Goal: Transaction & Acquisition: Purchase product/service

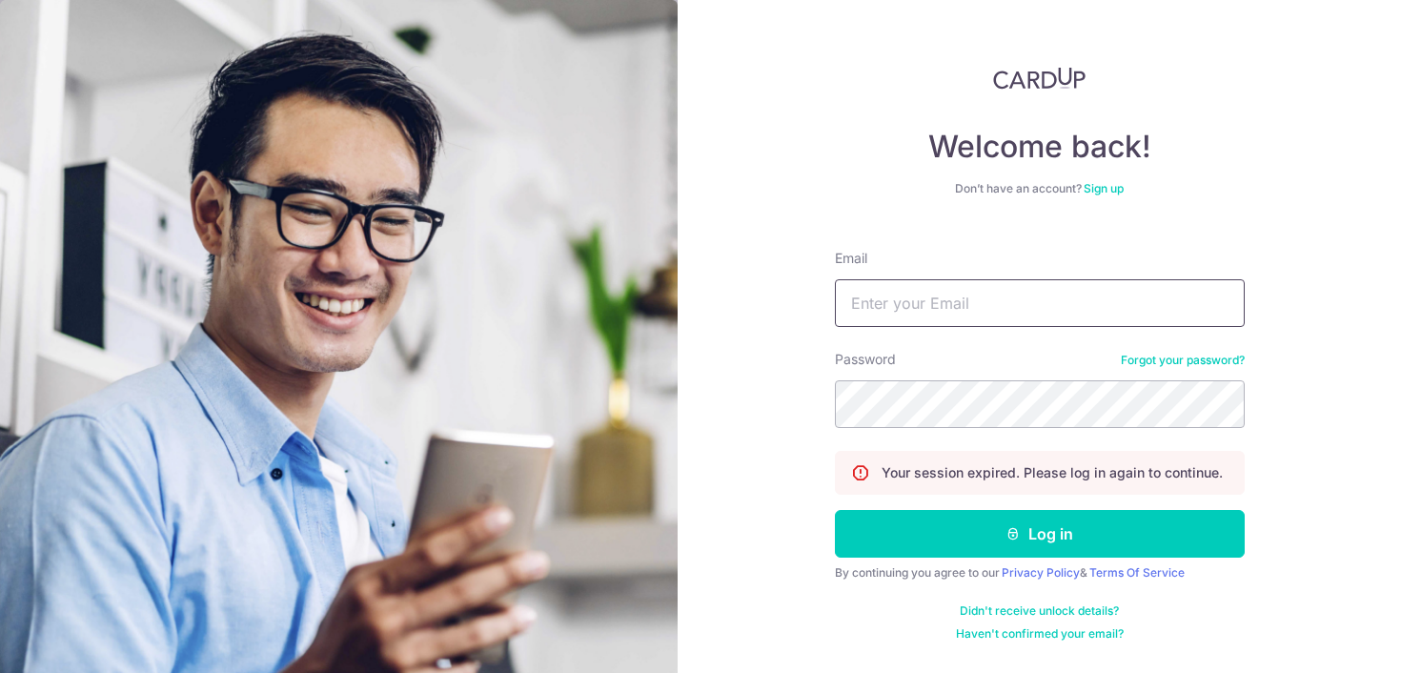
click at [904, 304] on input "Email" at bounding box center [1040, 303] width 410 height 48
type input "[EMAIL_ADDRESS][DOMAIN_NAME]"
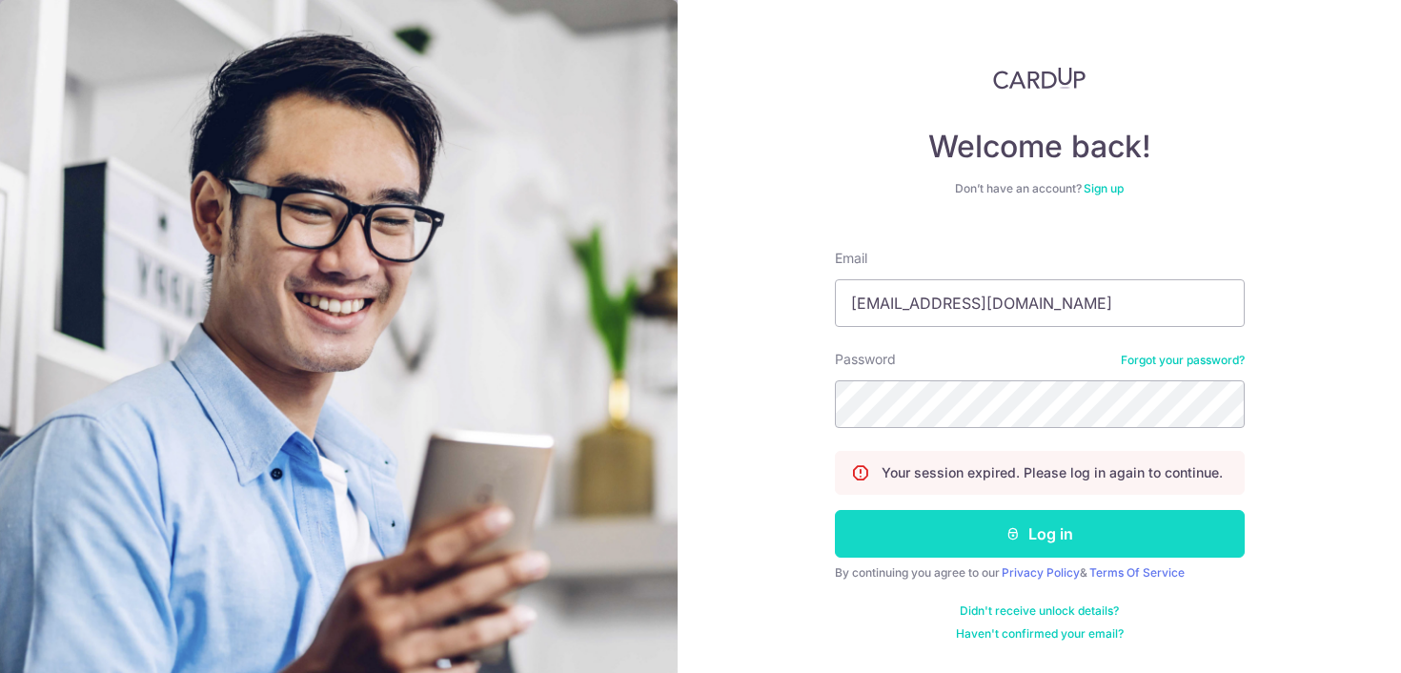
click at [1026, 549] on button "Log in" at bounding box center [1040, 534] width 410 height 48
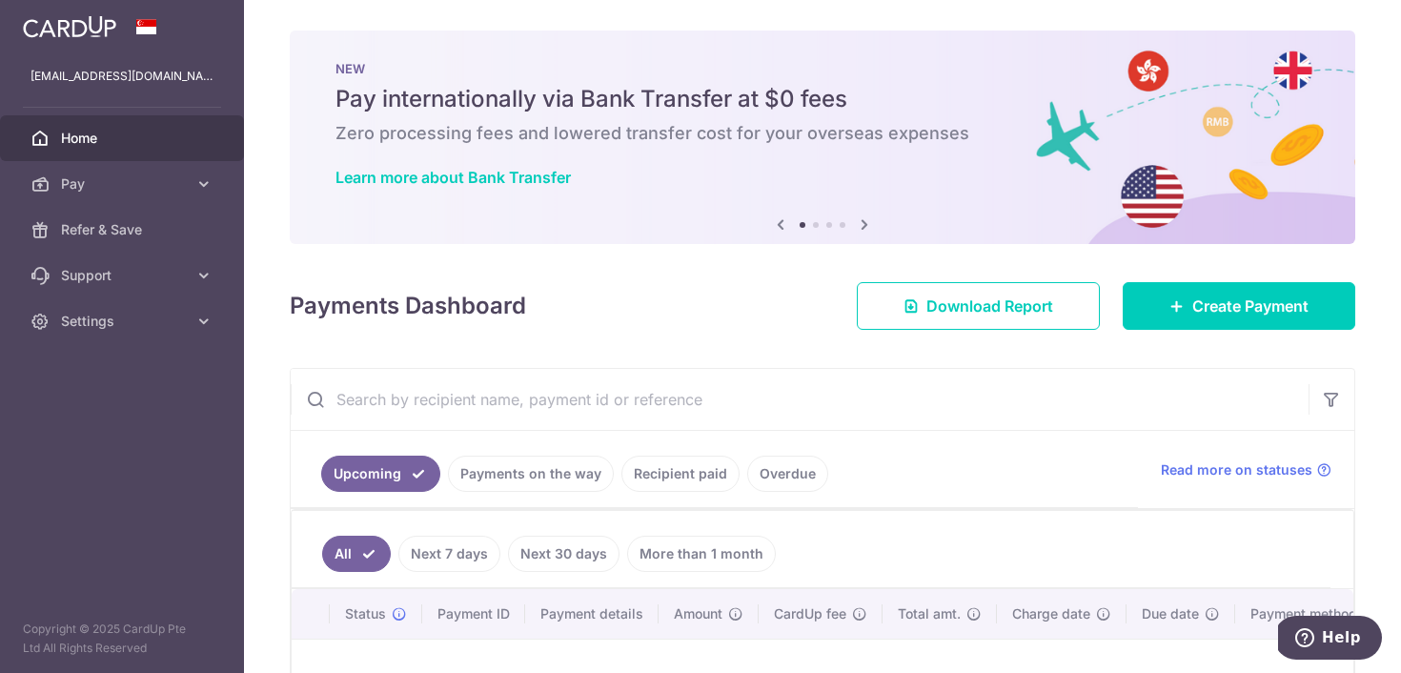
scroll to position [269, 0]
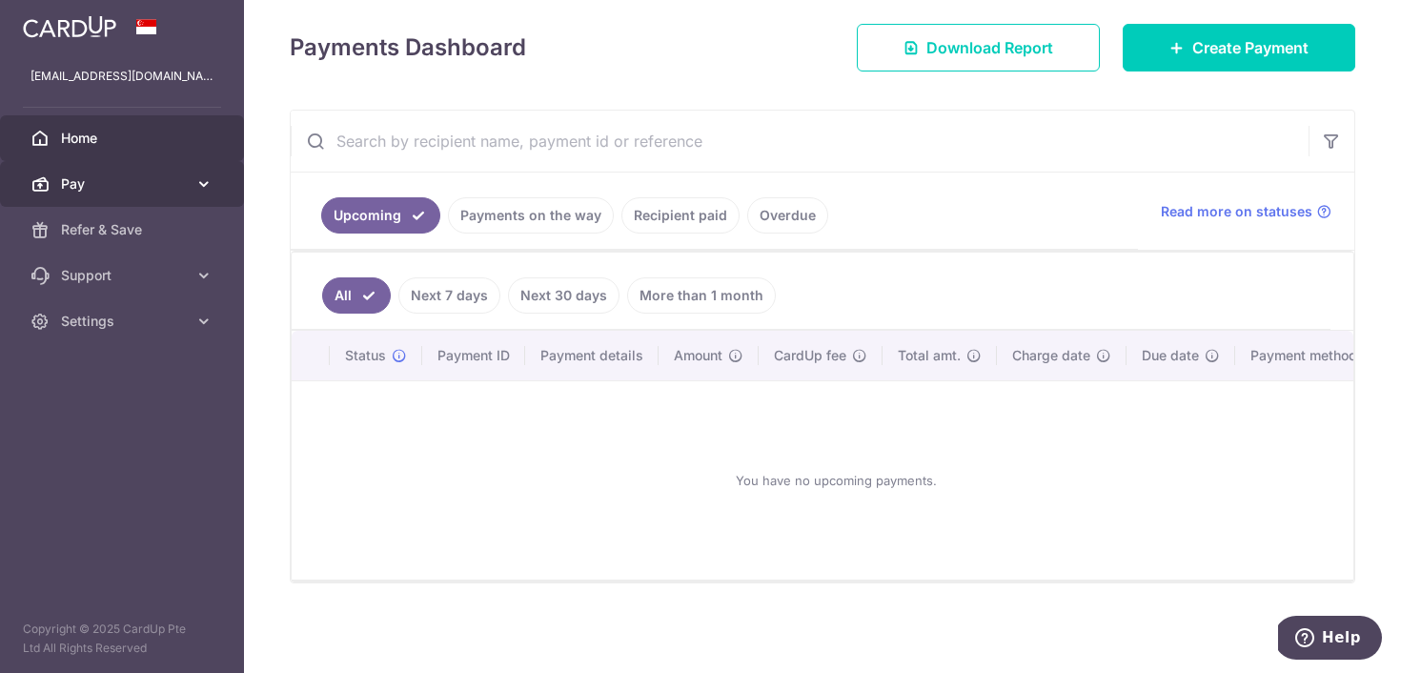
click at [97, 191] on span "Pay" at bounding box center [124, 183] width 126 height 19
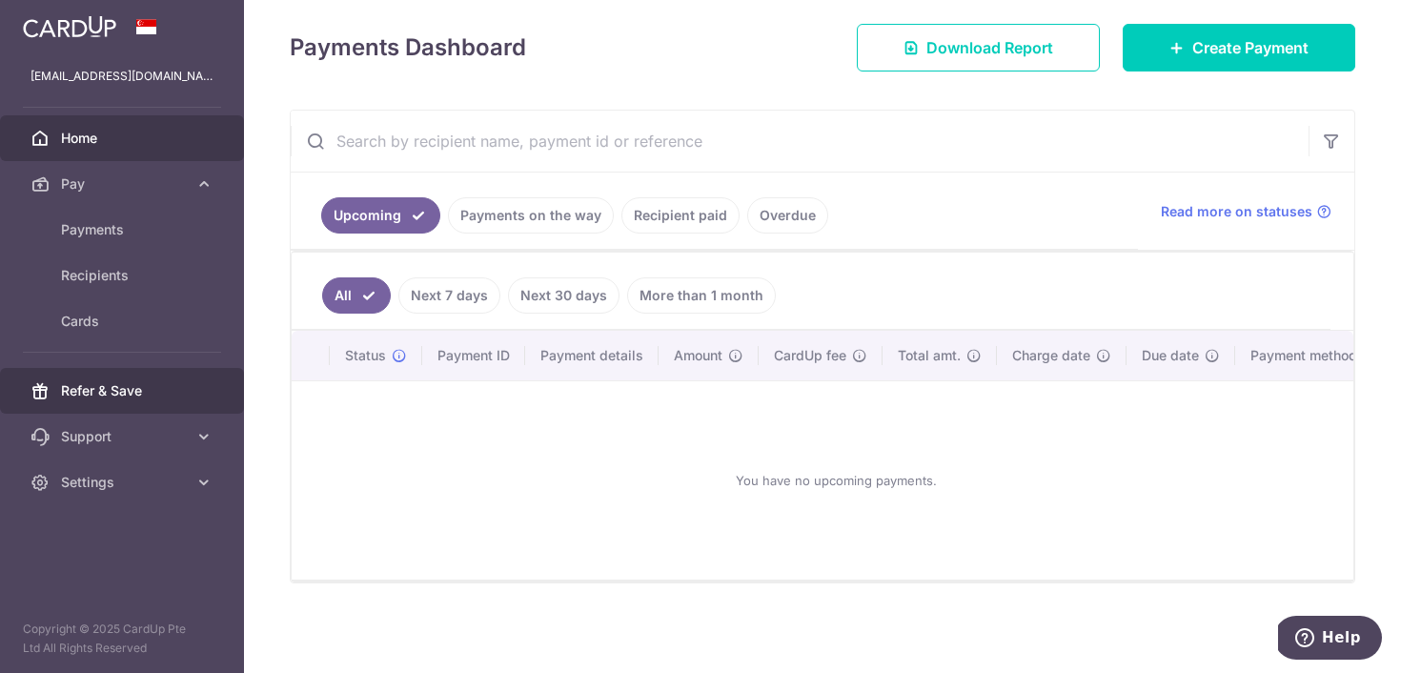
click at [122, 374] on link "Refer & Save" at bounding box center [122, 391] width 244 height 46
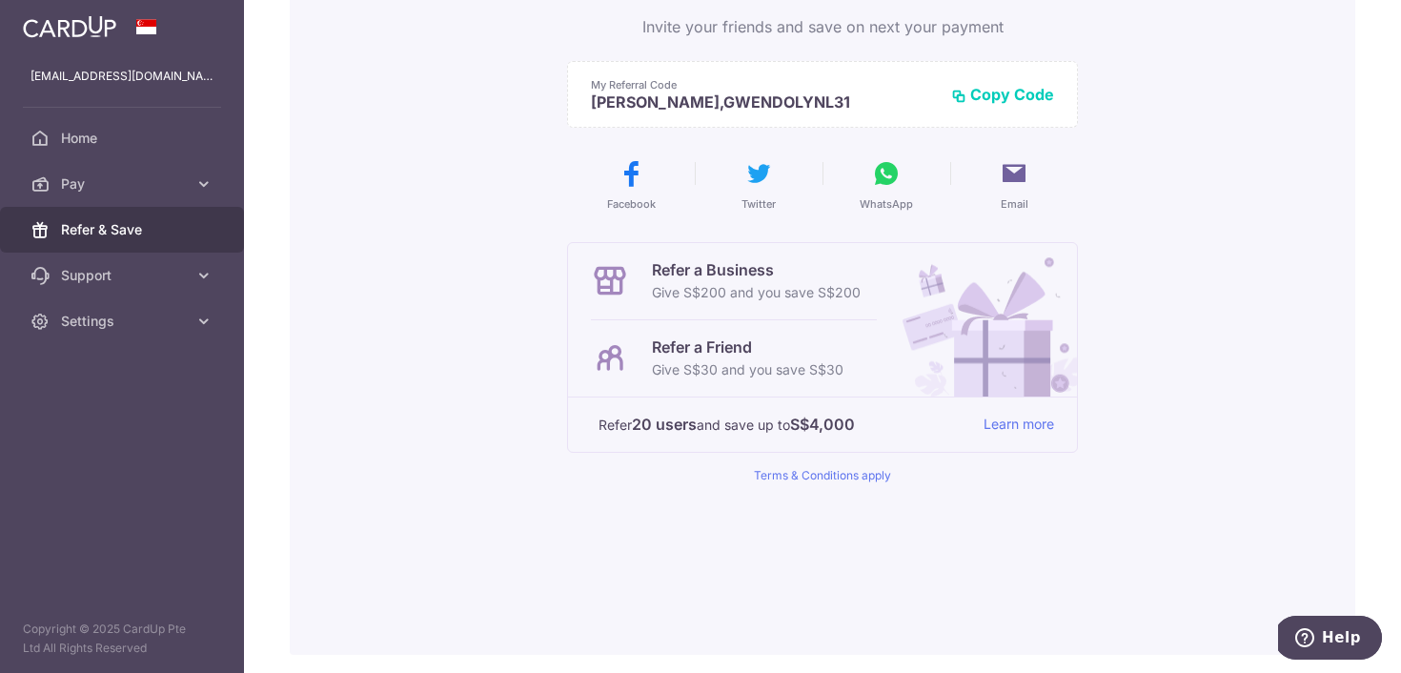
scroll to position [285, 0]
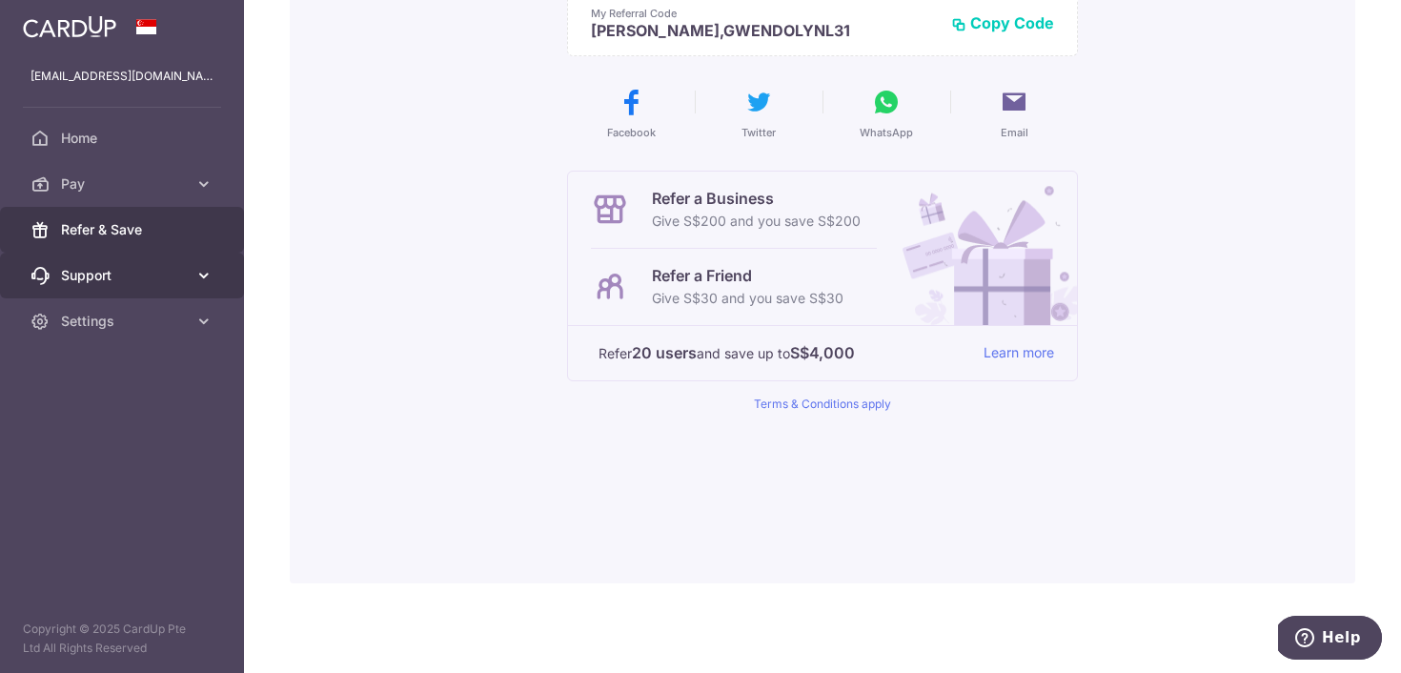
click at [146, 280] on span "Support" at bounding box center [124, 275] width 126 height 19
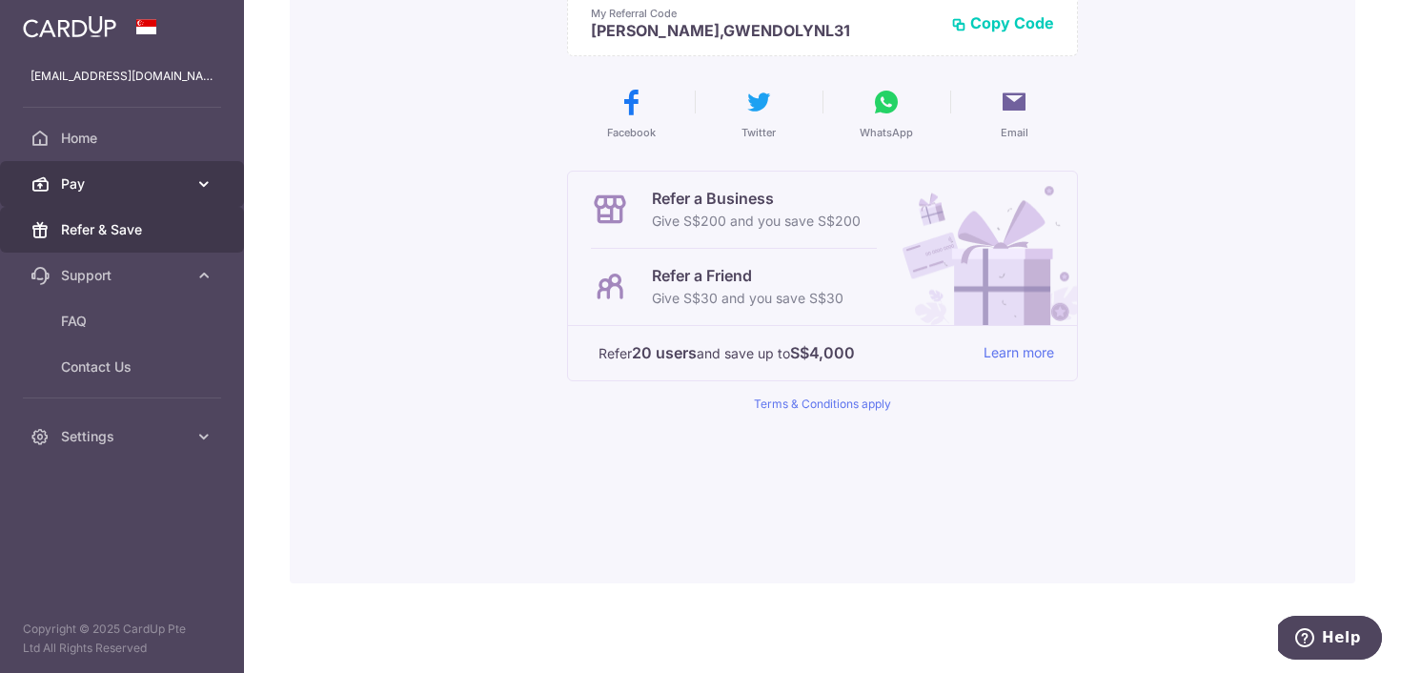
click at [142, 165] on link "Pay" at bounding box center [122, 184] width 244 height 46
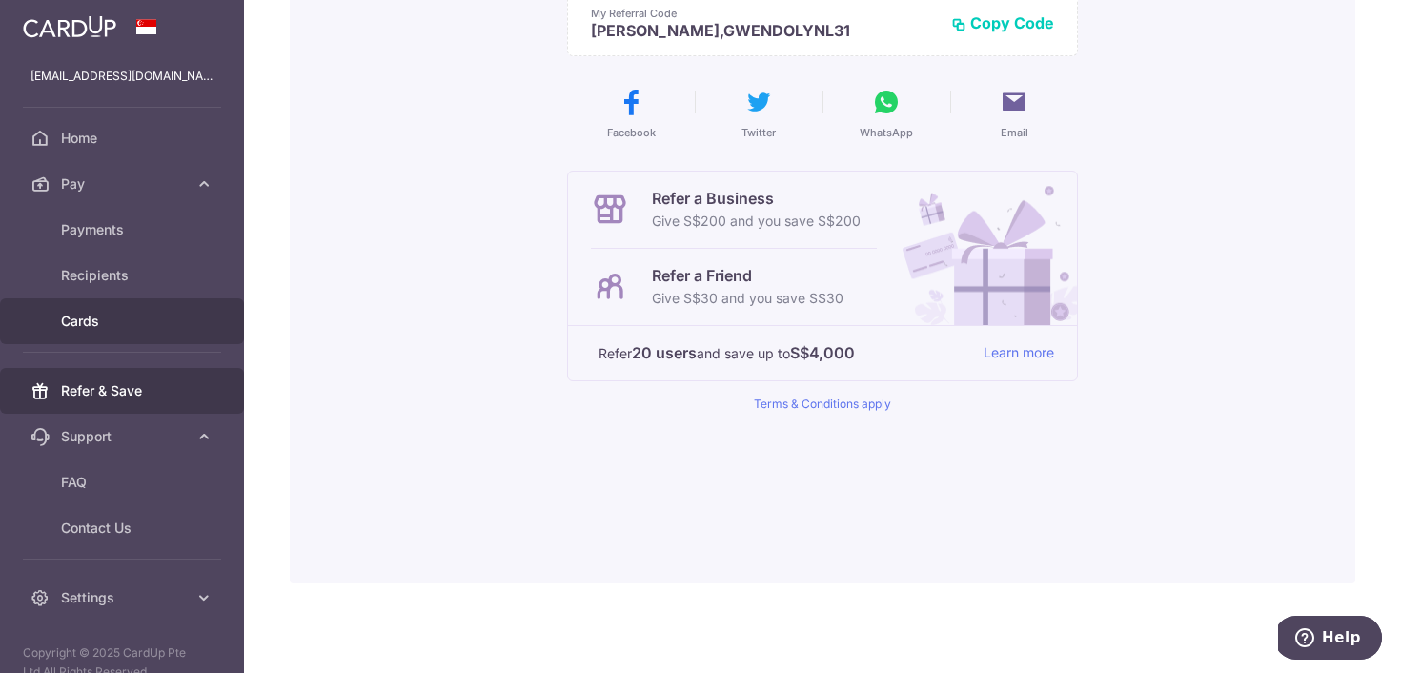
click at [102, 331] on link "Cards" at bounding box center [122, 321] width 244 height 46
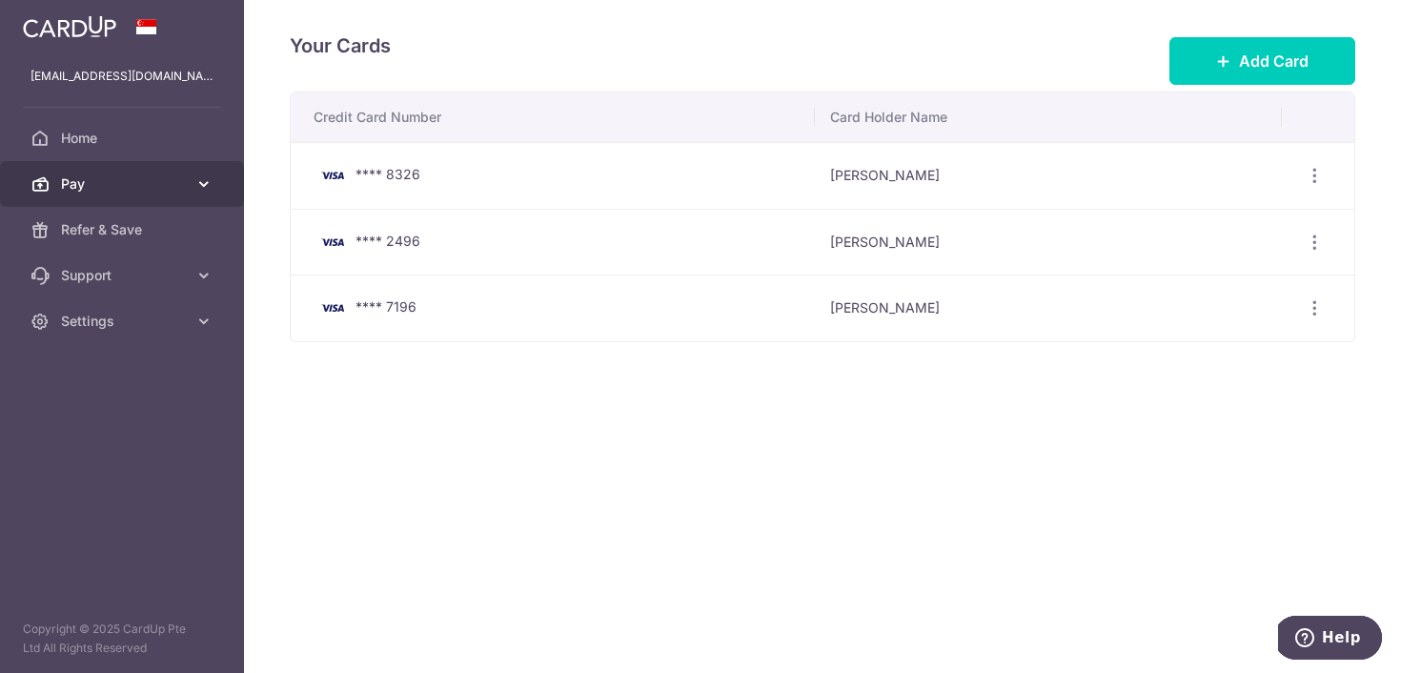
click at [112, 175] on span "Pay" at bounding box center [124, 183] width 126 height 19
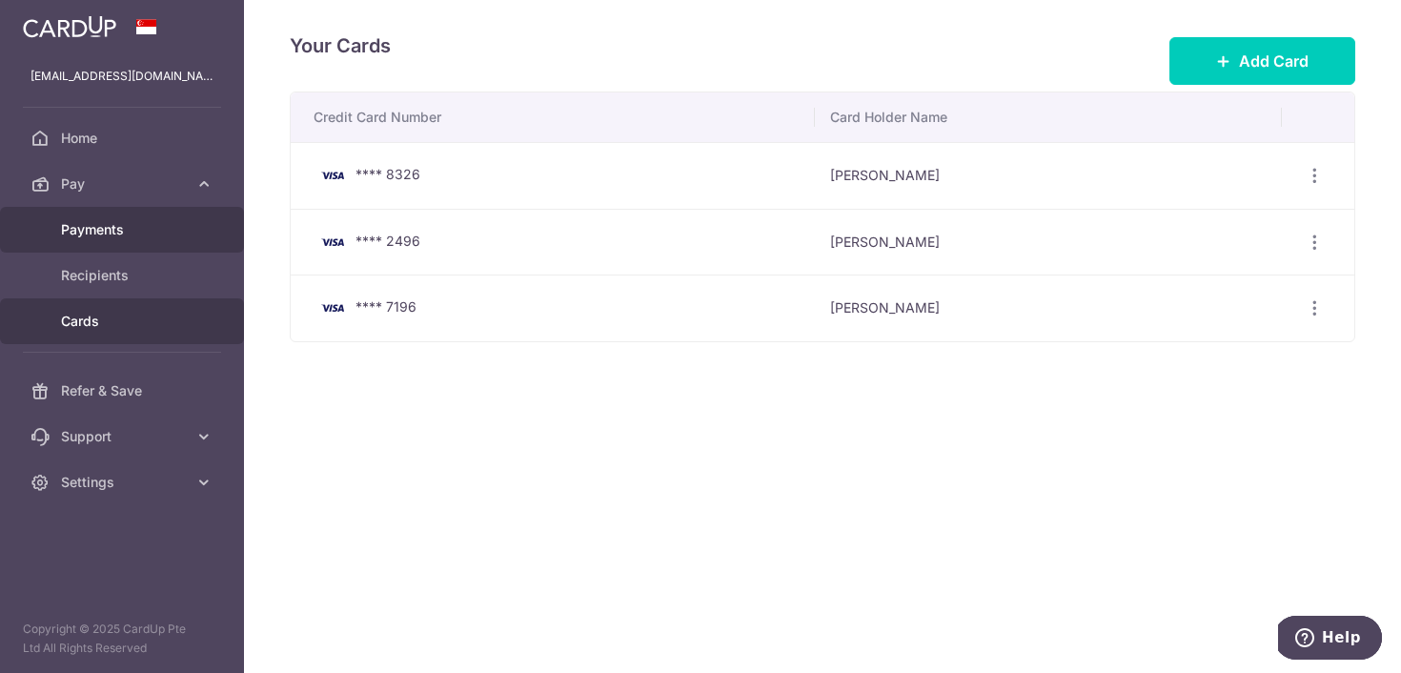
click at [87, 237] on span "Payments" at bounding box center [124, 229] width 126 height 19
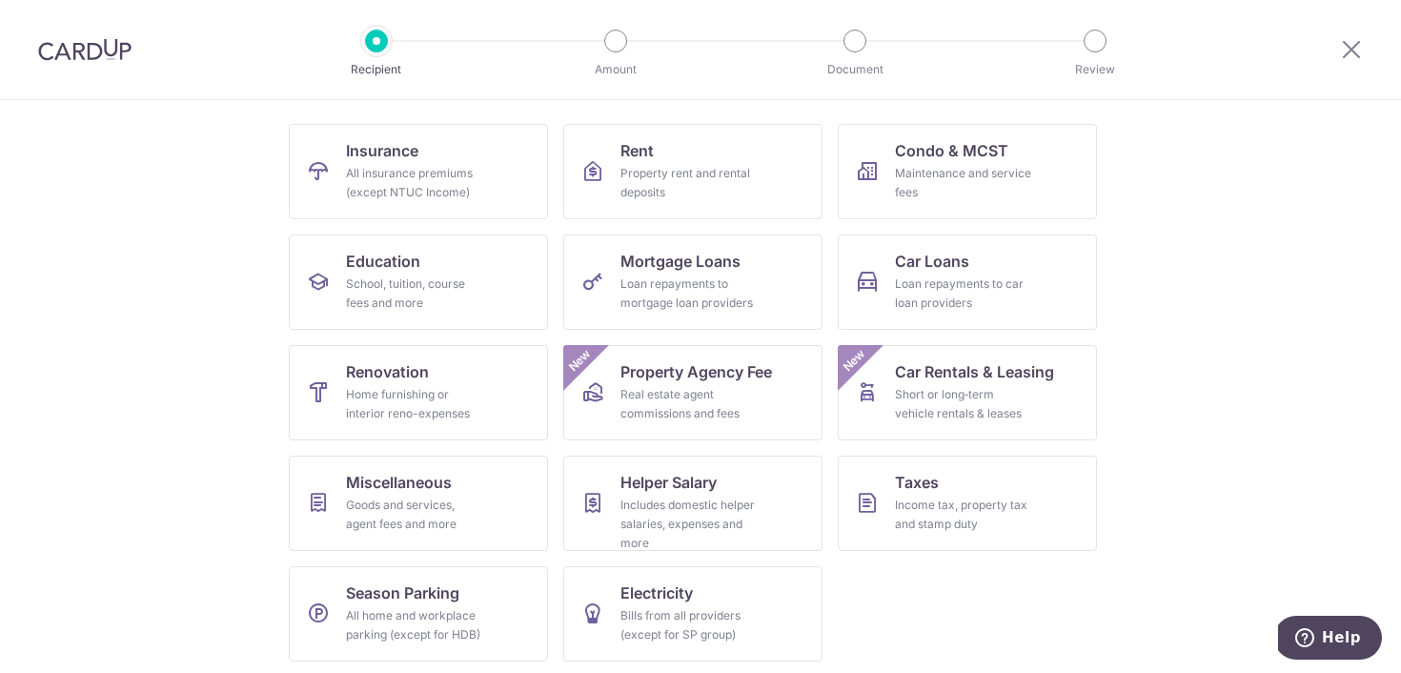
scroll to position [180, 0]
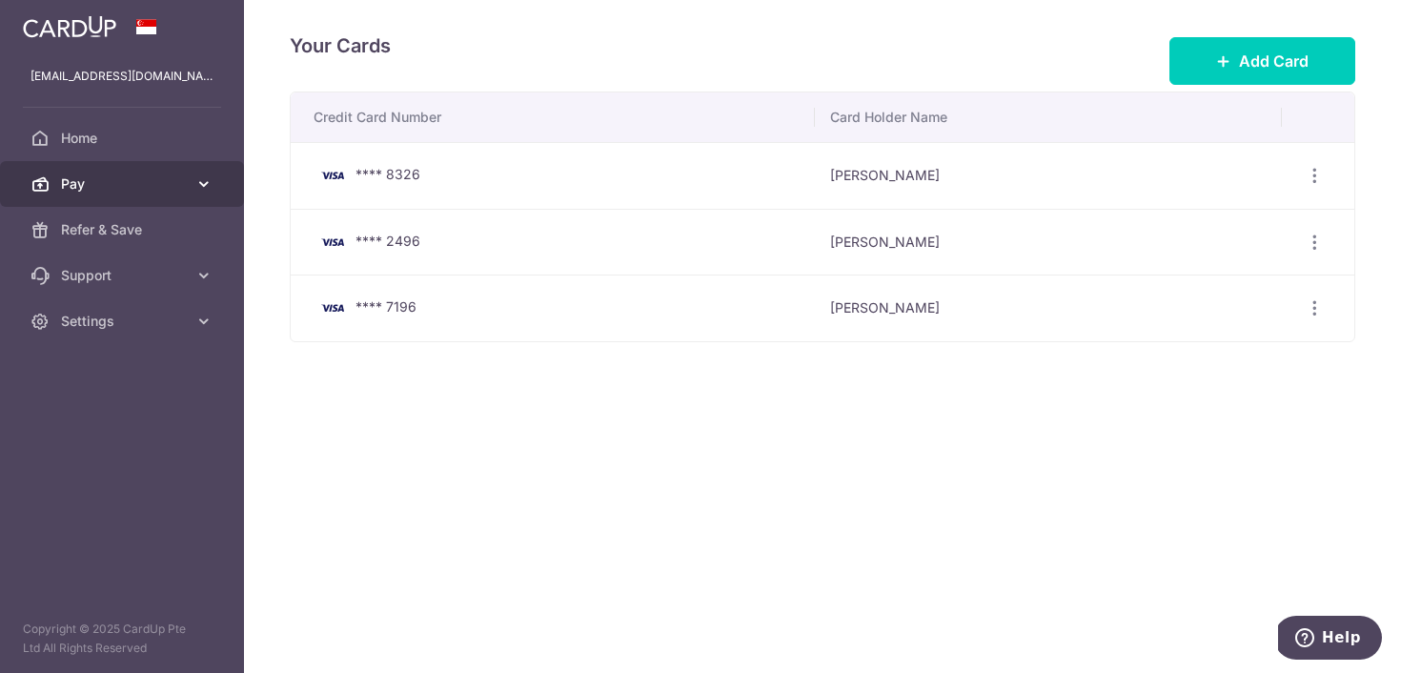
click at [172, 188] on span "Pay" at bounding box center [124, 183] width 126 height 19
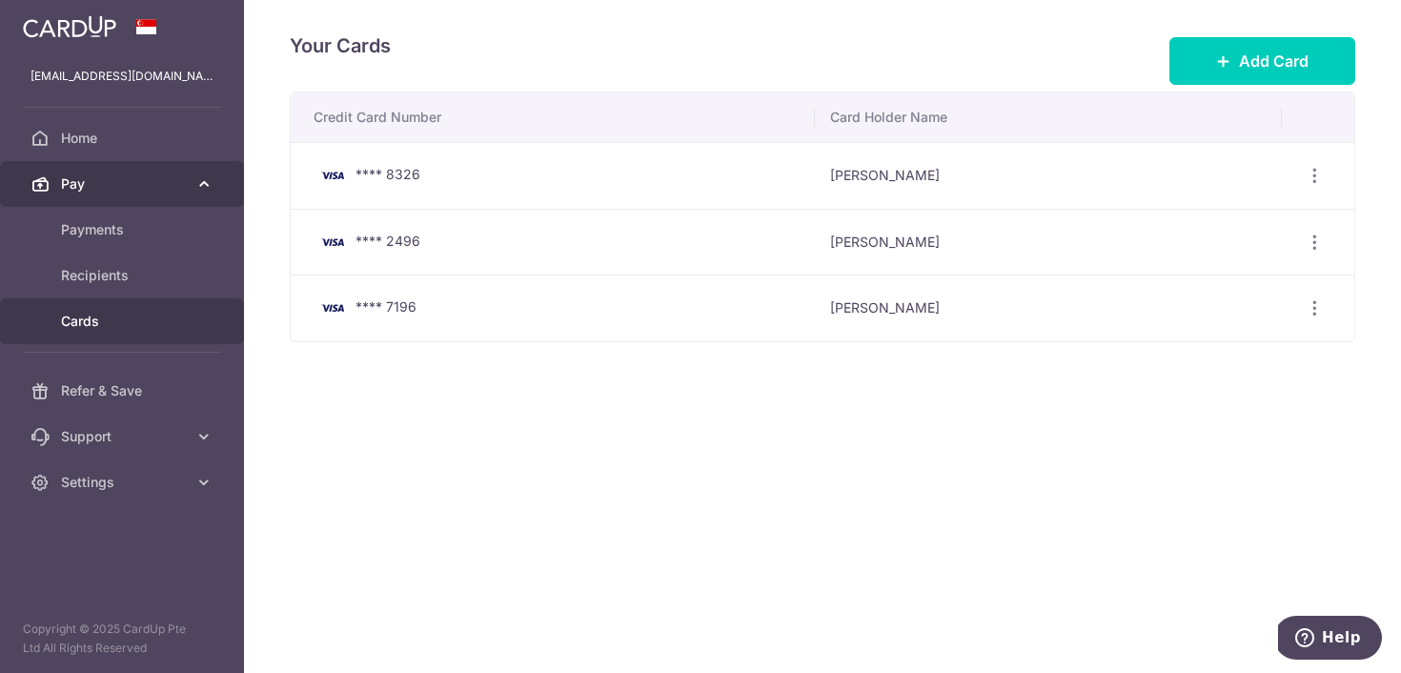
click at [102, 183] on span "Pay" at bounding box center [124, 183] width 126 height 19
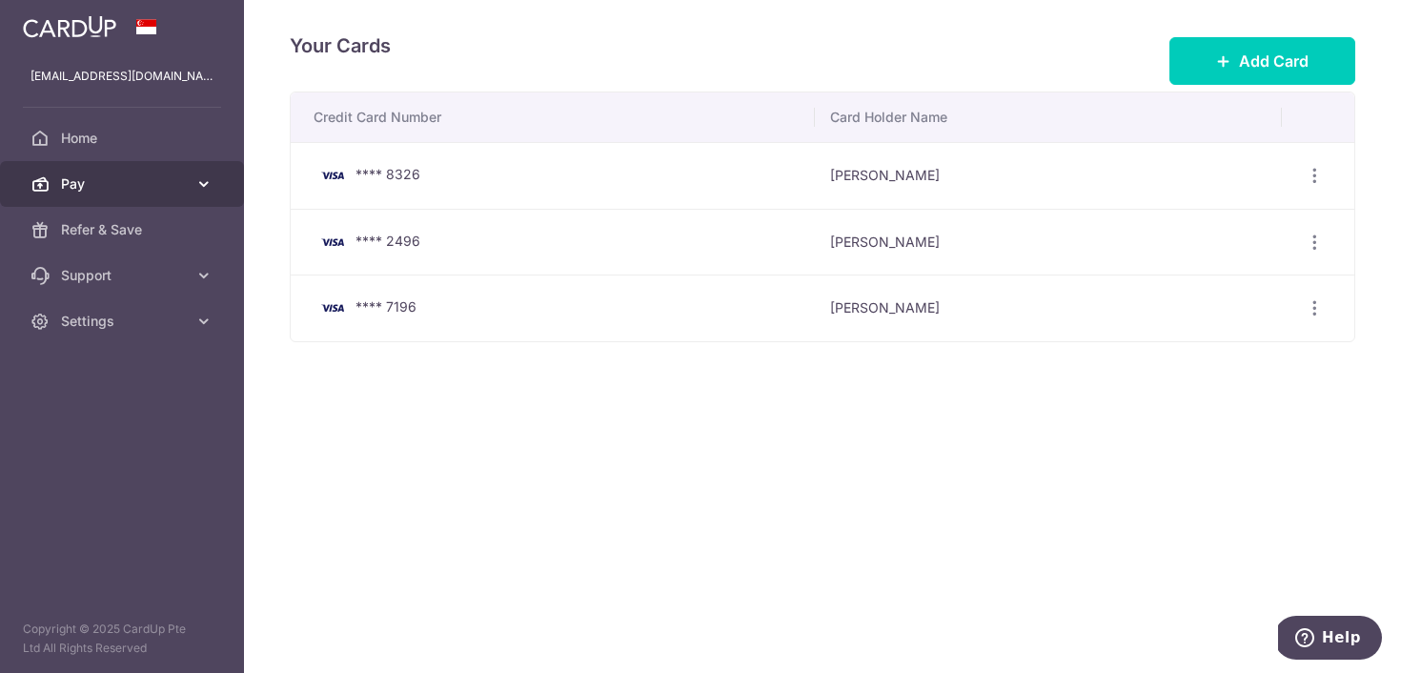
click at [118, 197] on link "Pay" at bounding box center [122, 184] width 244 height 46
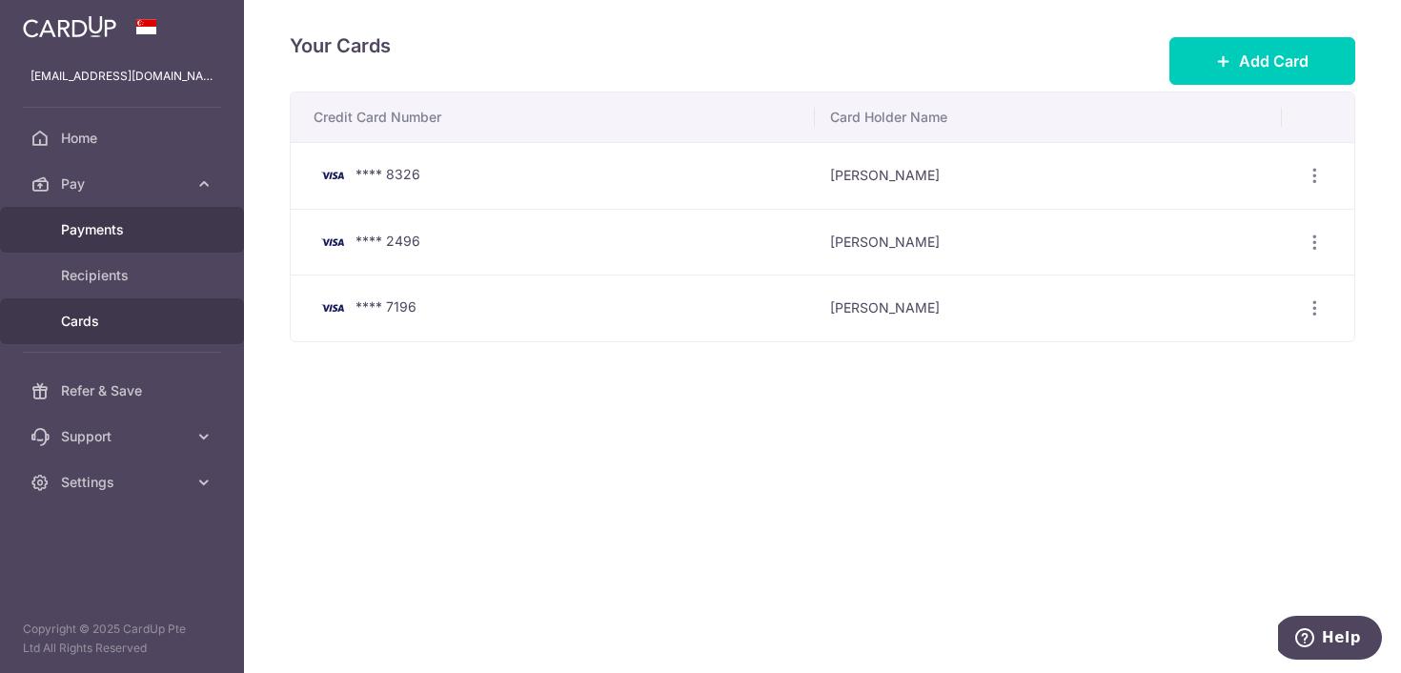
click at [107, 209] on link "Payments" at bounding box center [122, 230] width 244 height 46
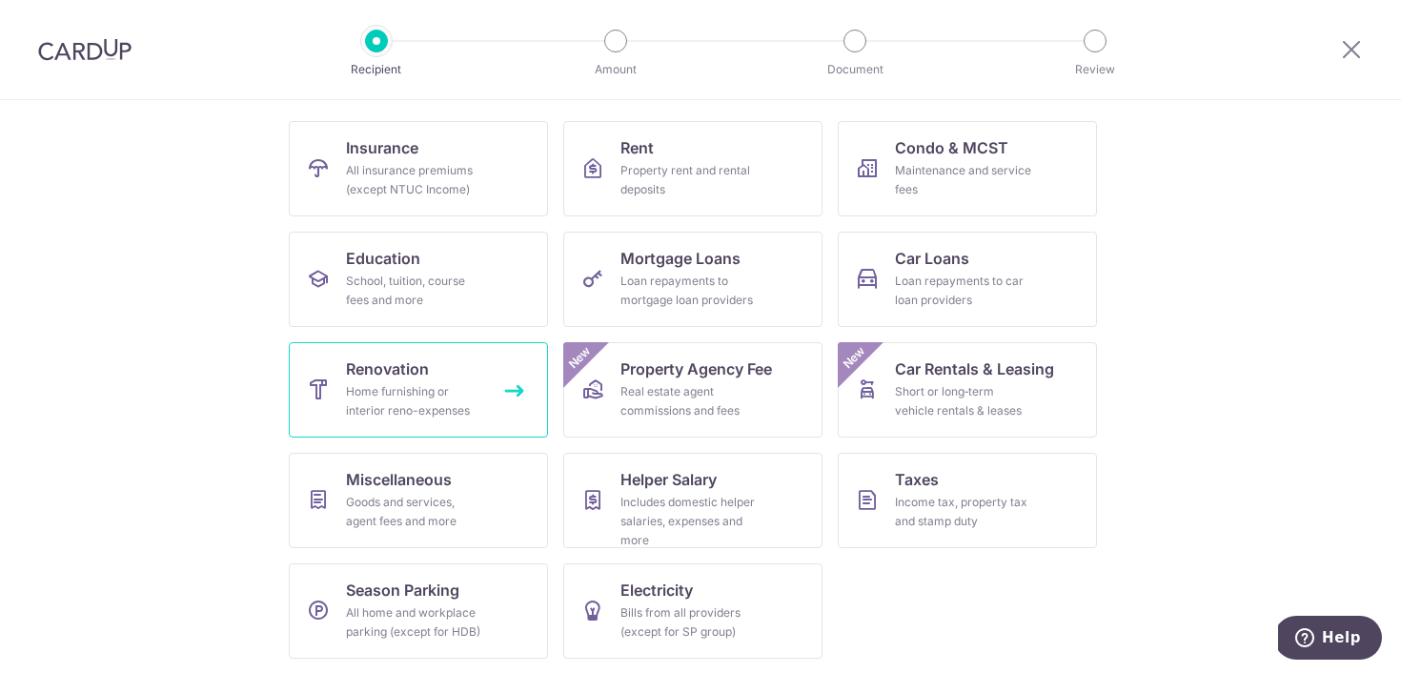
scroll to position [180, 0]
click at [357, 393] on div "Home furnishing or interior reno-expenses" at bounding box center [414, 400] width 137 height 38
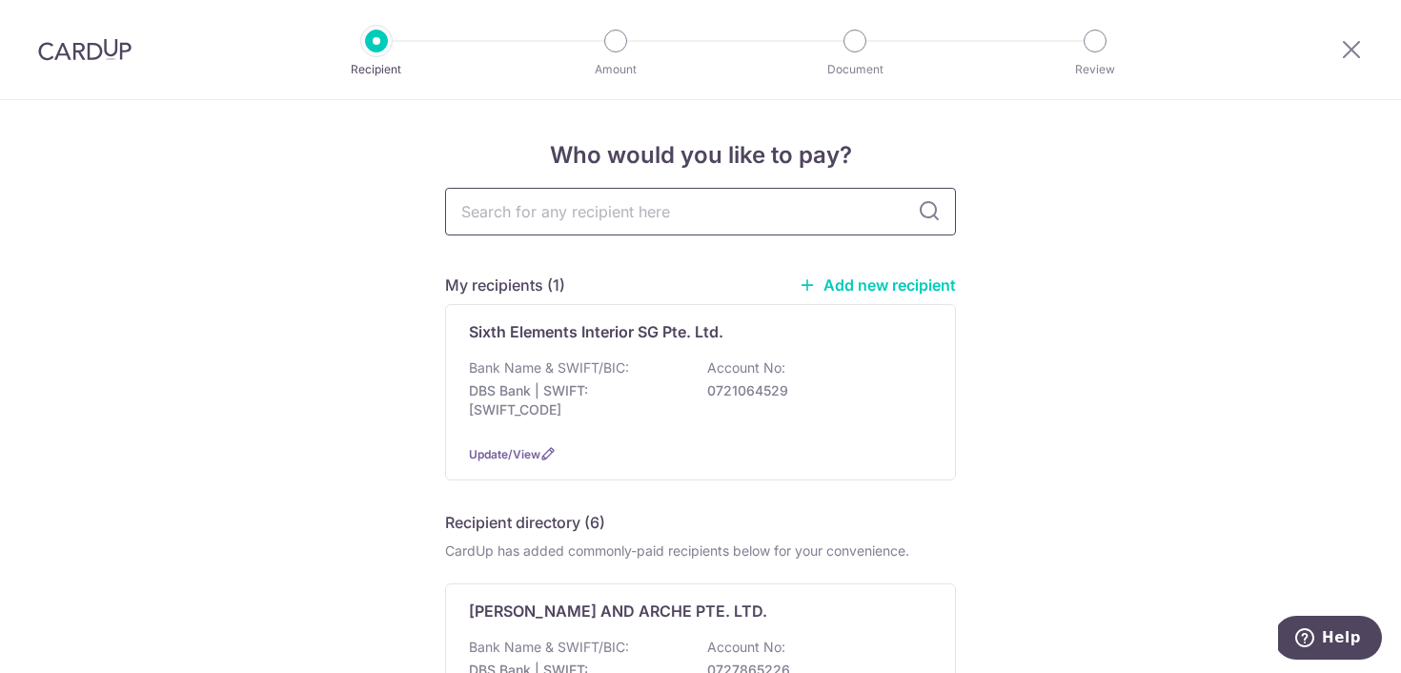
click at [641, 198] on input "text" at bounding box center [700, 212] width 511 height 48
type input "smart en"
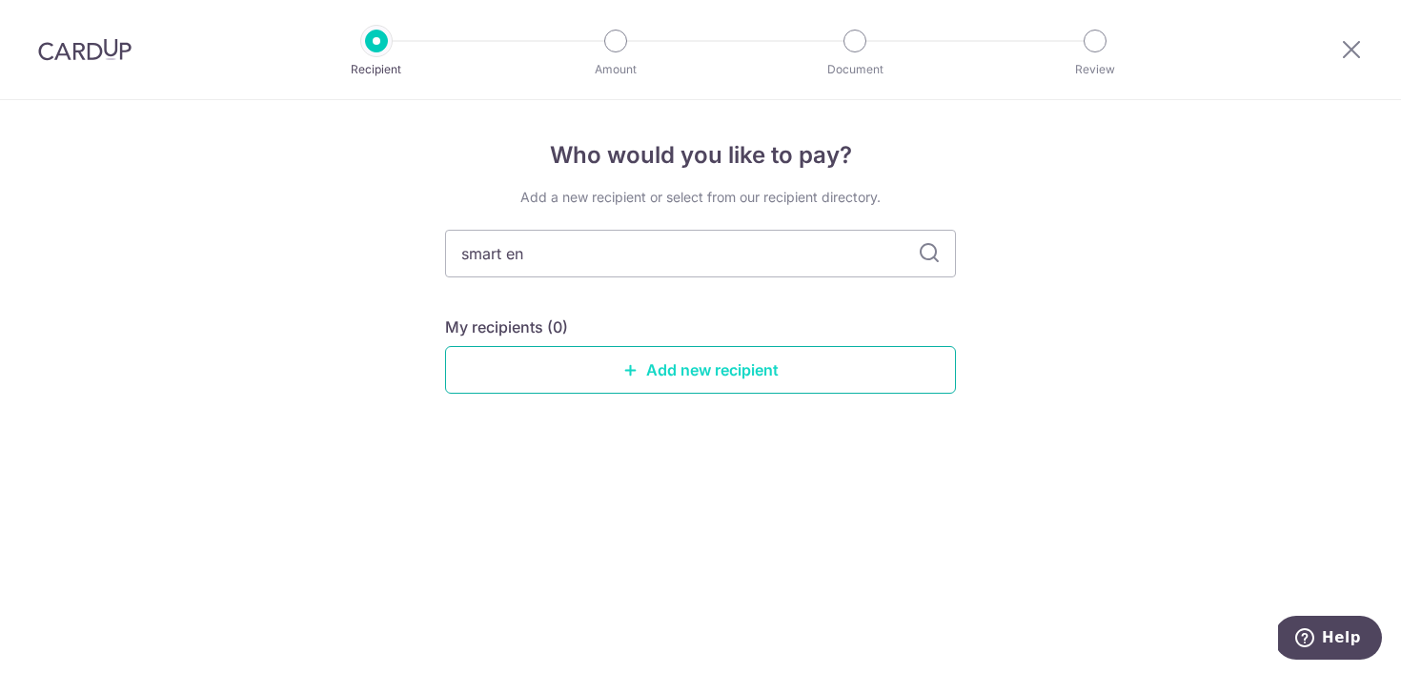
click at [623, 378] on link "Add new recipient" at bounding box center [700, 370] width 511 height 48
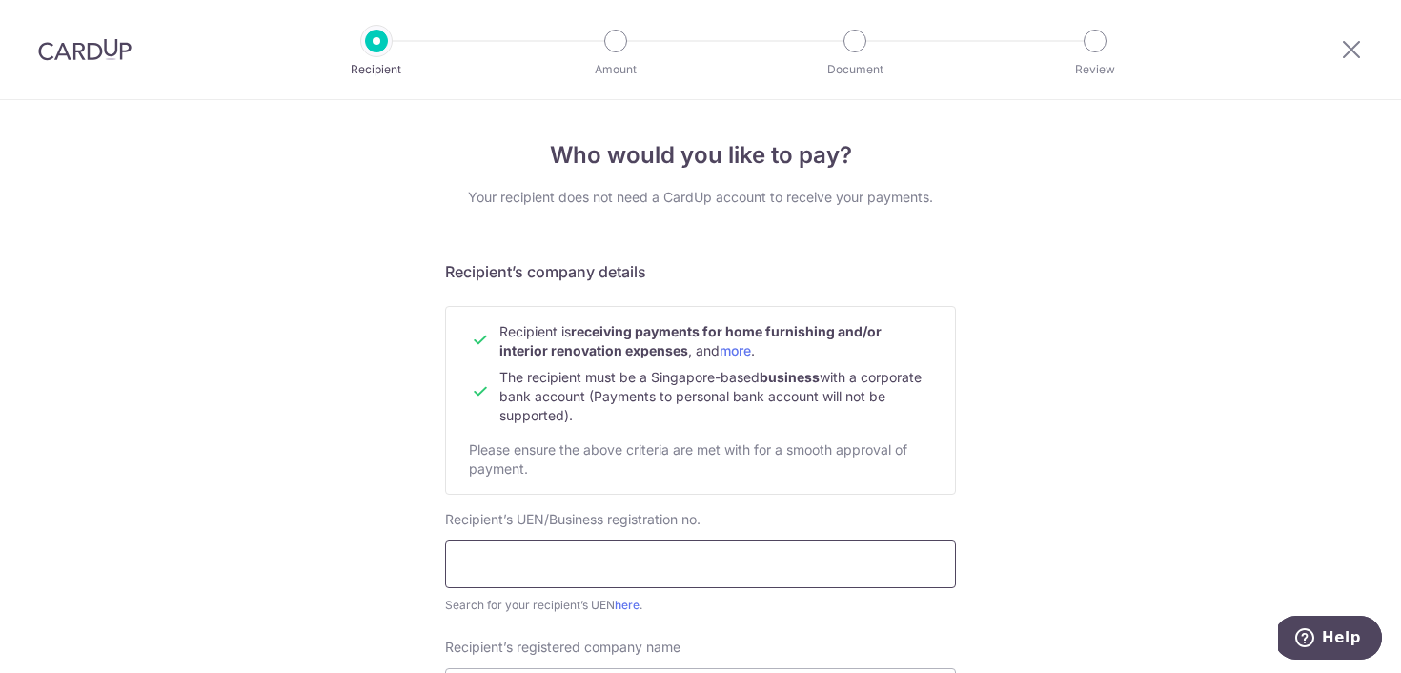
click at [608, 548] on input "text" at bounding box center [700, 565] width 511 height 48
paste input "201922578N"
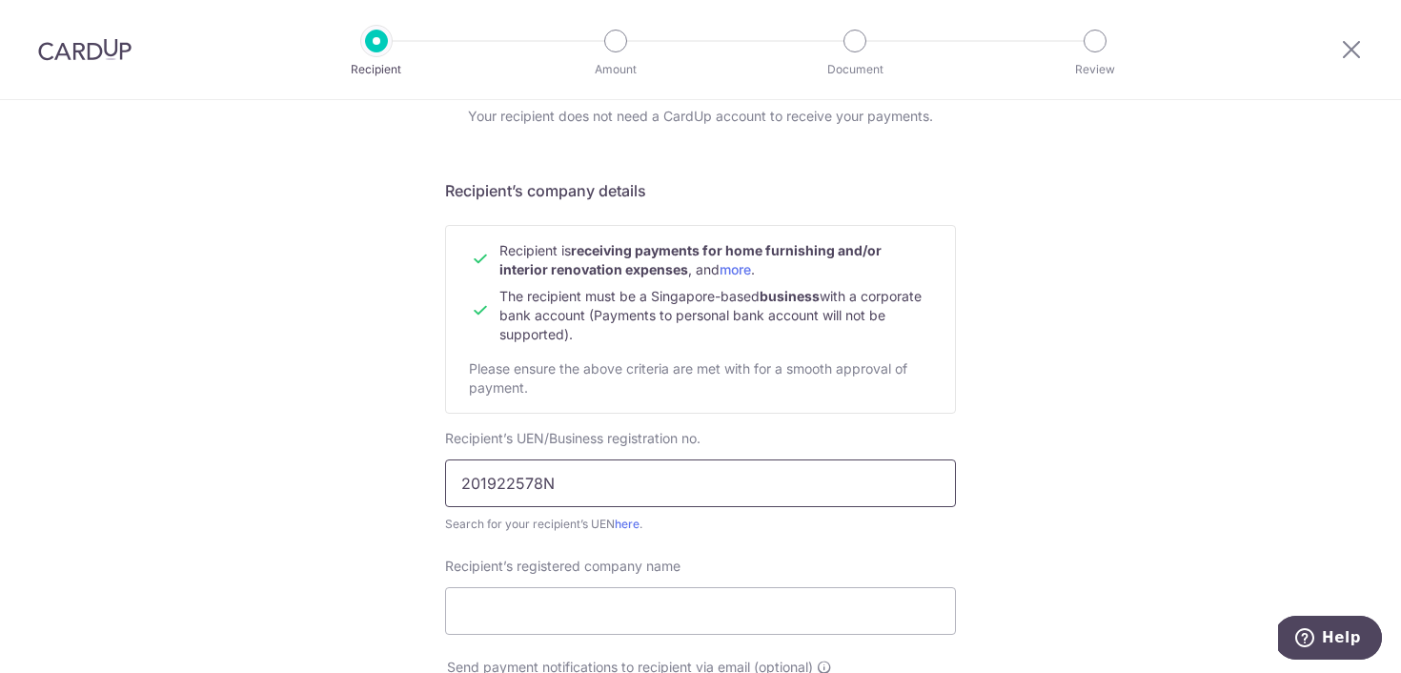
scroll to position [109, 0]
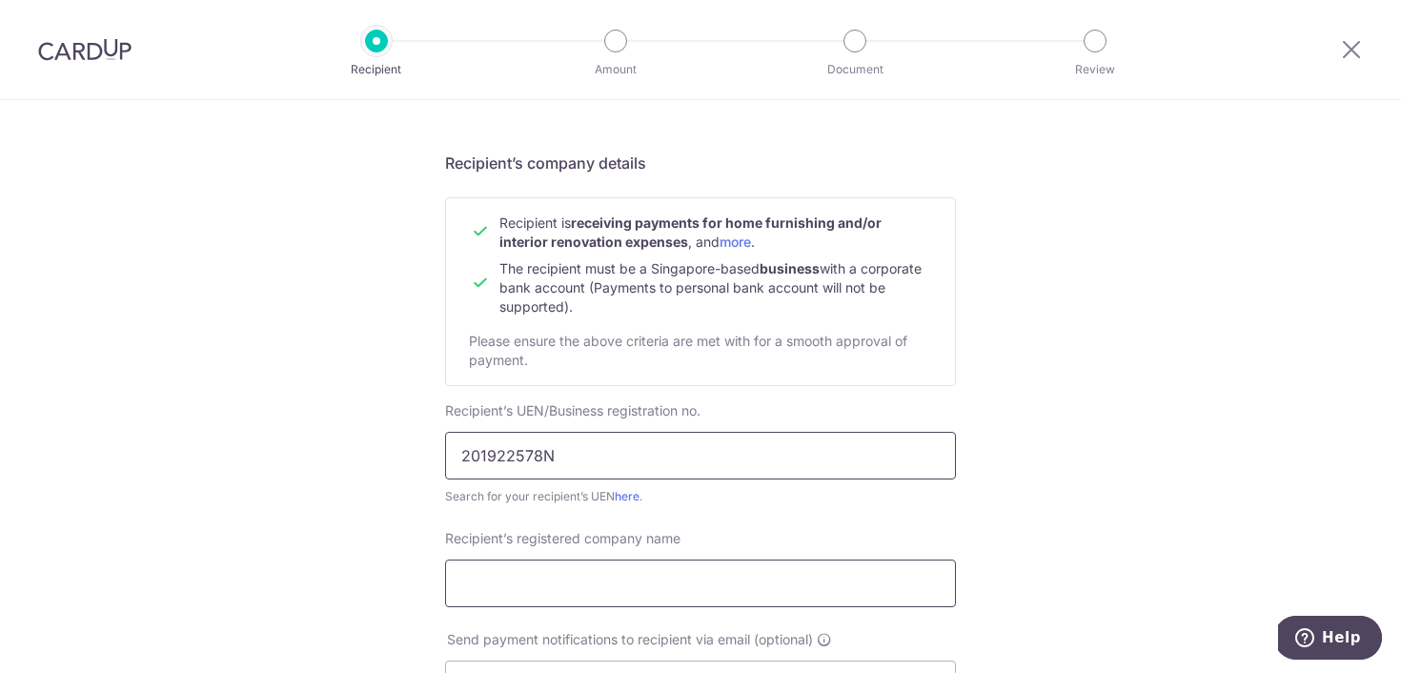
type input "201922578N"
click at [582, 578] on input "Recipient’s registered company name" at bounding box center [700, 584] width 511 height 48
paste input "SMART ENGINEERING & CONTRUCTION PTE LTD"
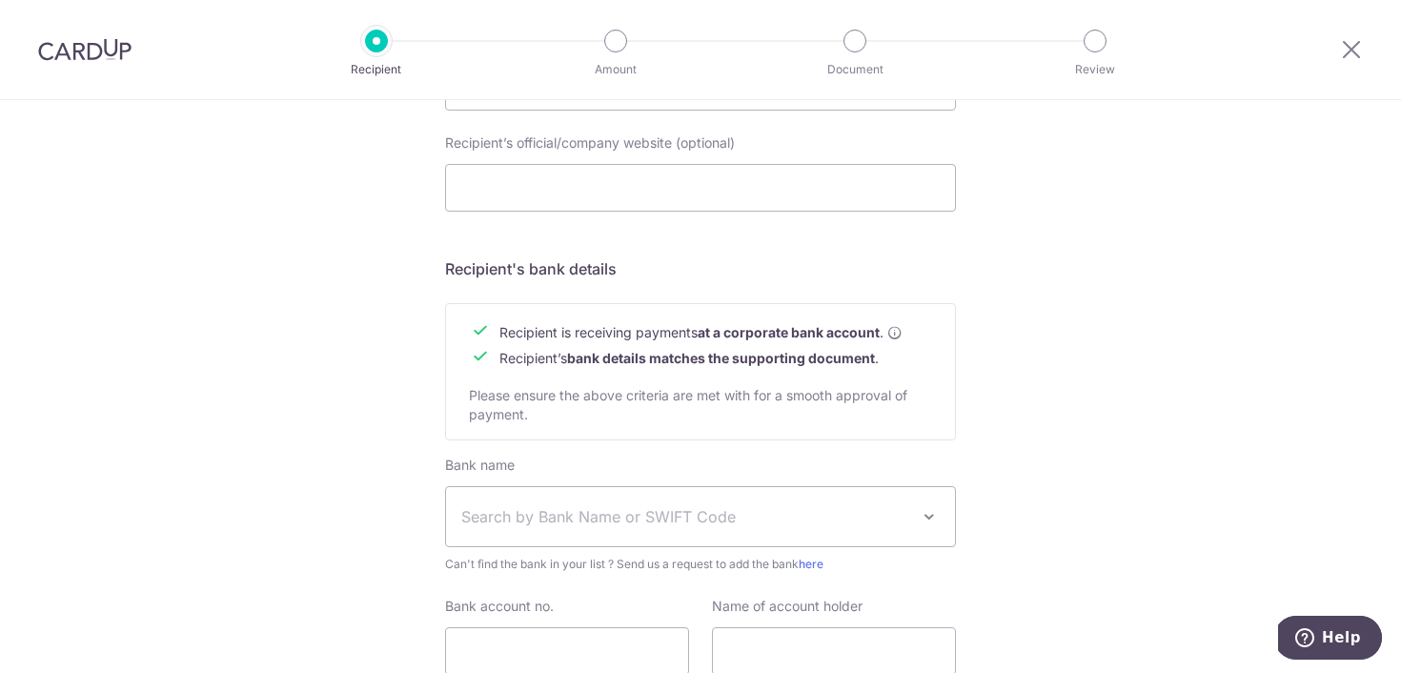
scroll to position [862, 0]
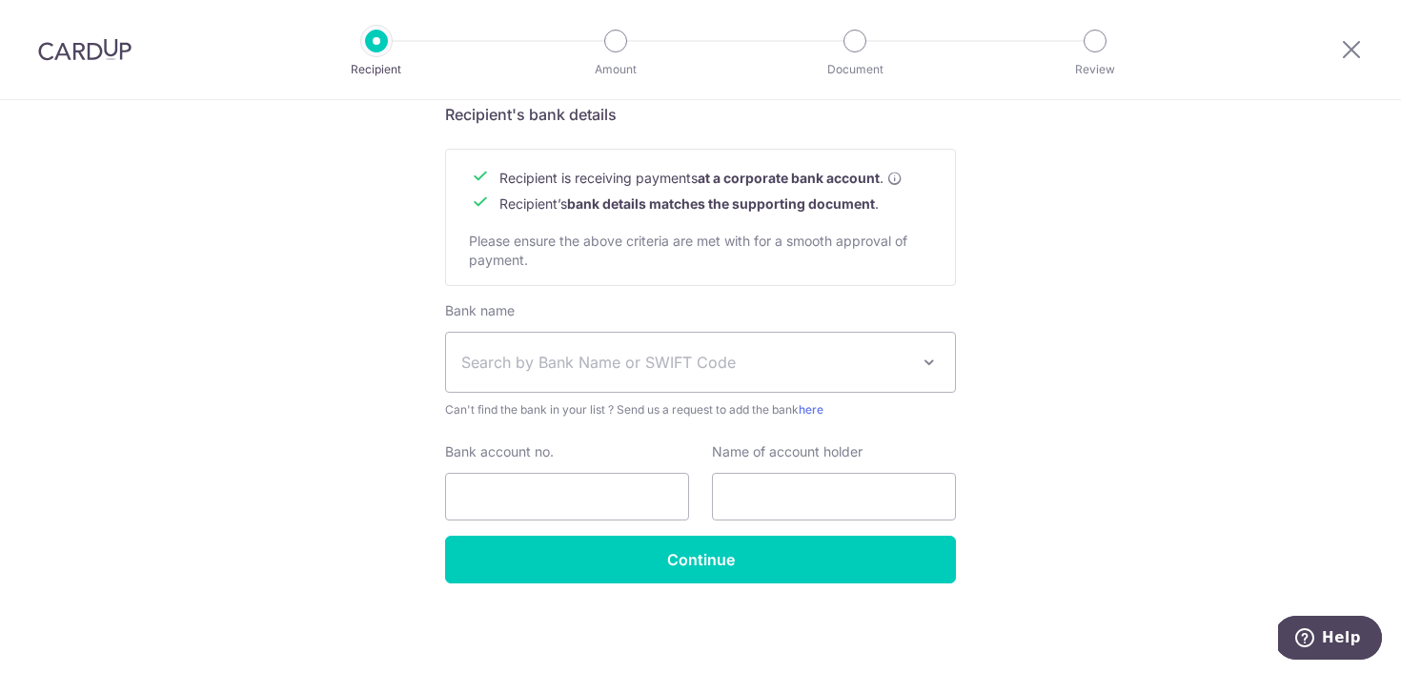
type input "SMART ENGINEERING & CONTRUCTION PTE LTD"
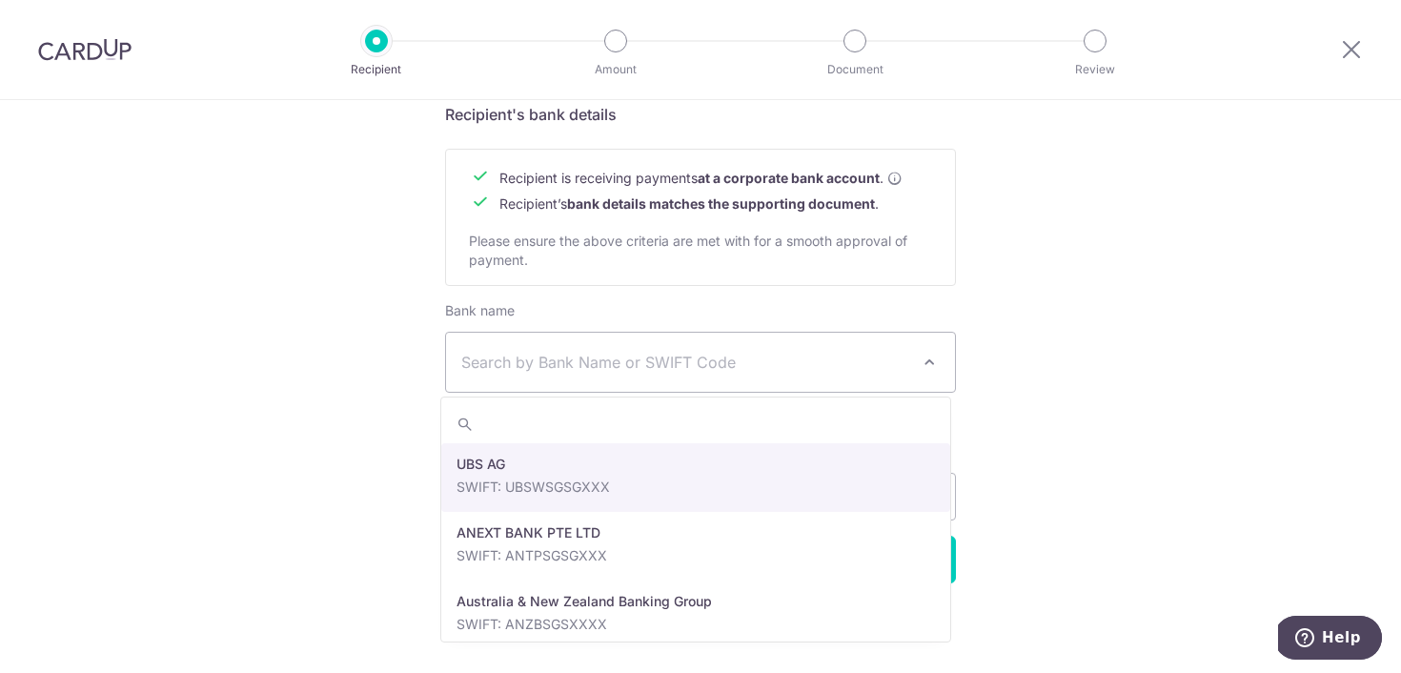
click at [501, 355] on span "Search by Bank Name or SWIFT Code" at bounding box center [685, 362] width 448 height 23
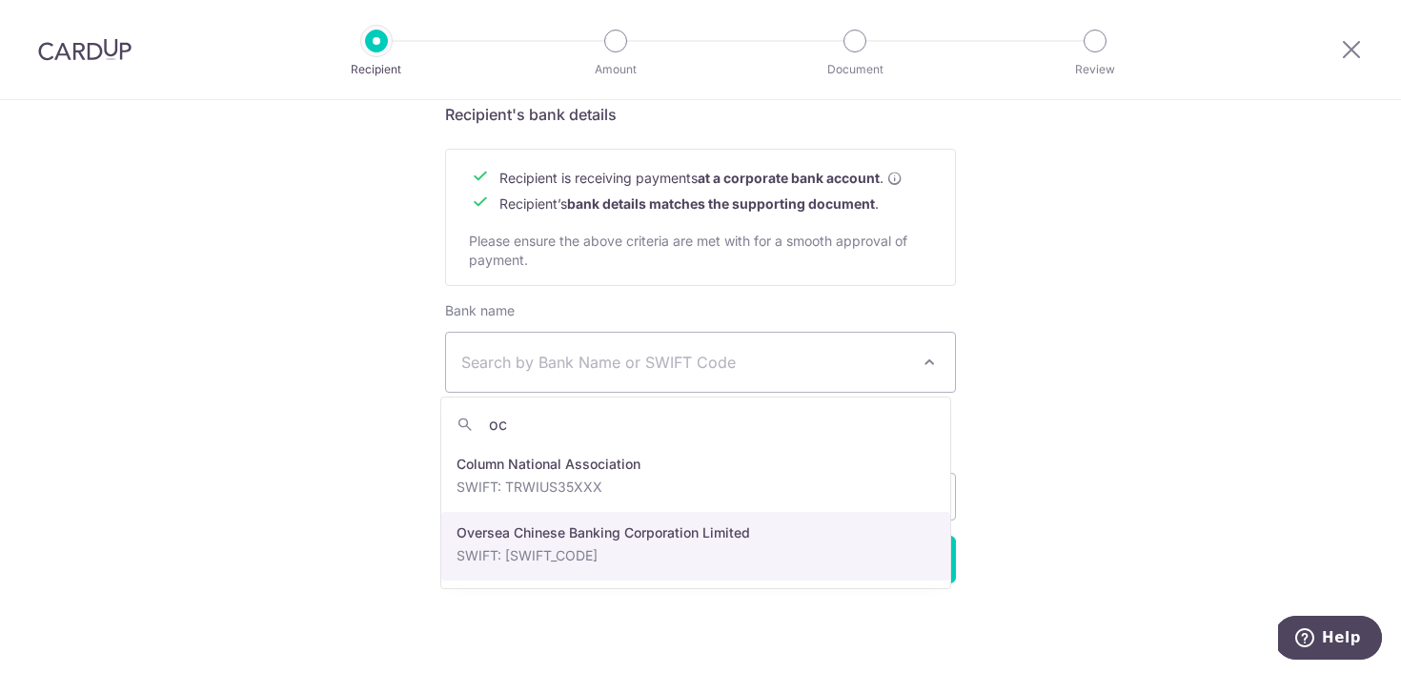
type input "oc"
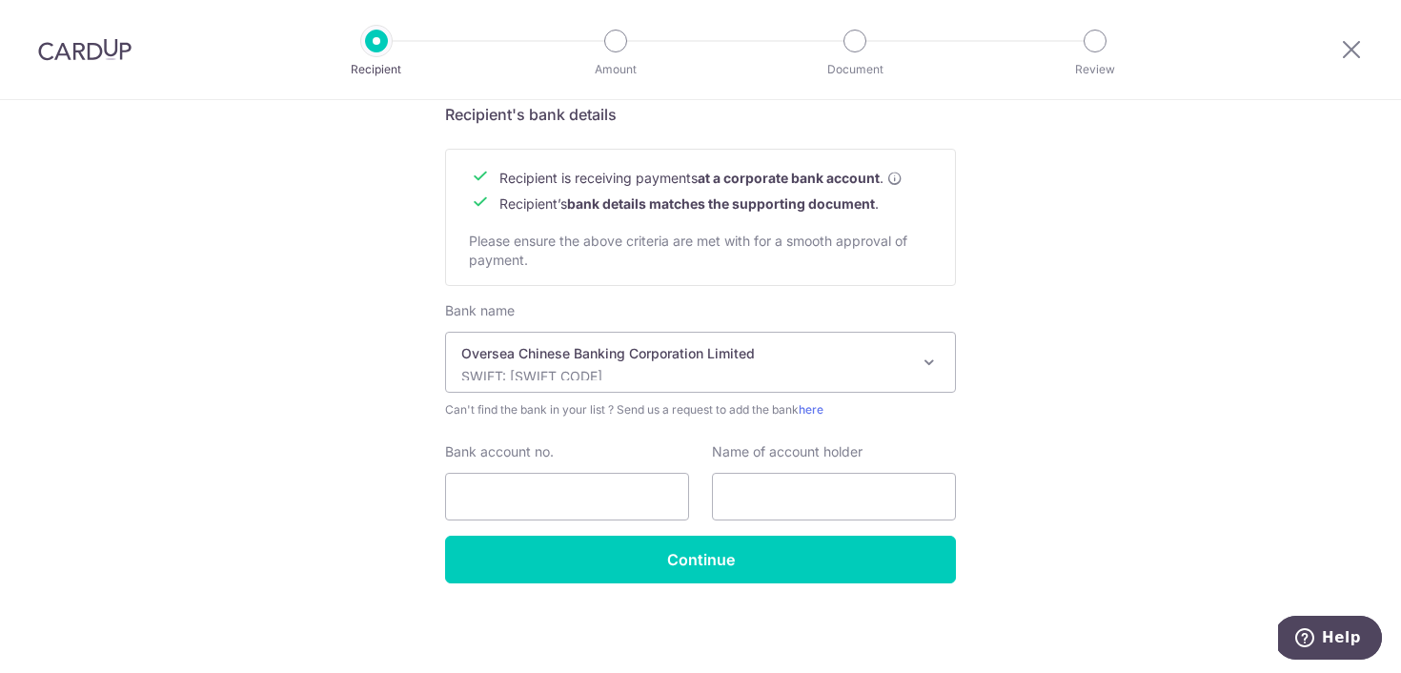
select select "12"
click at [529, 506] on input "Bank account no." at bounding box center [567, 497] width 244 height 48
paste input "7134 037 72001 an"
type input "7134 037 72001"
click at [836, 487] on input "text" at bounding box center [834, 497] width 244 height 48
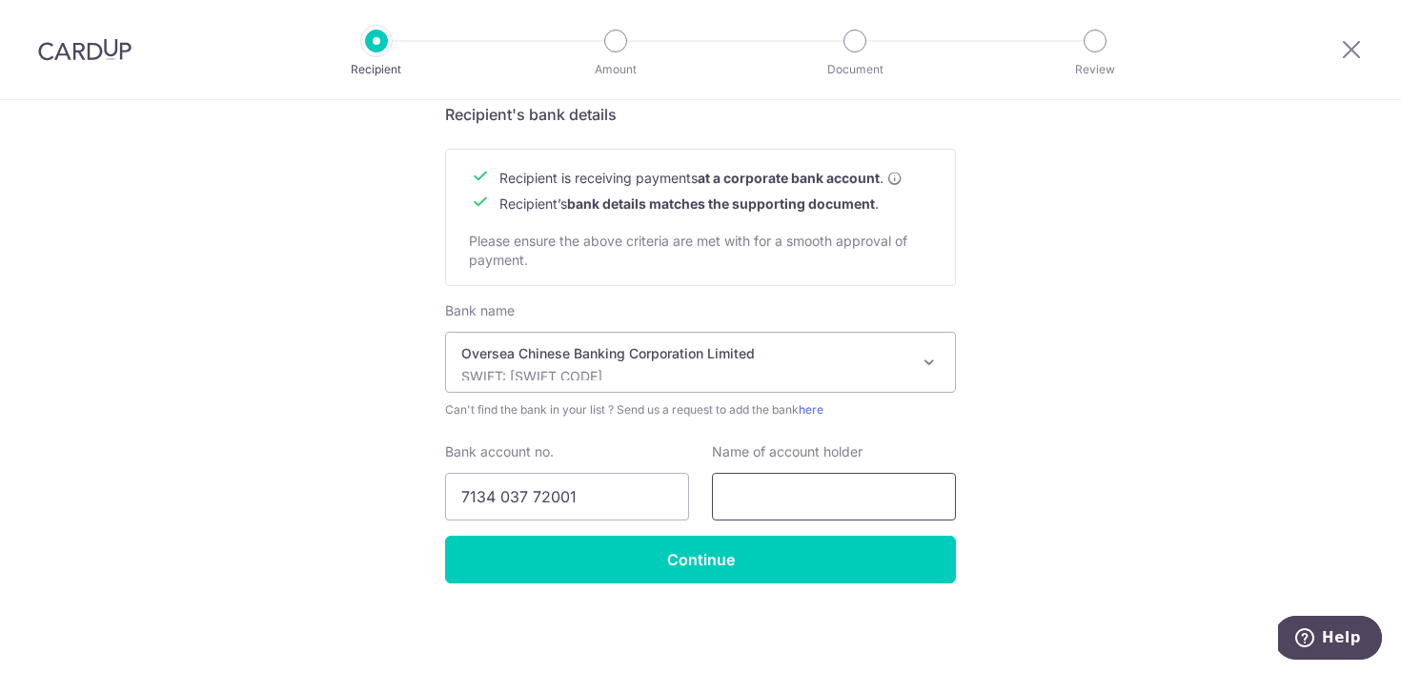
paste input "SMART ENGINEERING & CONTRUCTION PTE LTD"
type input "SMART ENGINEERING & CONTRUCTION PTE LTD"
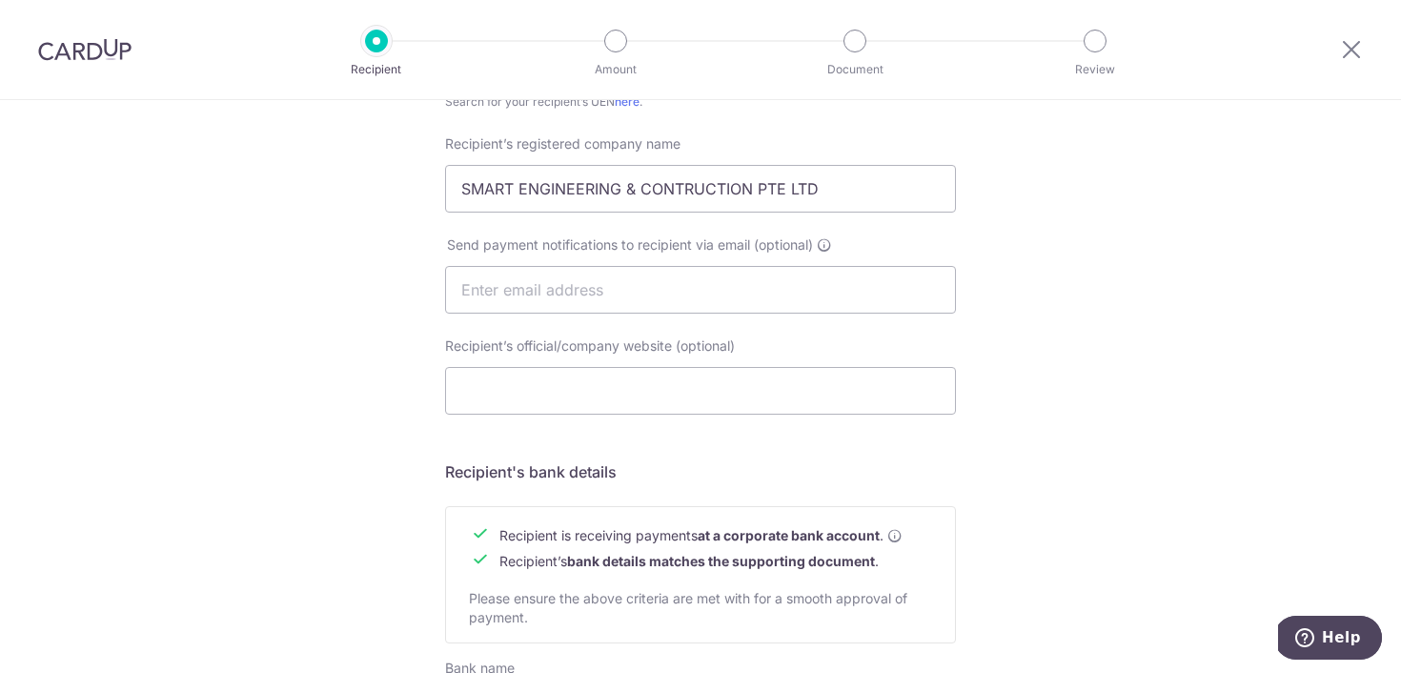
scroll to position [862, 0]
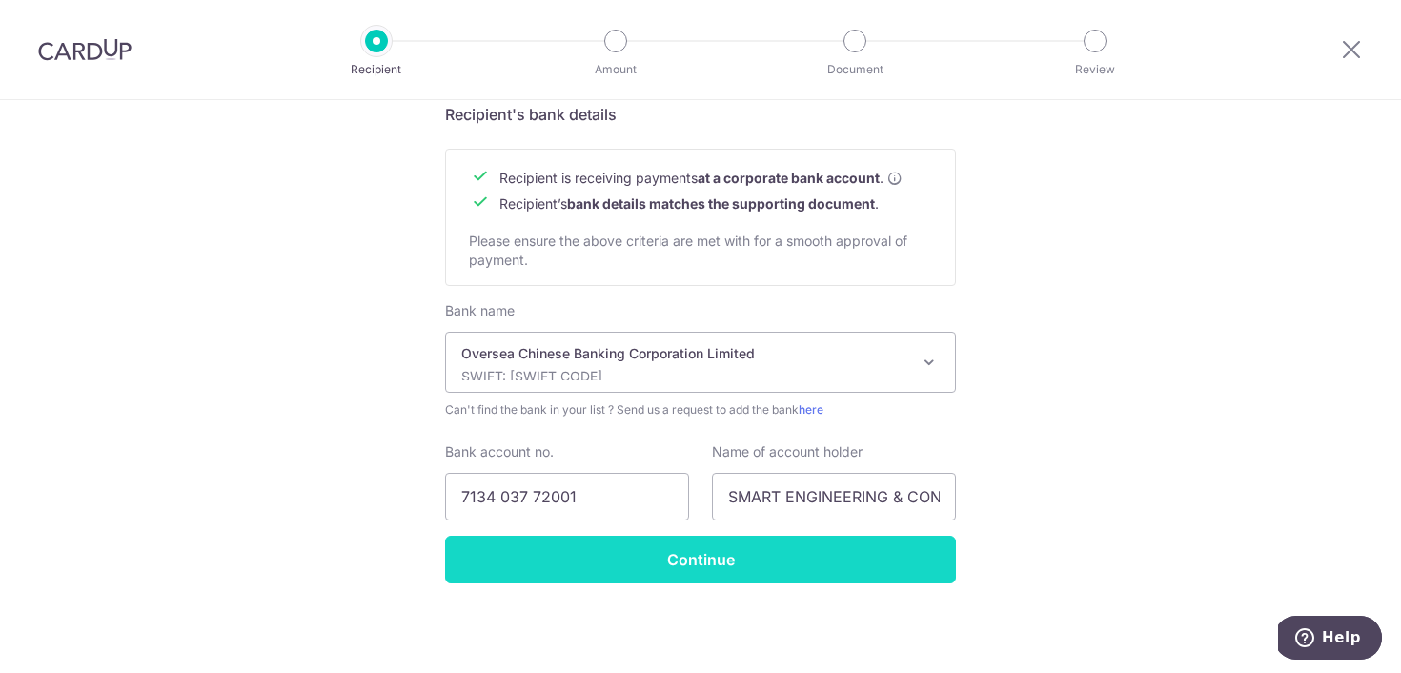
click at [668, 541] on input "Continue" at bounding box center [700, 560] width 511 height 48
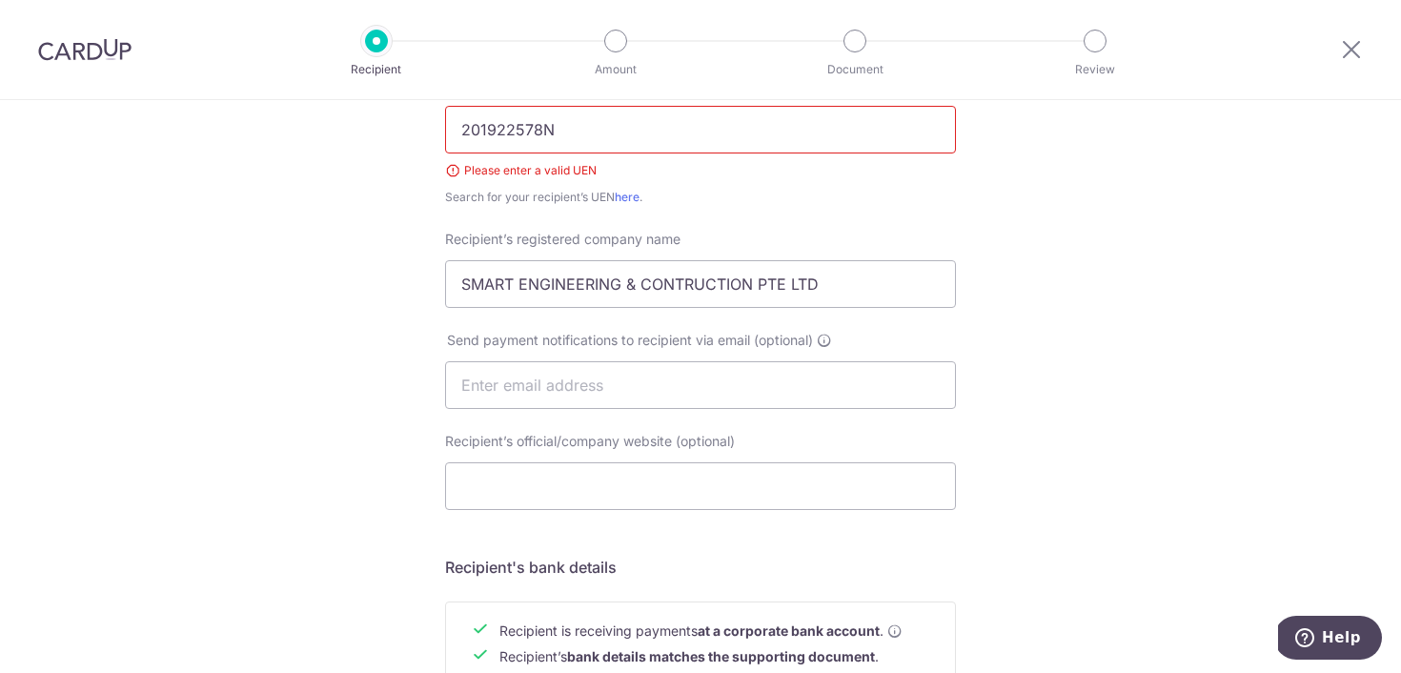
scroll to position [246, 0]
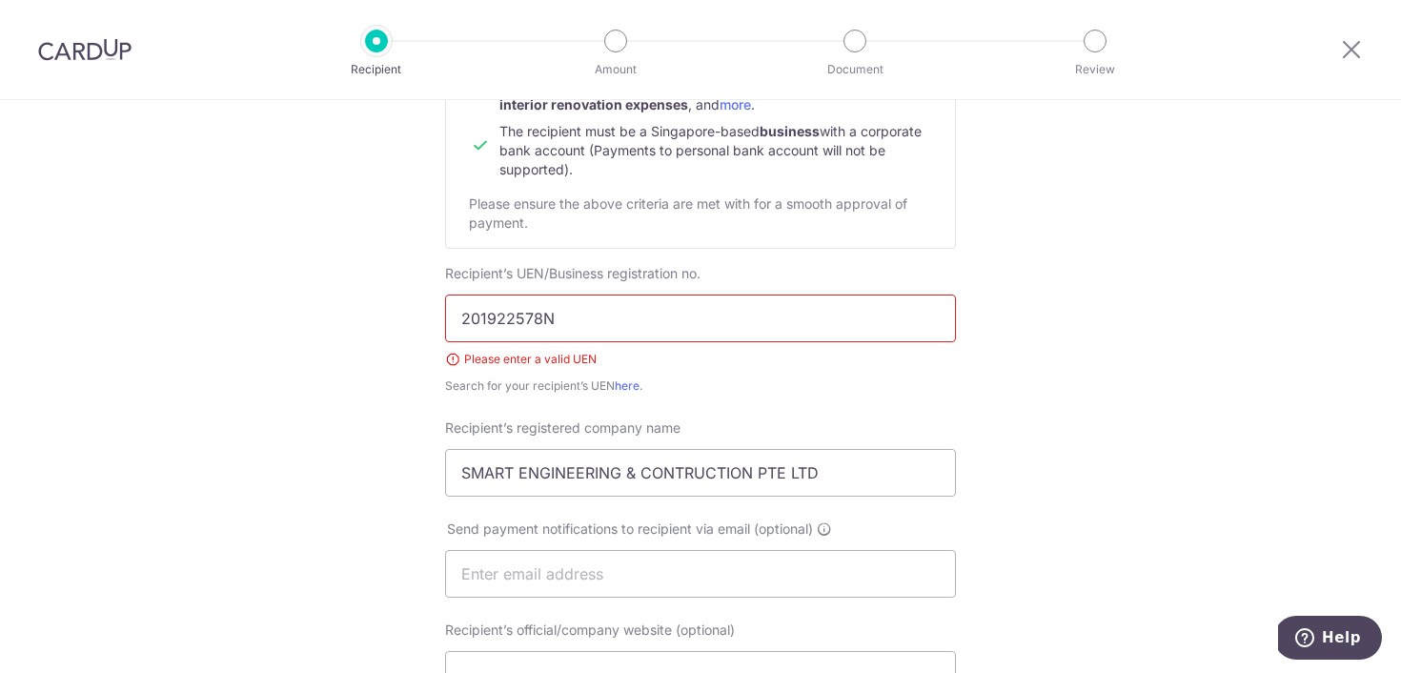
click at [552, 323] on input "201922578N" at bounding box center [700, 319] width 511 height 48
click at [566, 308] on input "201922578N" at bounding box center [700, 319] width 511 height 48
type input "201922578N"
click at [380, 327] on div "Who would you like to pay? Your recipient does not need a CardUp account to rec…" at bounding box center [700, 607] width 1401 height 1506
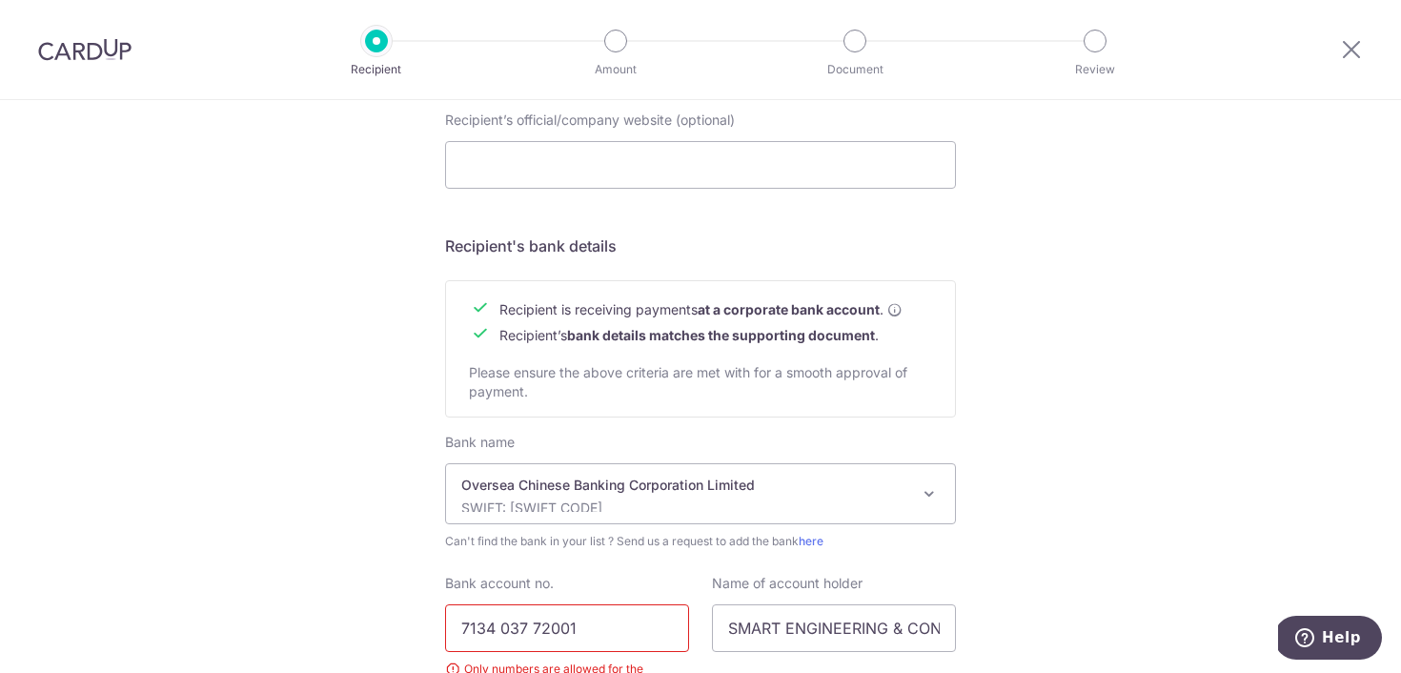
scroll to position [934, 0]
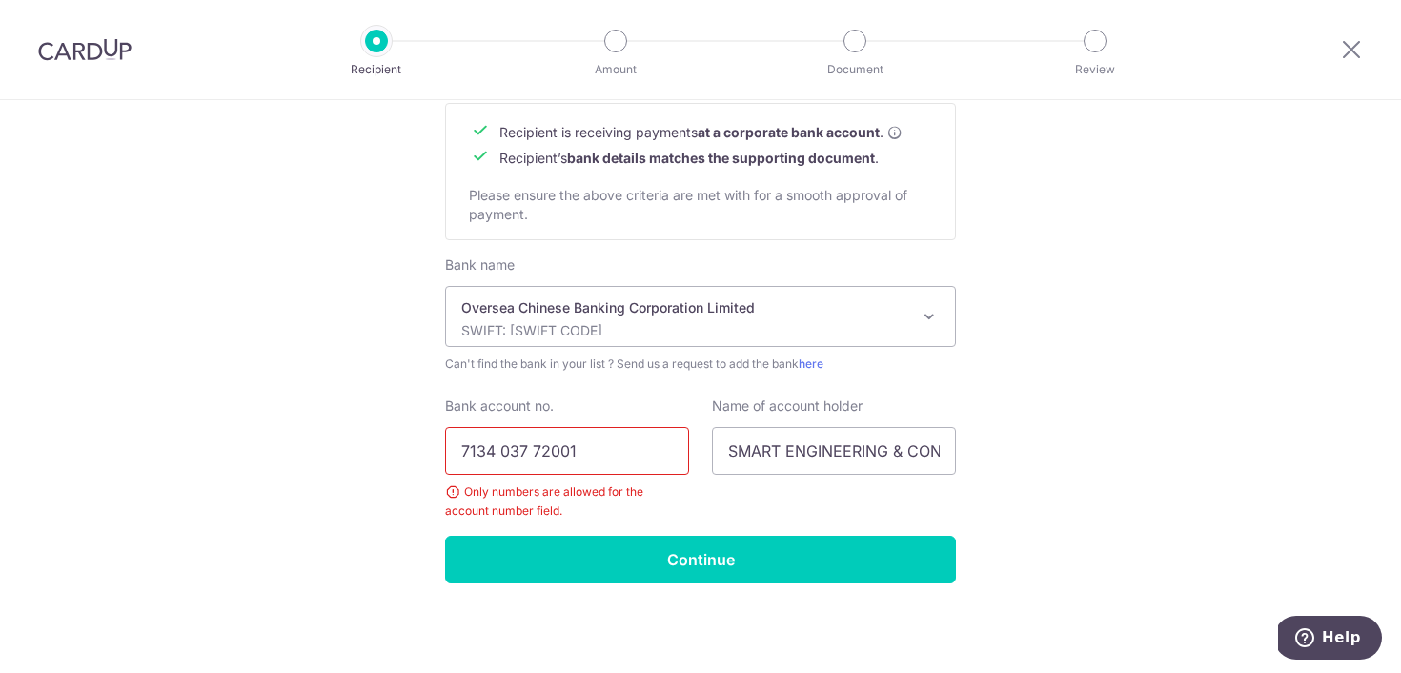
drag, startPoint x: 498, startPoint y: 450, endPoint x: 531, endPoint y: 459, distance: 34.7
click at [498, 450] on input "7134 037 72001" at bounding box center [567, 451] width 244 height 48
type input "713403772001"
click at [707, 518] on div "Name of account holder SMART ENGINEERING & CONTRUCTION PTE LTD" at bounding box center [834, 459] width 267 height 124
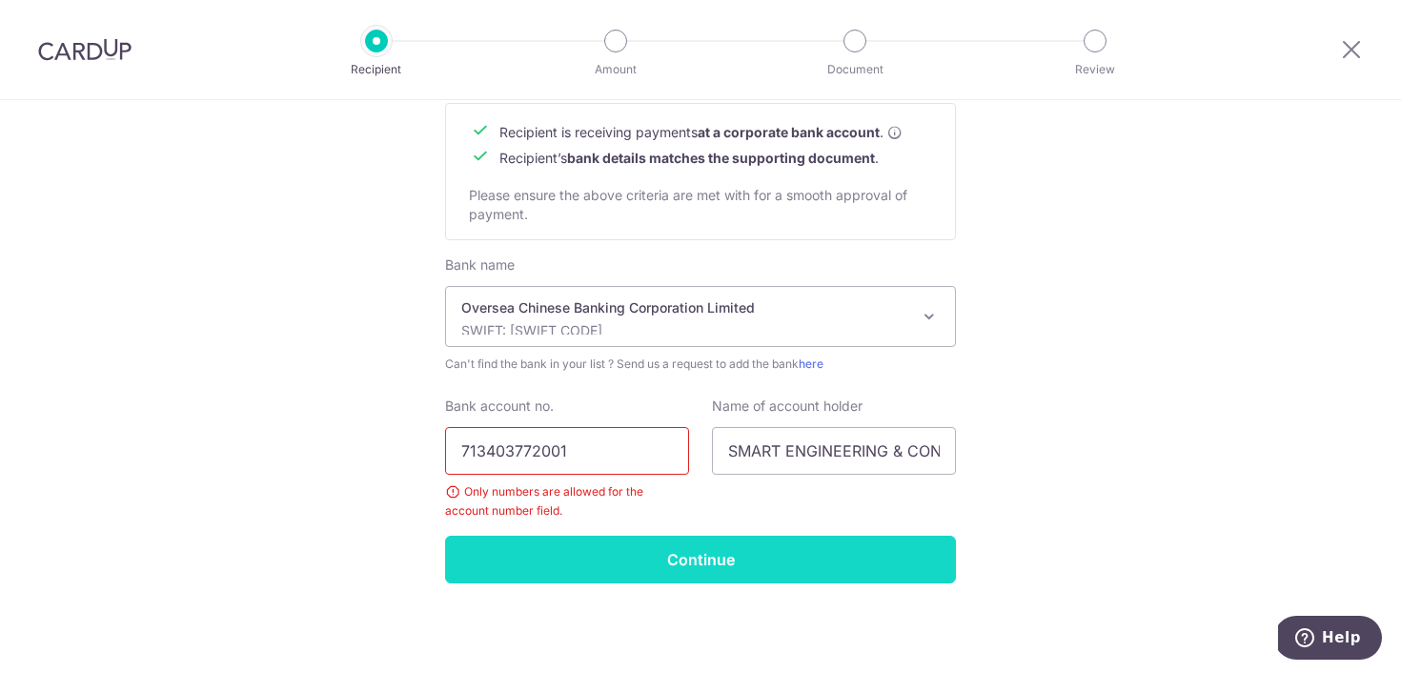
click at [734, 550] on input "Continue" at bounding box center [700, 560] width 511 height 48
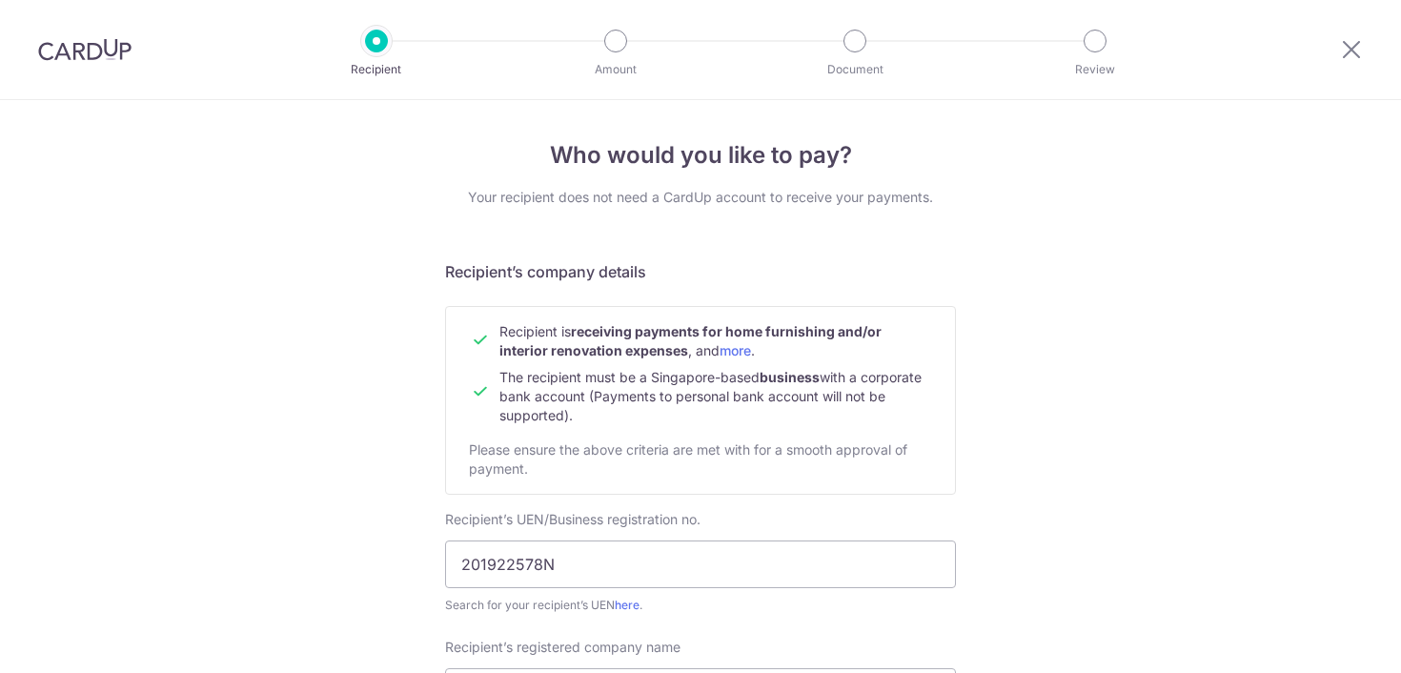
scroll to position [908, 0]
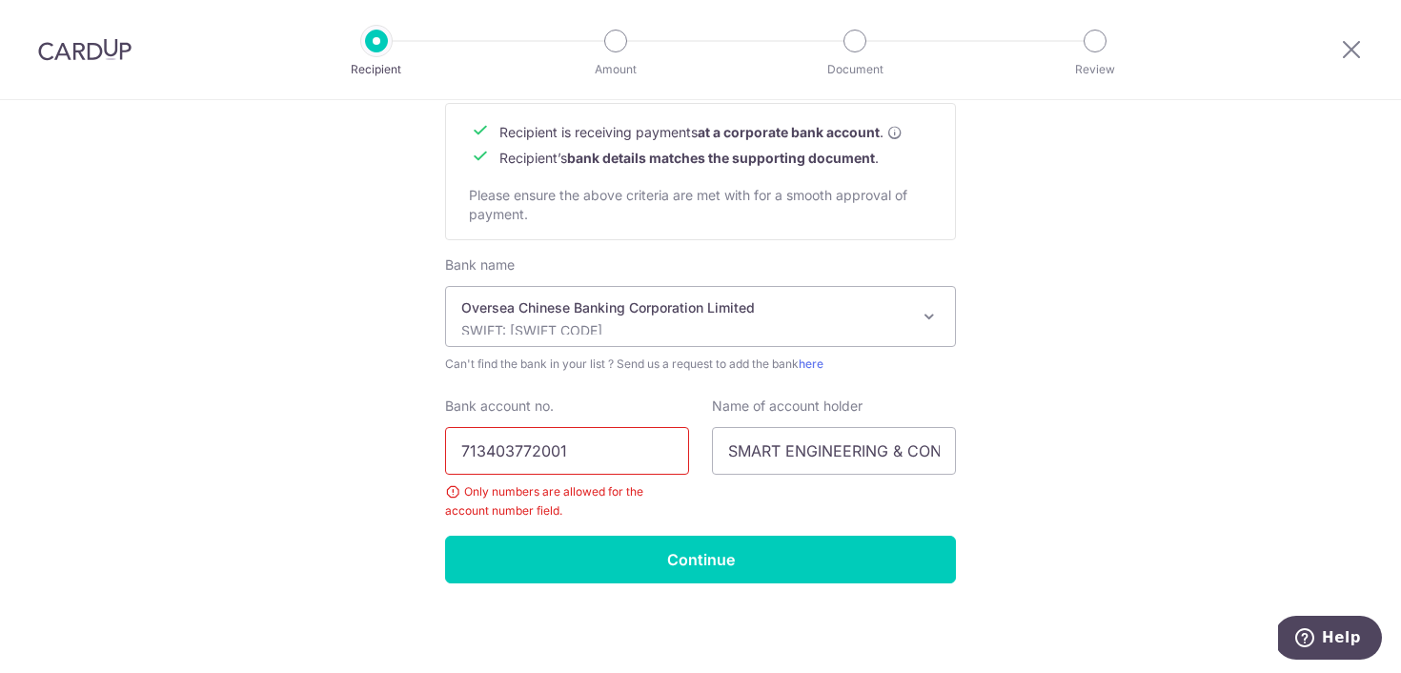
drag, startPoint x: 808, startPoint y: 558, endPoint x: 859, endPoint y: 557, distance: 50.5
click at [808, 559] on input "Continue" at bounding box center [700, 560] width 511 height 48
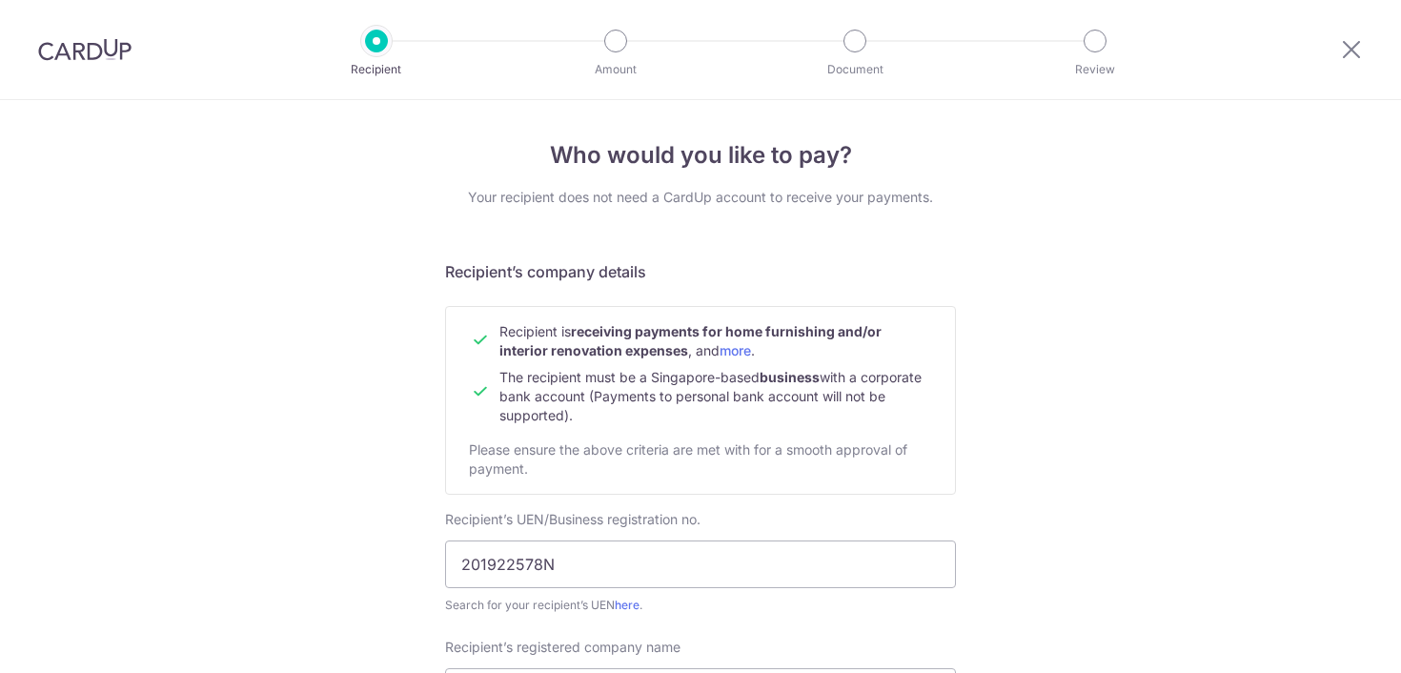
scroll to position [908, 0]
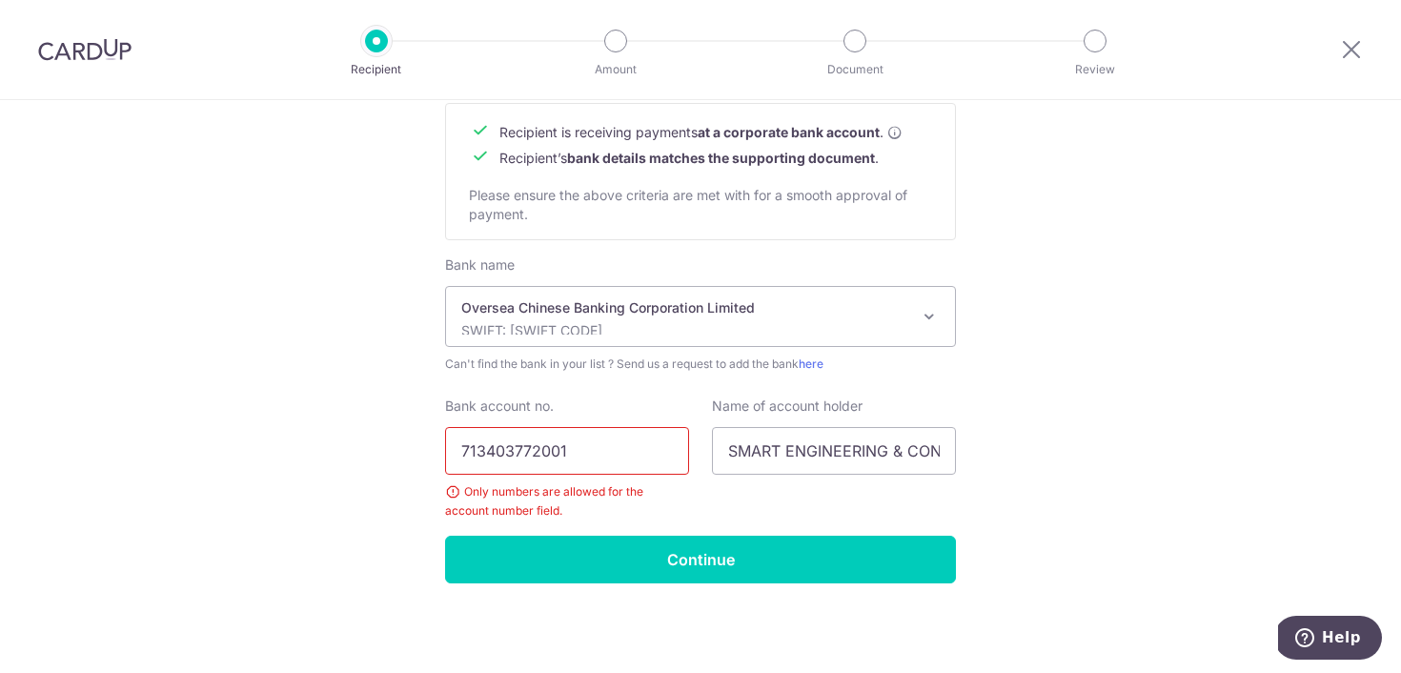
click at [617, 435] on input "713403772001" at bounding box center [567, 451] width 244 height 48
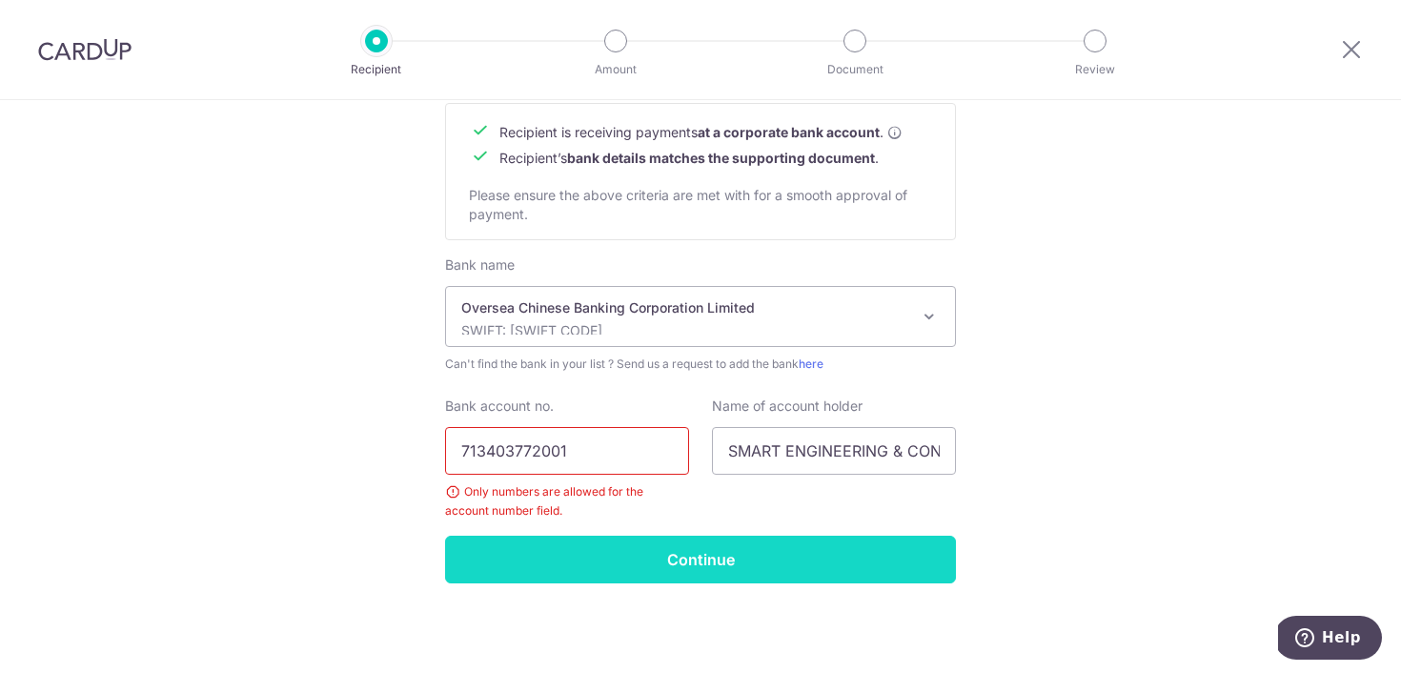
type input "713403772001"
click at [608, 582] on input "Continue" at bounding box center [700, 560] width 511 height 48
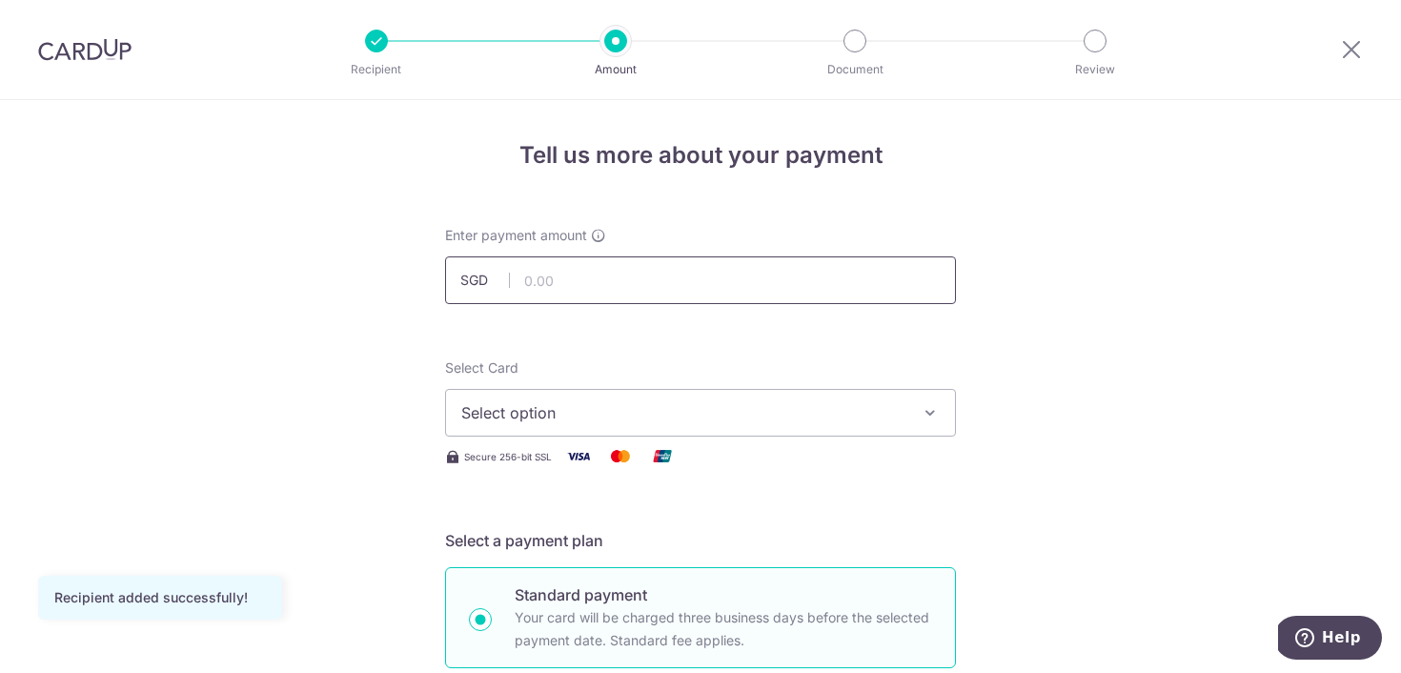
click at [663, 287] on input "text" at bounding box center [700, 280] width 511 height 48
type input "770.00"
click at [553, 364] on div "Select Card Select option Add credit card Your Cards **** 8326 **** 2496 **** 7…" at bounding box center [700, 397] width 511 height 78
click at [592, 407] on span "Select option" at bounding box center [683, 412] width 444 height 23
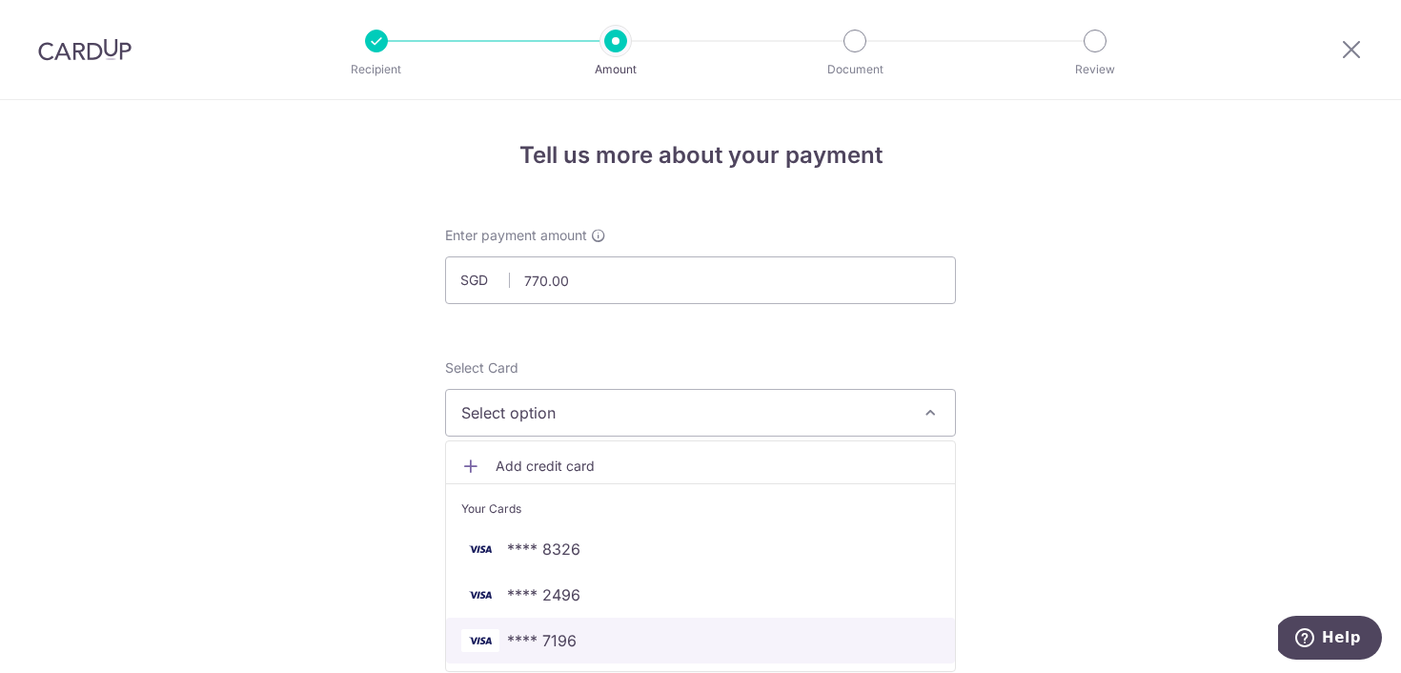
click at [685, 627] on link "**** 7196" at bounding box center [700, 641] width 509 height 46
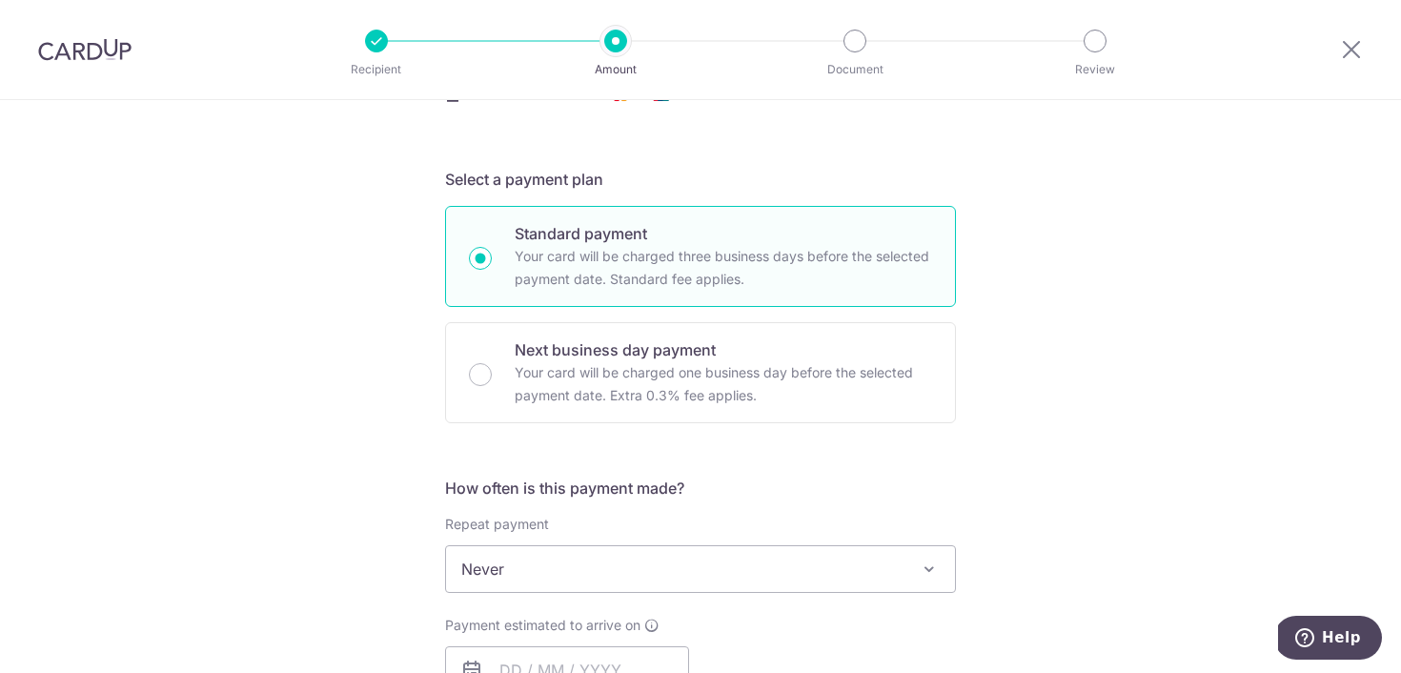
scroll to position [561, 0]
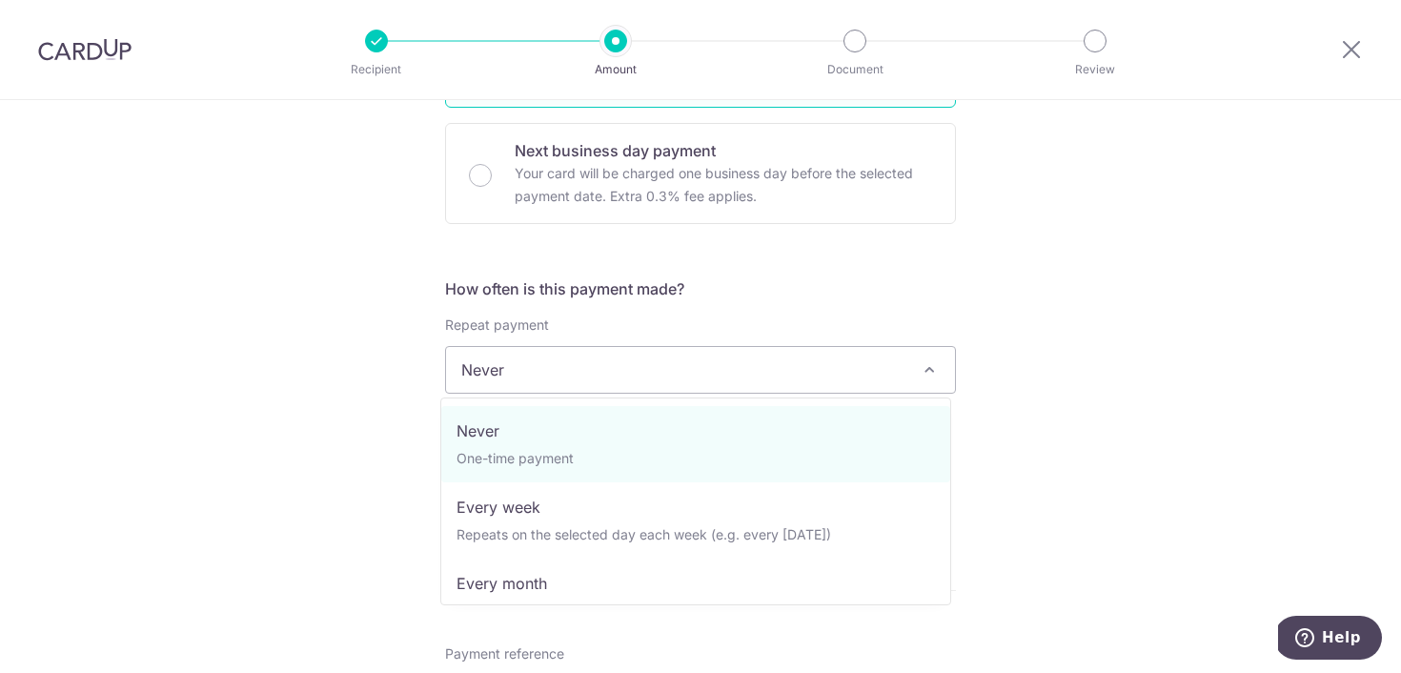
click at [770, 378] on span "Never" at bounding box center [700, 370] width 509 height 46
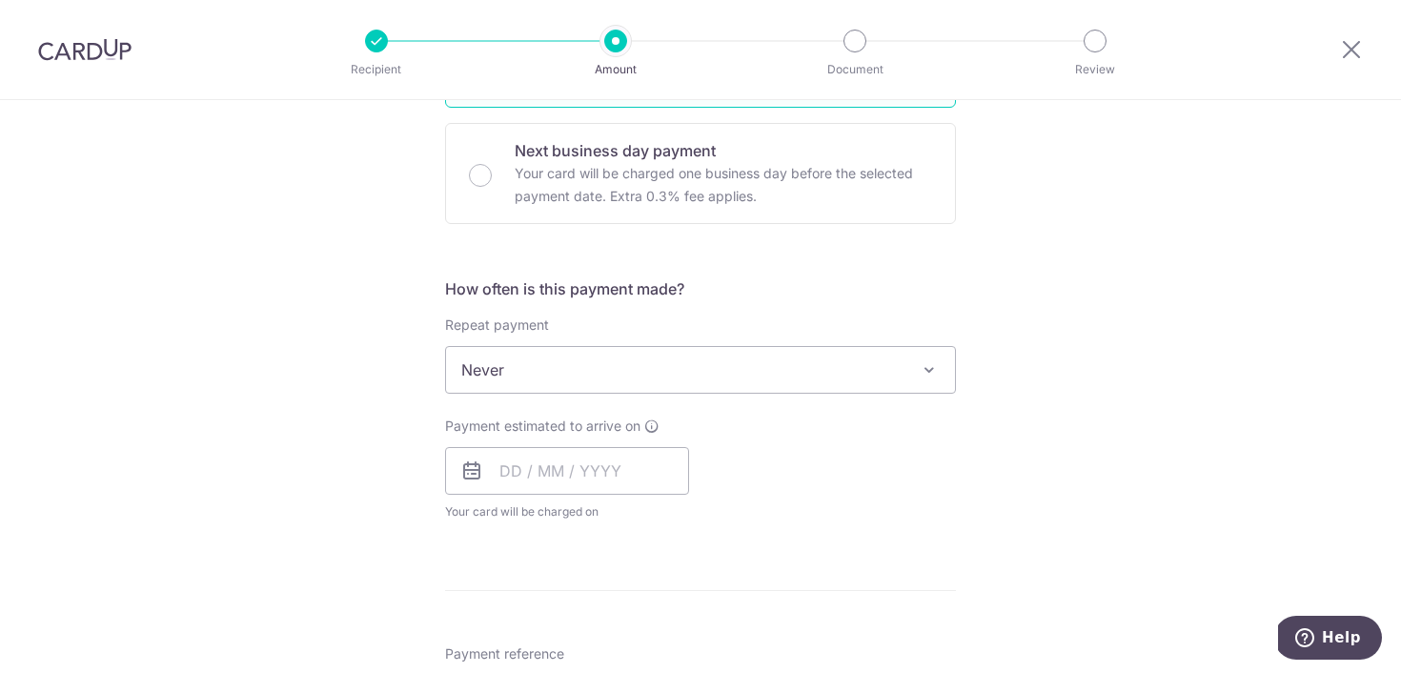
click at [797, 388] on span "Never" at bounding box center [700, 370] width 509 height 46
click at [1044, 364] on div "Tell us more about your payment Enter payment amount SGD 770.00 770.00 Recipien…" at bounding box center [700, 466] width 1401 height 1852
click at [619, 488] on input "text" at bounding box center [567, 471] width 244 height 48
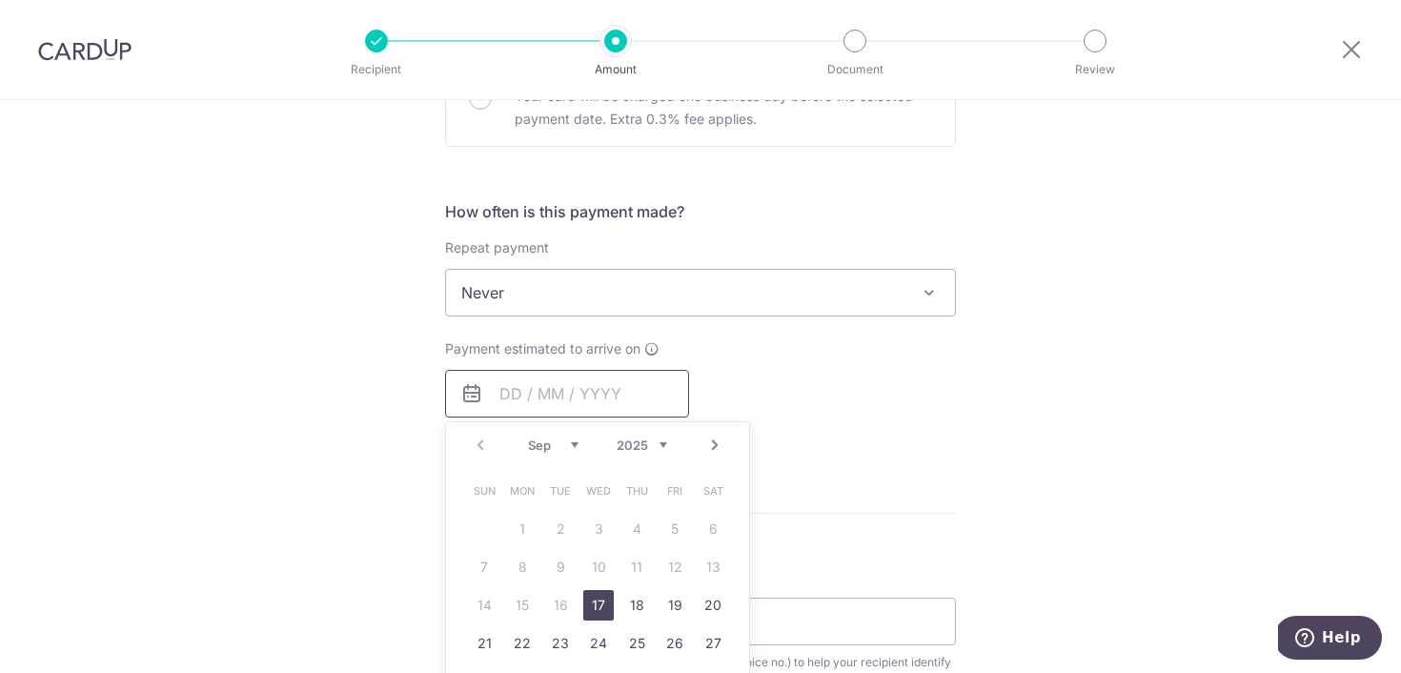
scroll to position [672, 0]
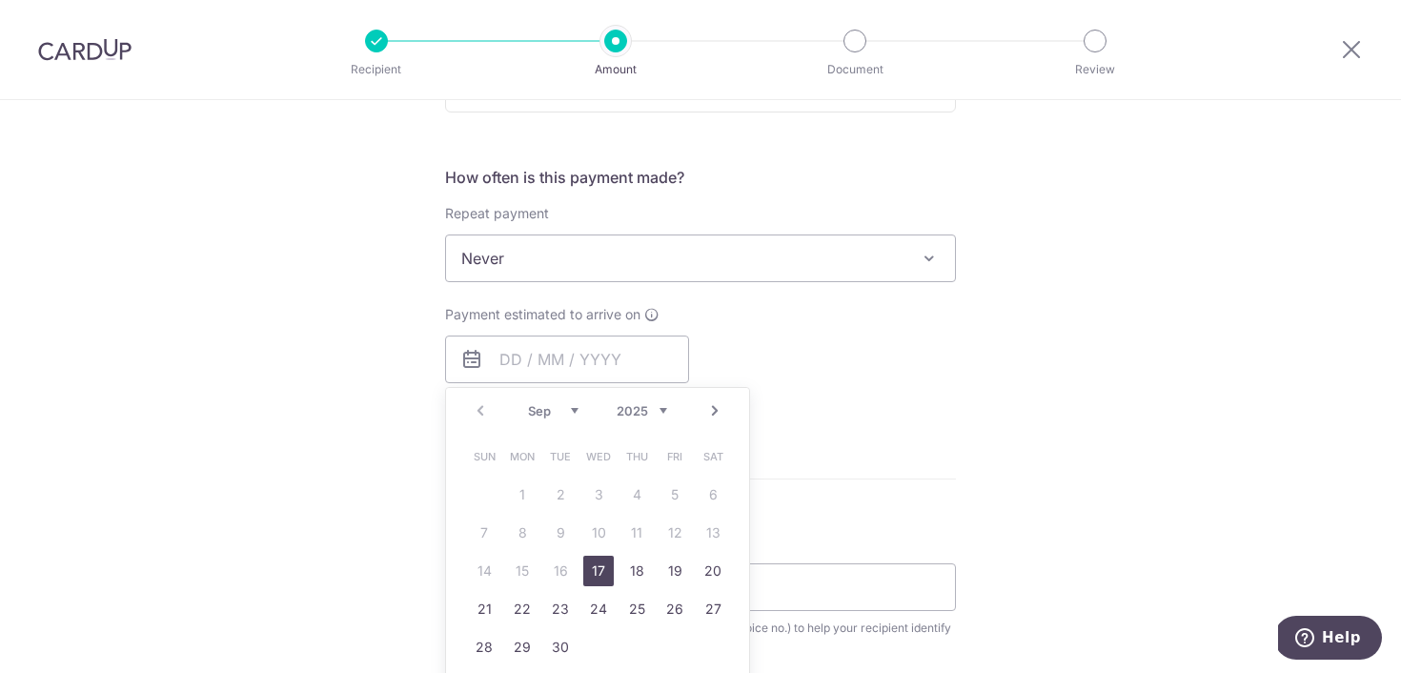
click at [602, 575] on link "17" at bounding box center [598, 571] width 31 height 31
type input "17/09/2025"
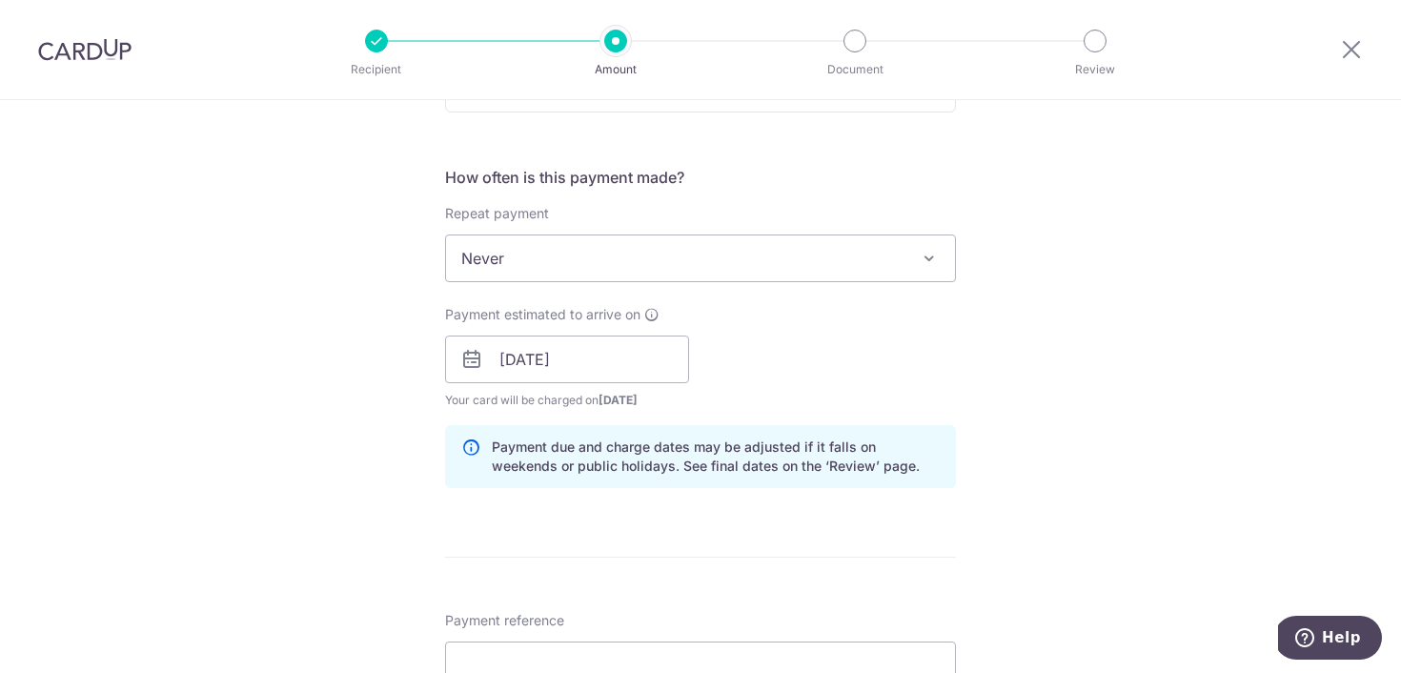
click at [1022, 388] on div "Tell us more about your payment Enter payment amount SGD 770.00 770.00 Recipien…" at bounding box center [700, 393] width 1401 height 1930
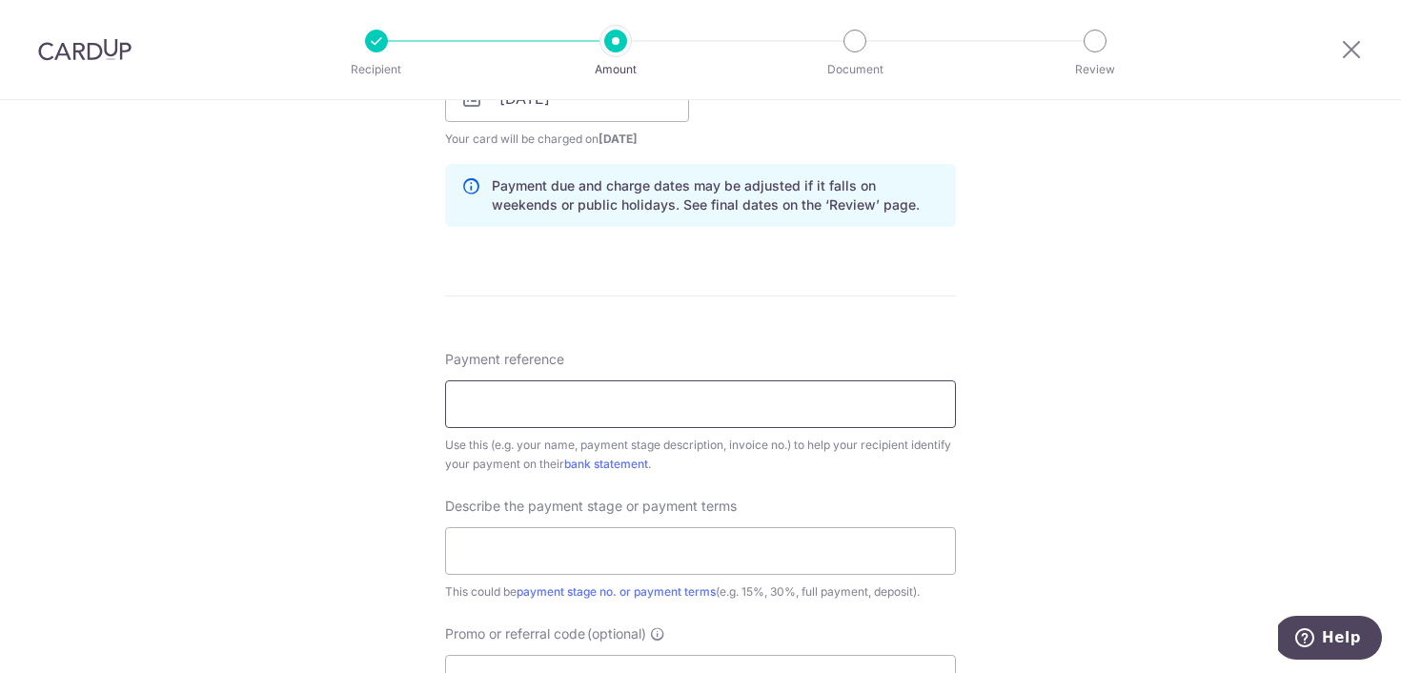
click at [554, 398] on input "Payment reference" at bounding box center [700, 404] width 511 height 48
type input "[PERSON_NAME]"
click at [730, 552] on input "text" at bounding box center [700, 551] width 511 height 48
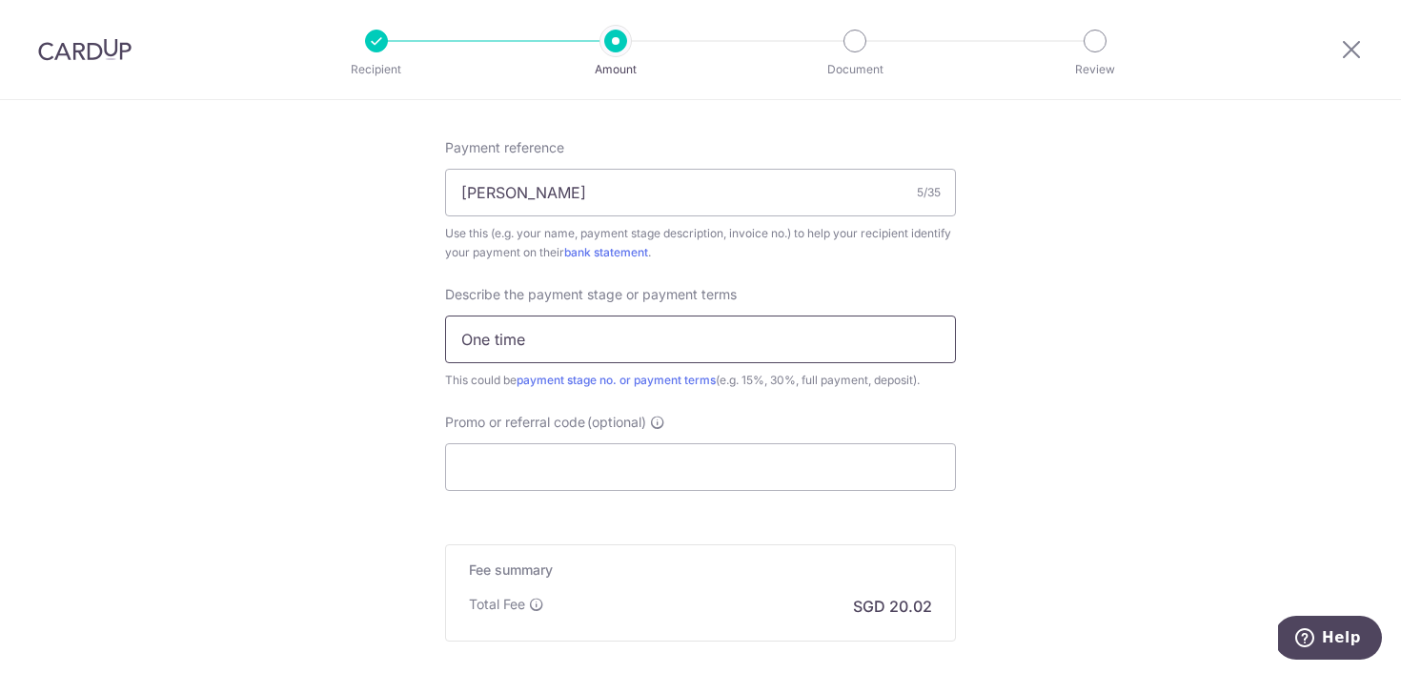
scroll to position [1144, 0]
type input "One time"
click at [497, 476] on input "Promo or referral code (optional)" at bounding box center [700, 468] width 511 height 48
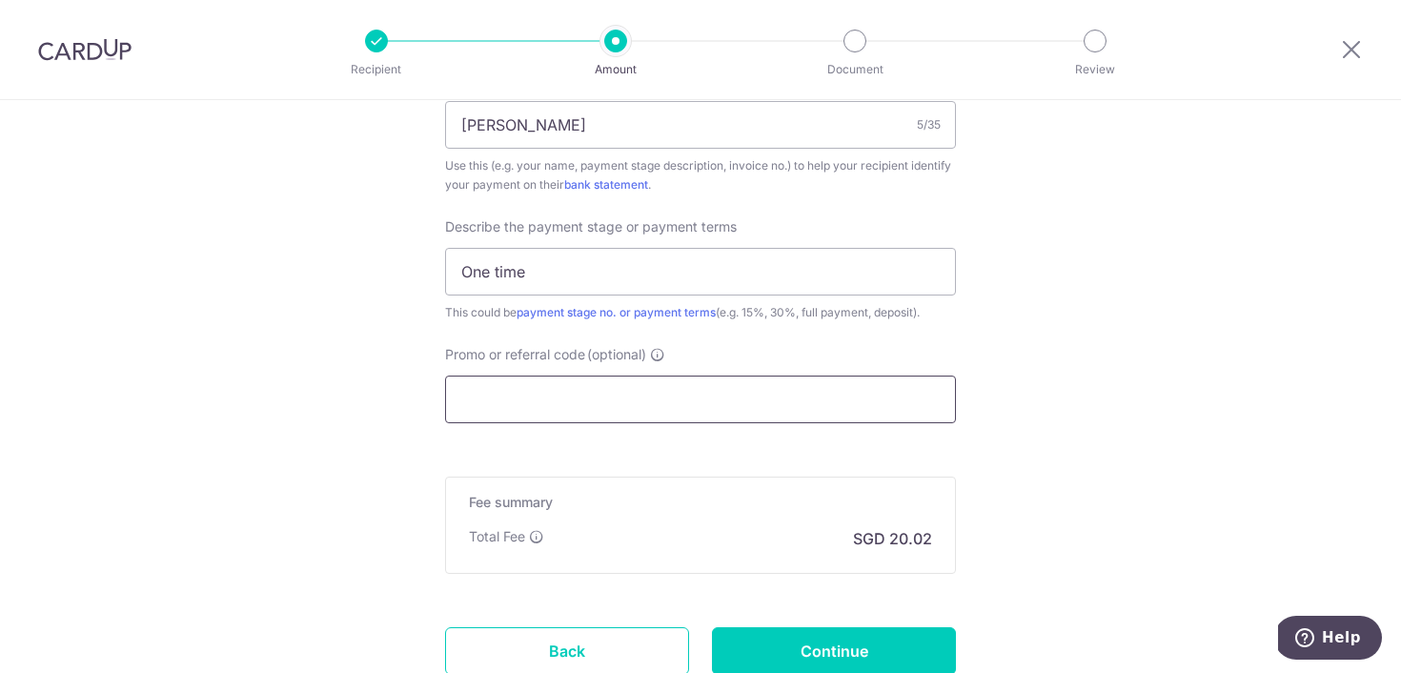
scroll to position [1212, 0]
paste input "OFF225"
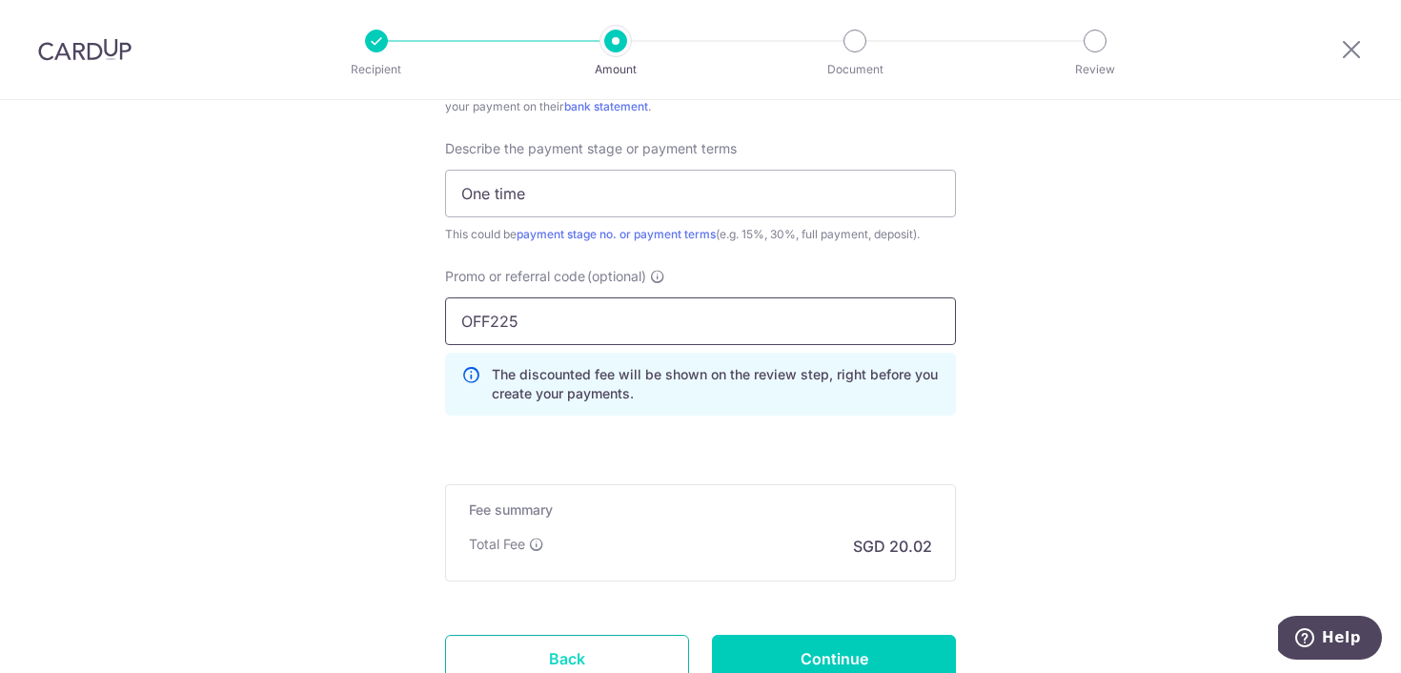
scroll to position [1443, 0]
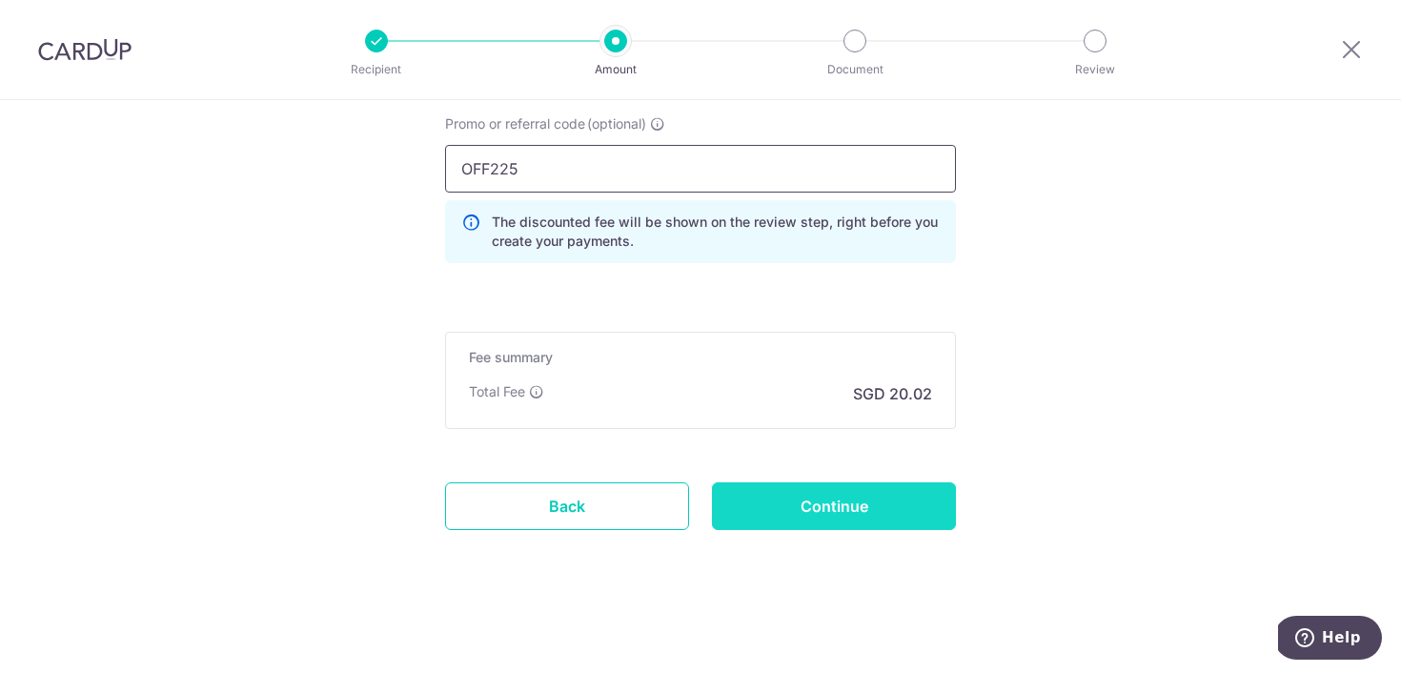
type input "OFF225"
click at [788, 495] on input "Continue" at bounding box center [834, 506] width 244 height 48
type input "Create Schedule"
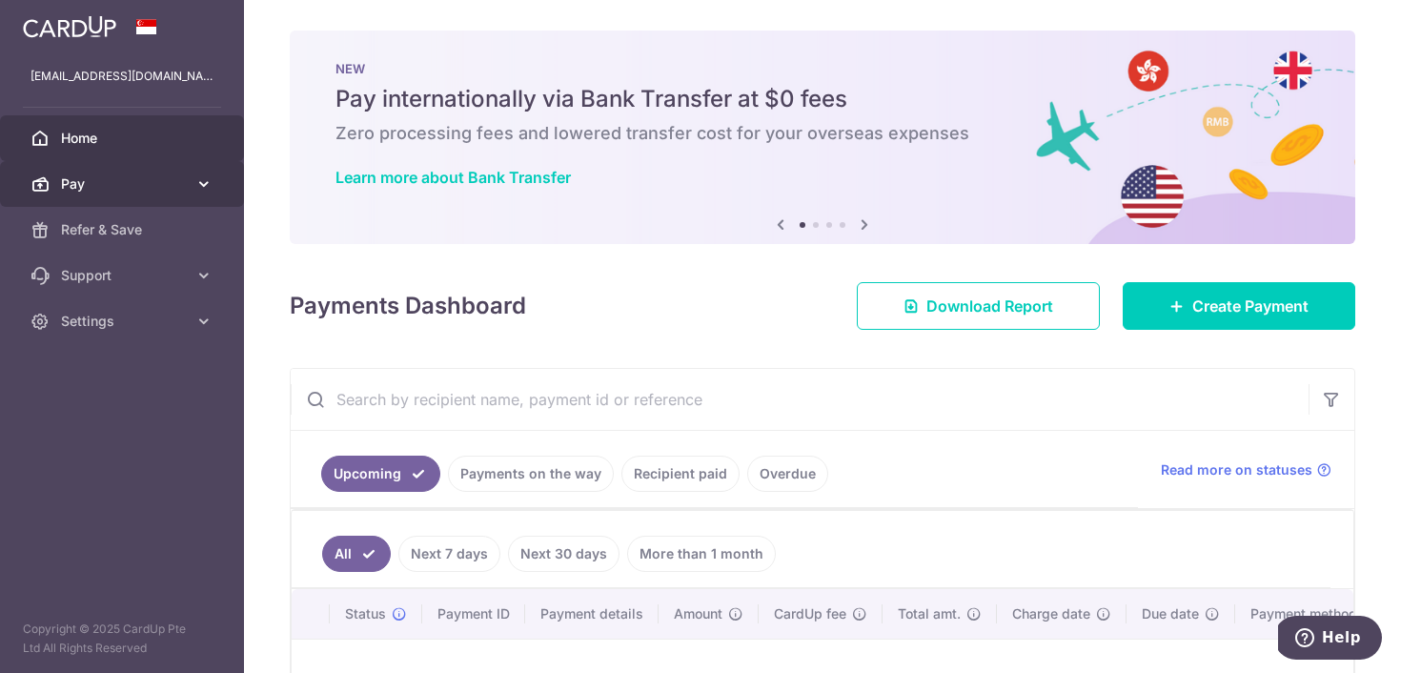
click at [135, 187] on span "Pay" at bounding box center [124, 183] width 126 height 19
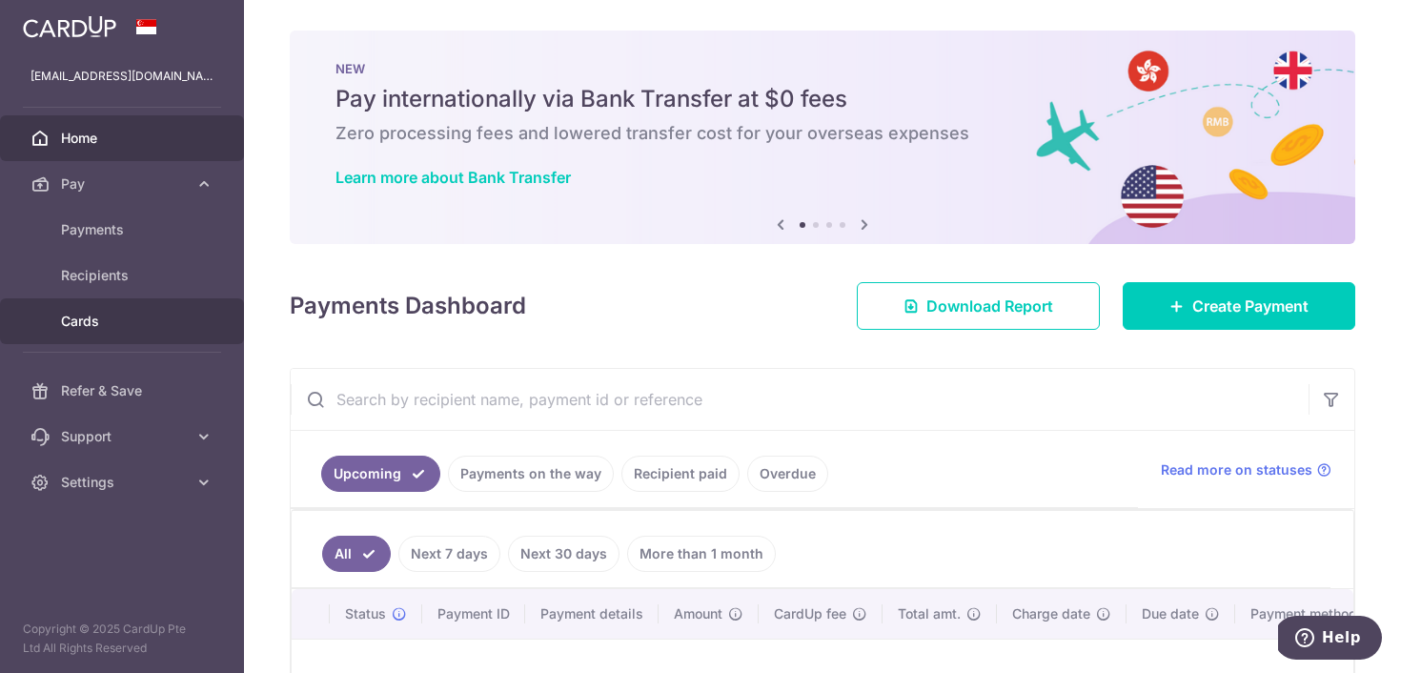
click at [133, 316] on span "Cards" at bounding box center [124, 321] width 126 height 19
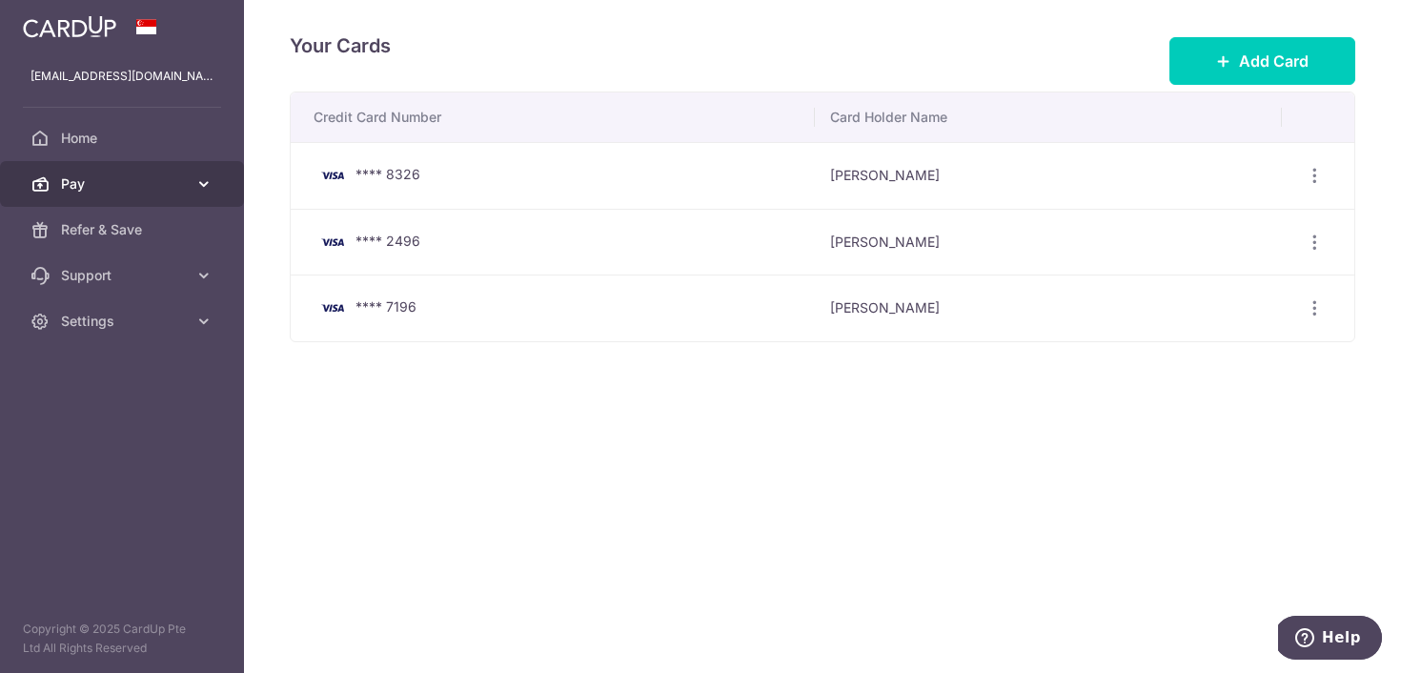
click at [153, 175] on span "Pay" at bounding box center [124, 183] width 126 height 19
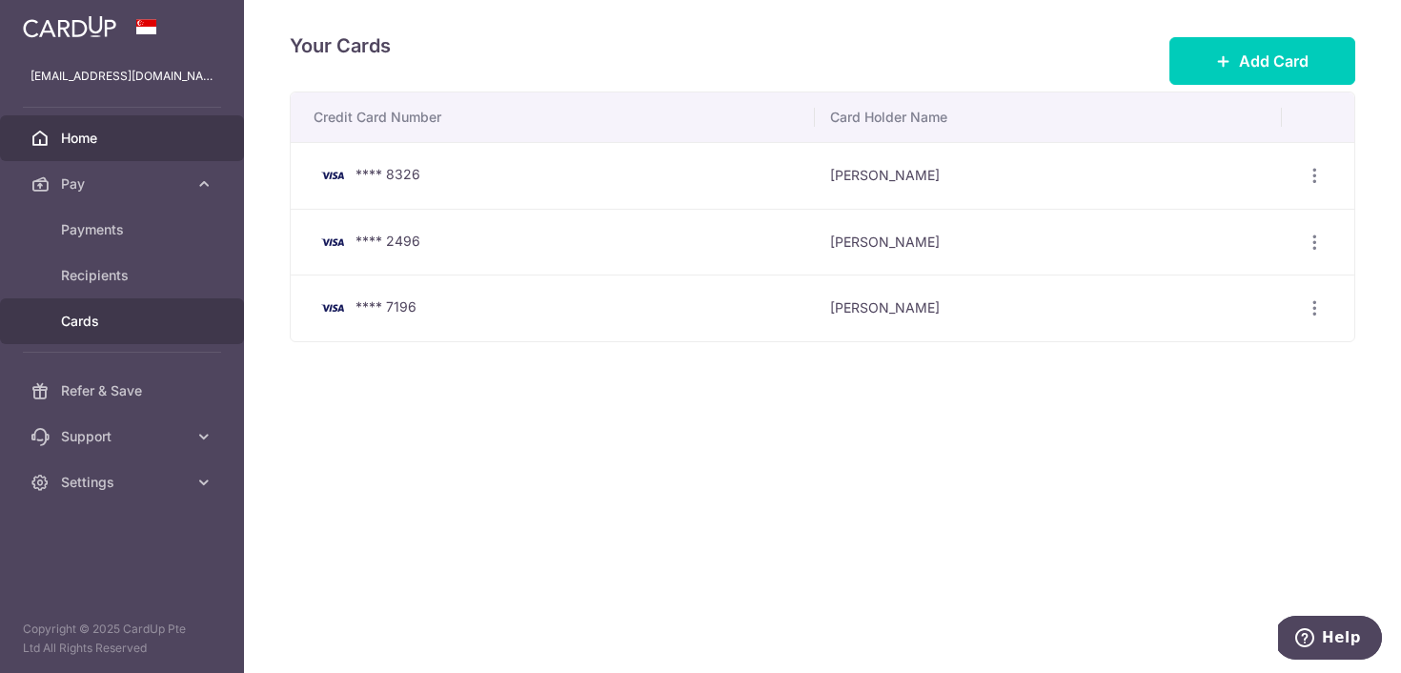
click at [113, 126] on link "Home" at bounding box center [122, 138] width 244 height 46
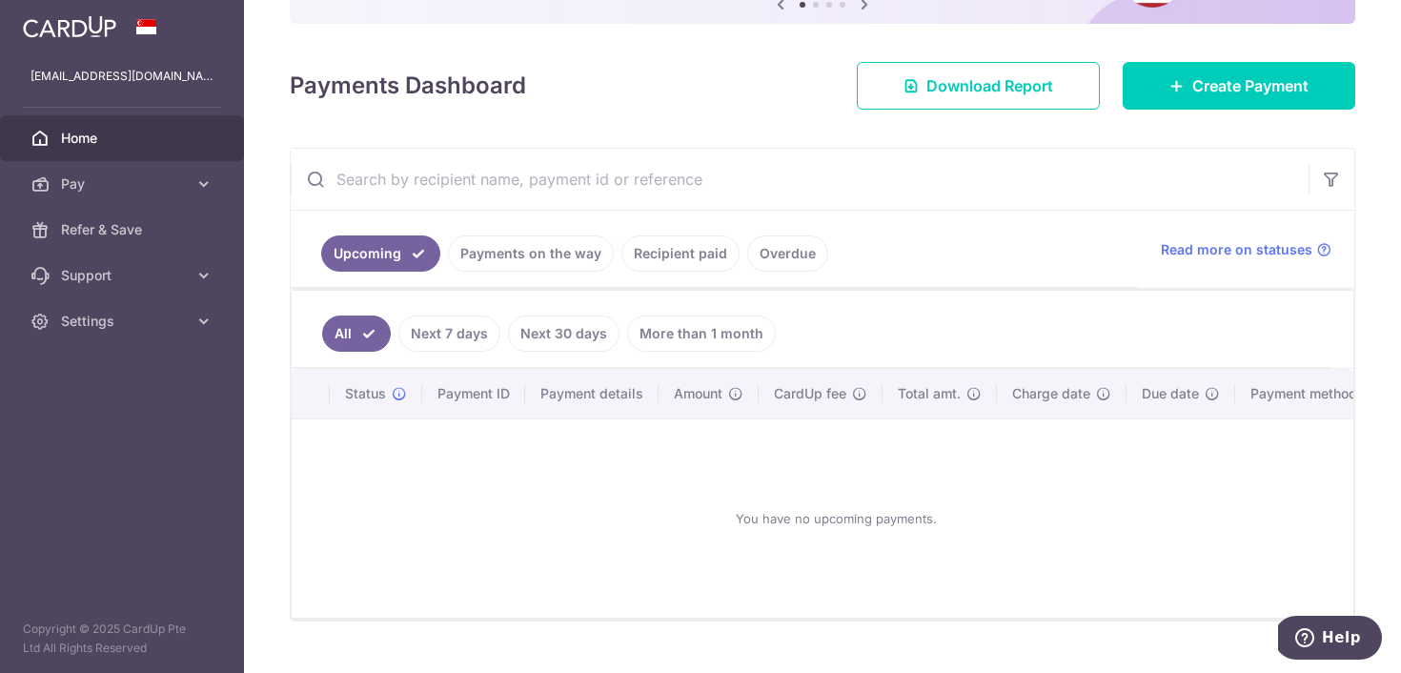
scroll to position [269, 0]
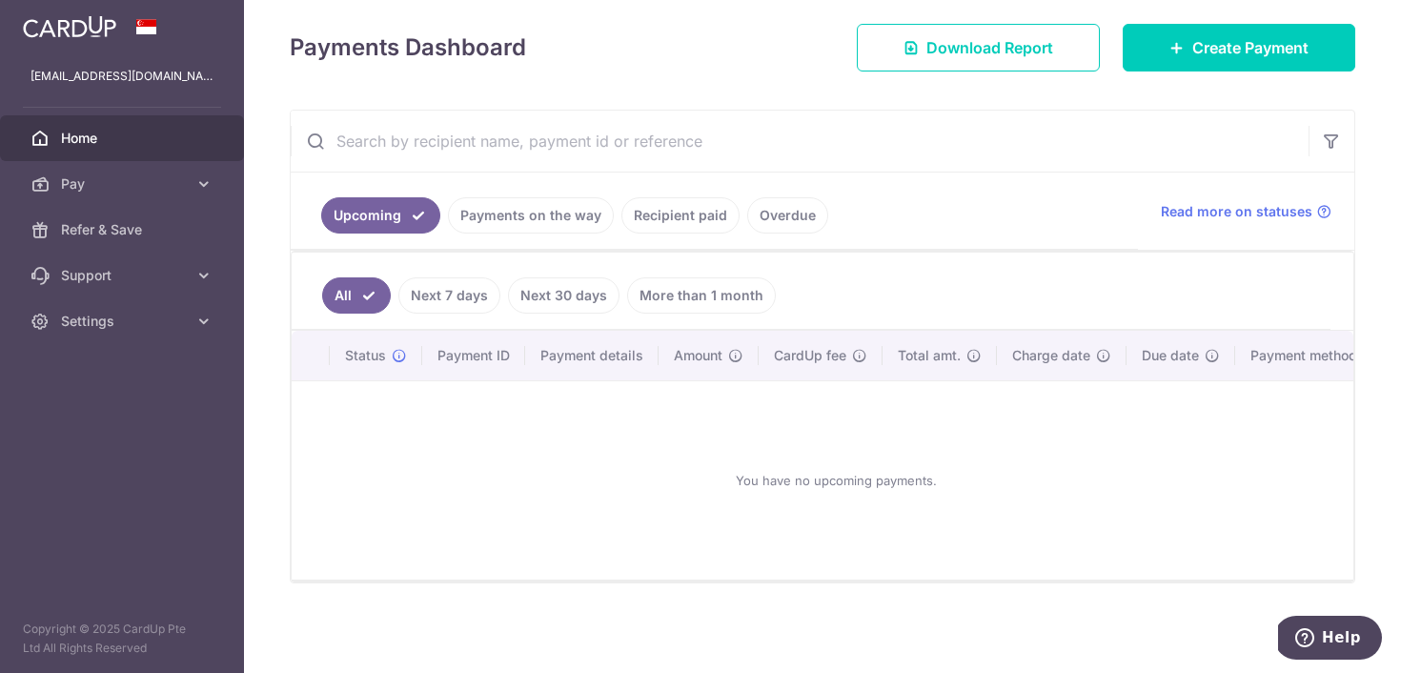
click at [708, 204] on link "Recipient paid" at bounding box center [681, 215] width 118 height 36
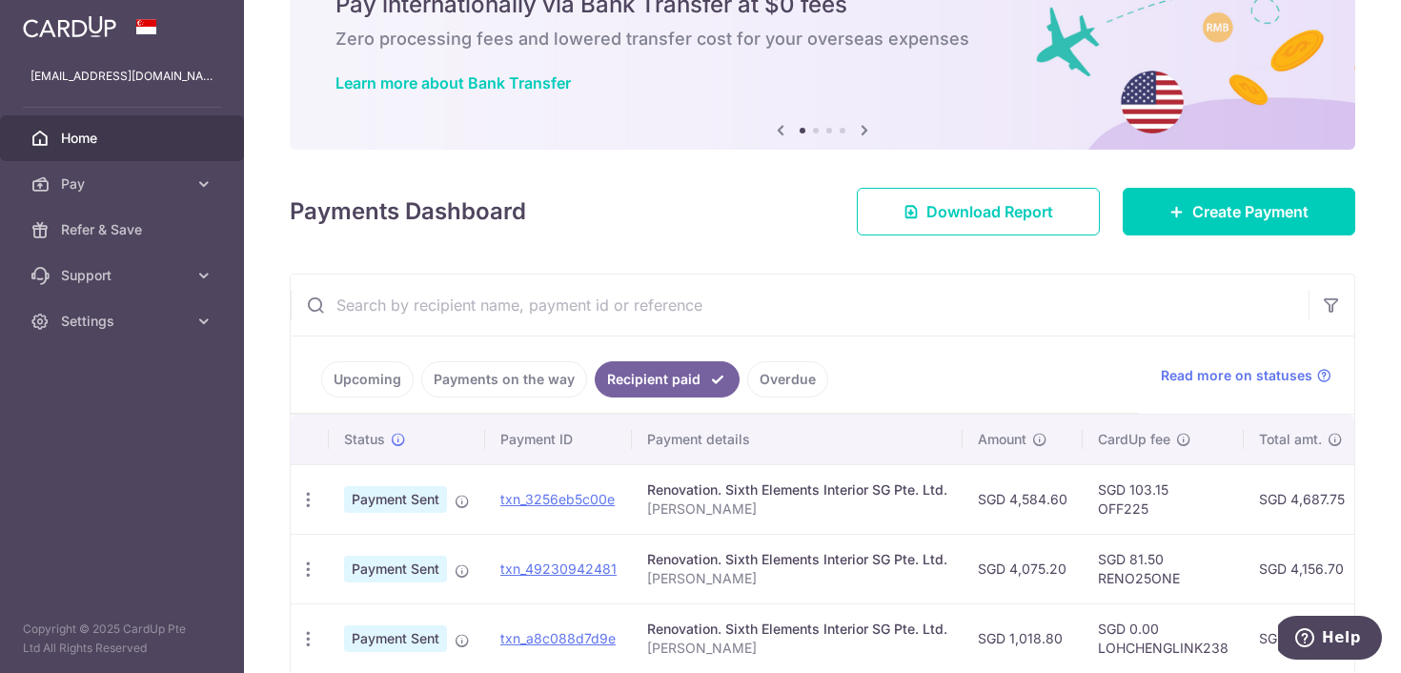
scroll to position [197, 0]
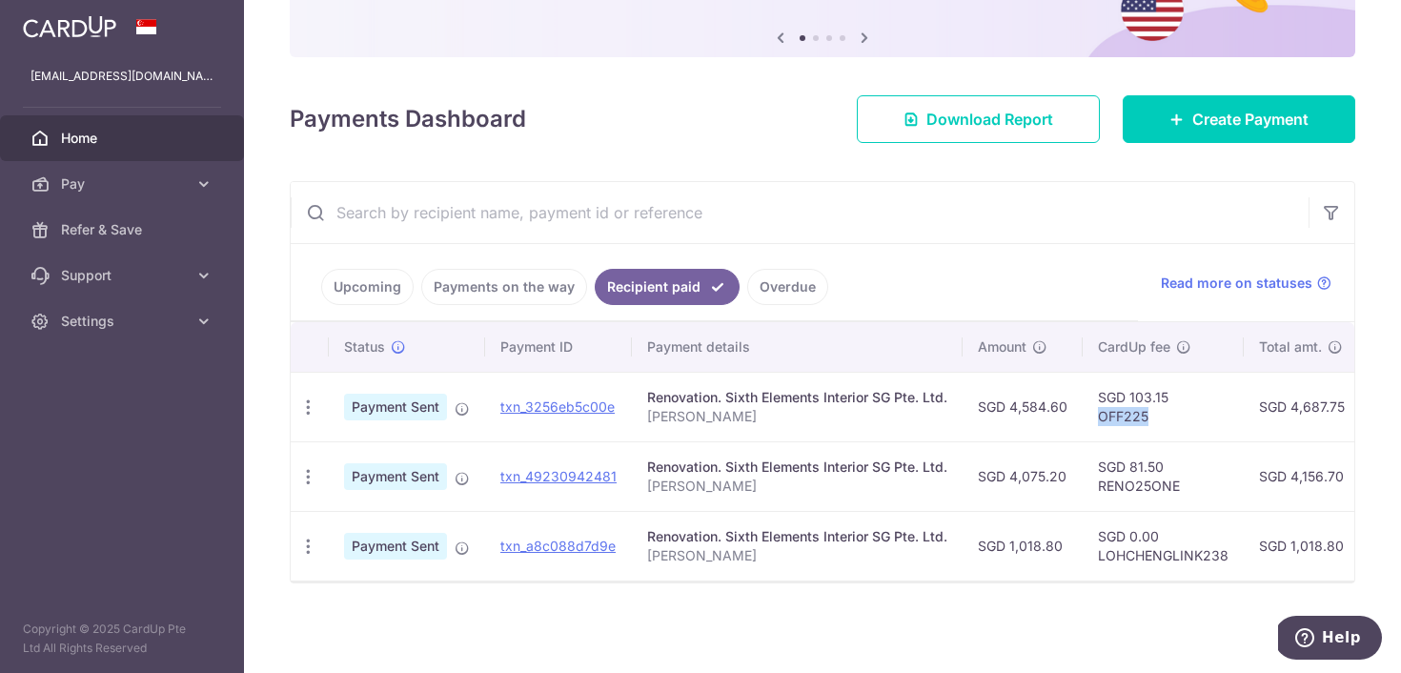
drag, startPoint x: 1156, startPoint y: 407, endPoint x: 1079, endPoint y: 405, distance: 77.2
click at [1083, 405] on td "SGD 103.15 OFF225" at bounding box center [1163, 407] width 161 height 70
copy td "OFF225"
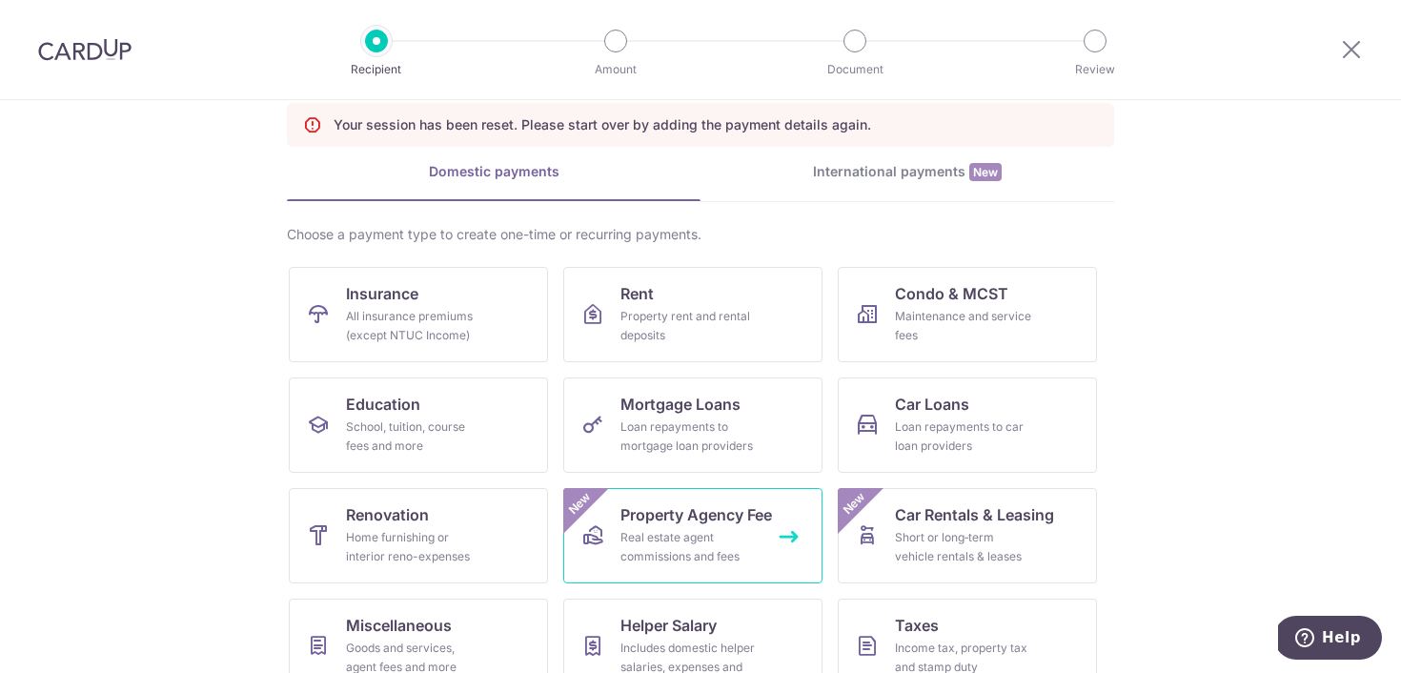
scroll to position [239, 0]
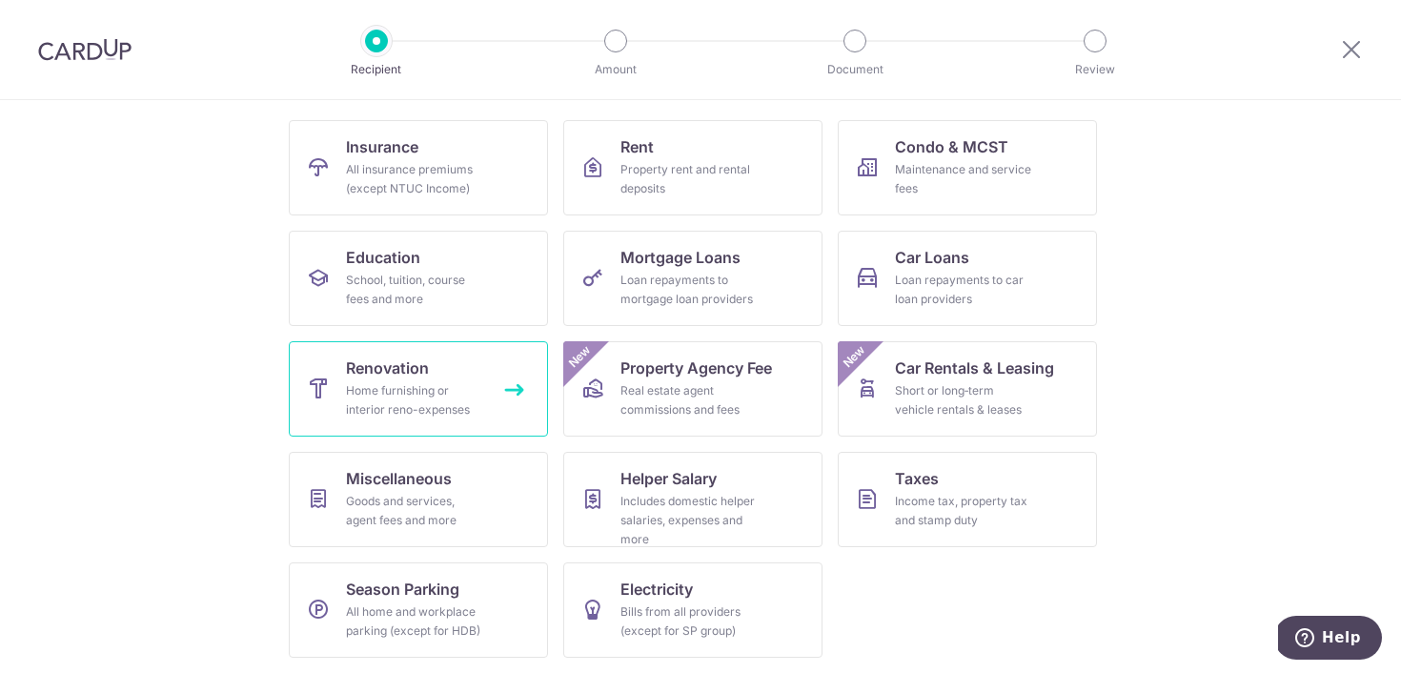
click at [353, 421] on link "Renovation Home furnishing or interior reno-expenses" at bounding box center [418, 388] width 259 height 95
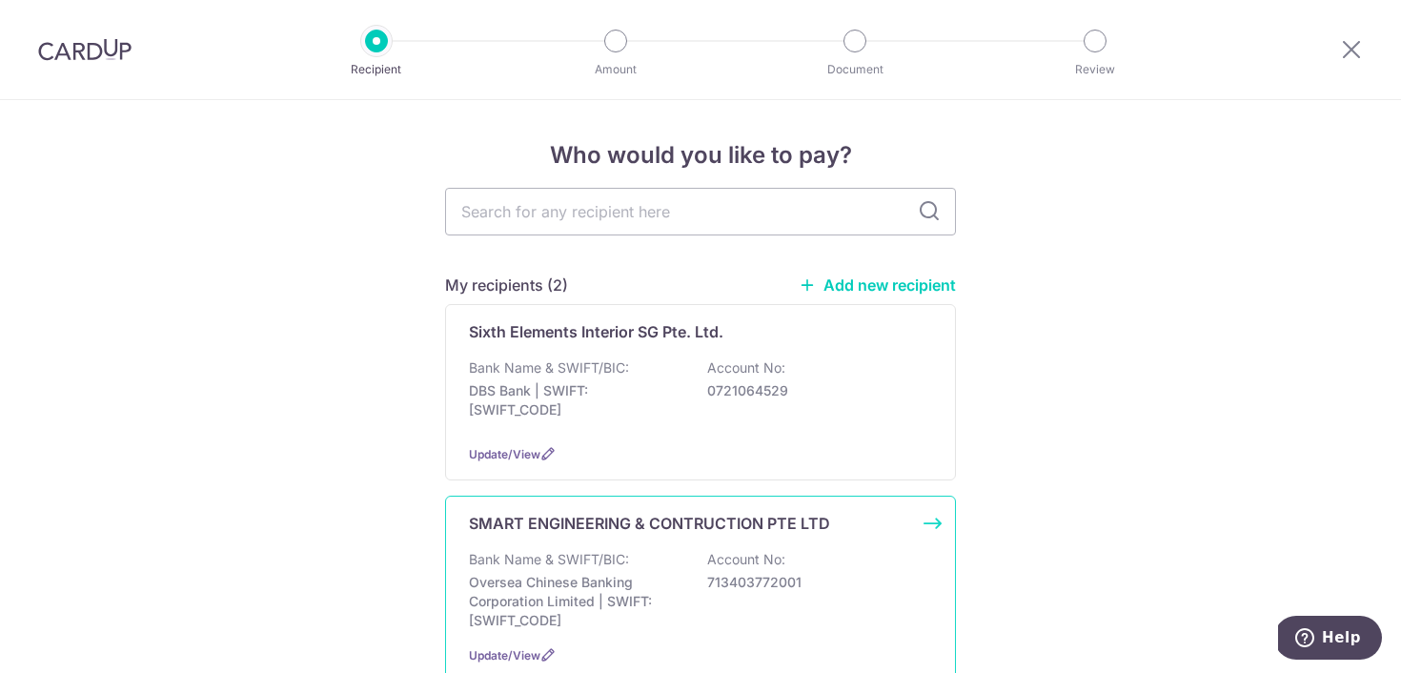
click at [603, 551] on p "Bank Name & SWIFT/BIC:" at bounding box center [549, 559] width 160 height 19
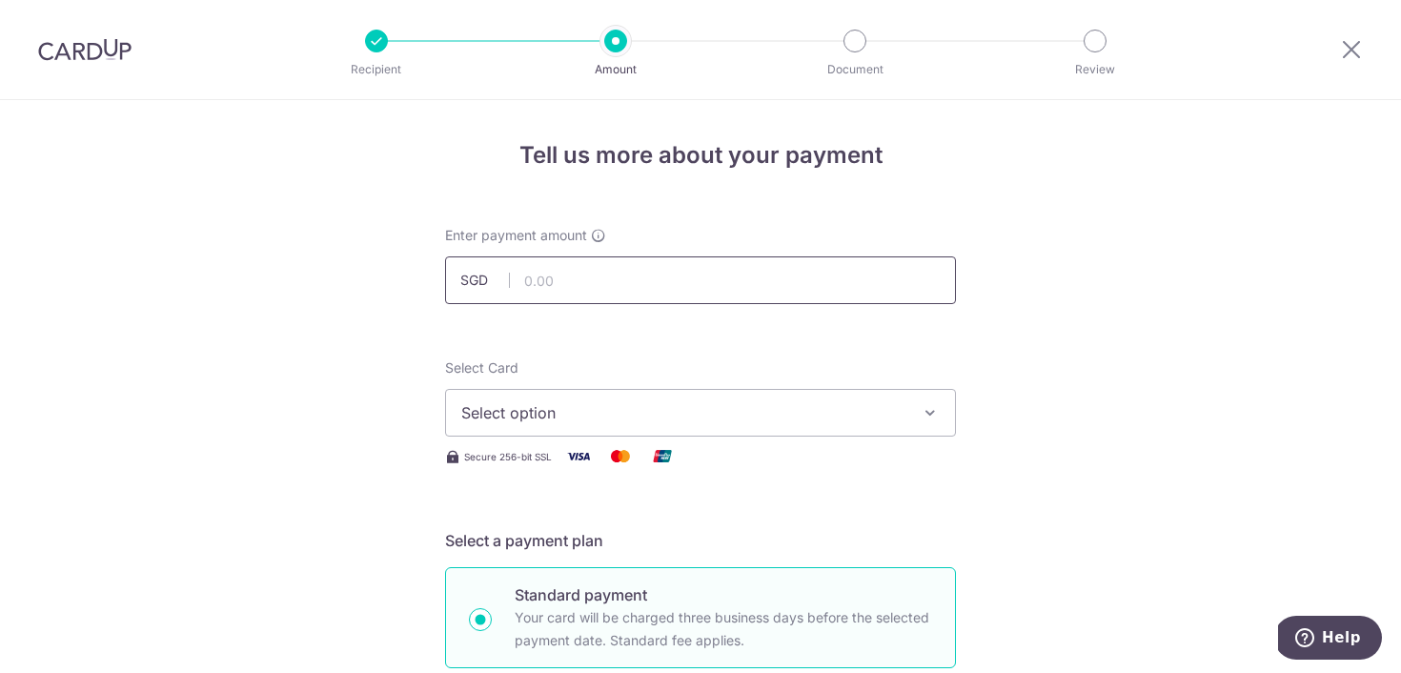
click at [736, 283] on input "text" at bounding box center [700, 280] width 511 height 48
type input "770.00"
click at [908, 364] on div "Select Card Select option Add credit card Your Cards **** 8326 **** 2496 **** 7…" at bounding box center [700, 397] width 511 height 78
click at [843, 404] on span "Select option" at bounding box center [683, 412] width 444 height 23
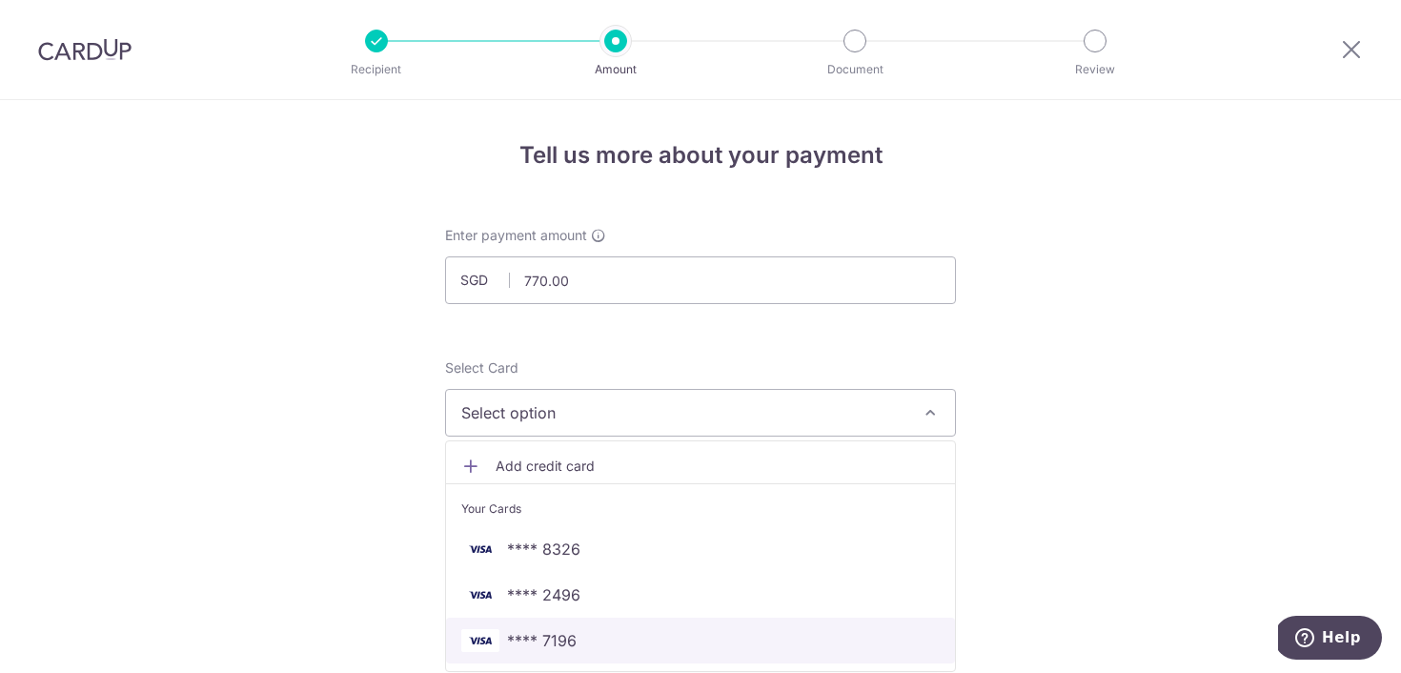
click at [655, 629] on span "**** 7196" at bounding box center [700, 640] width 479 height 23
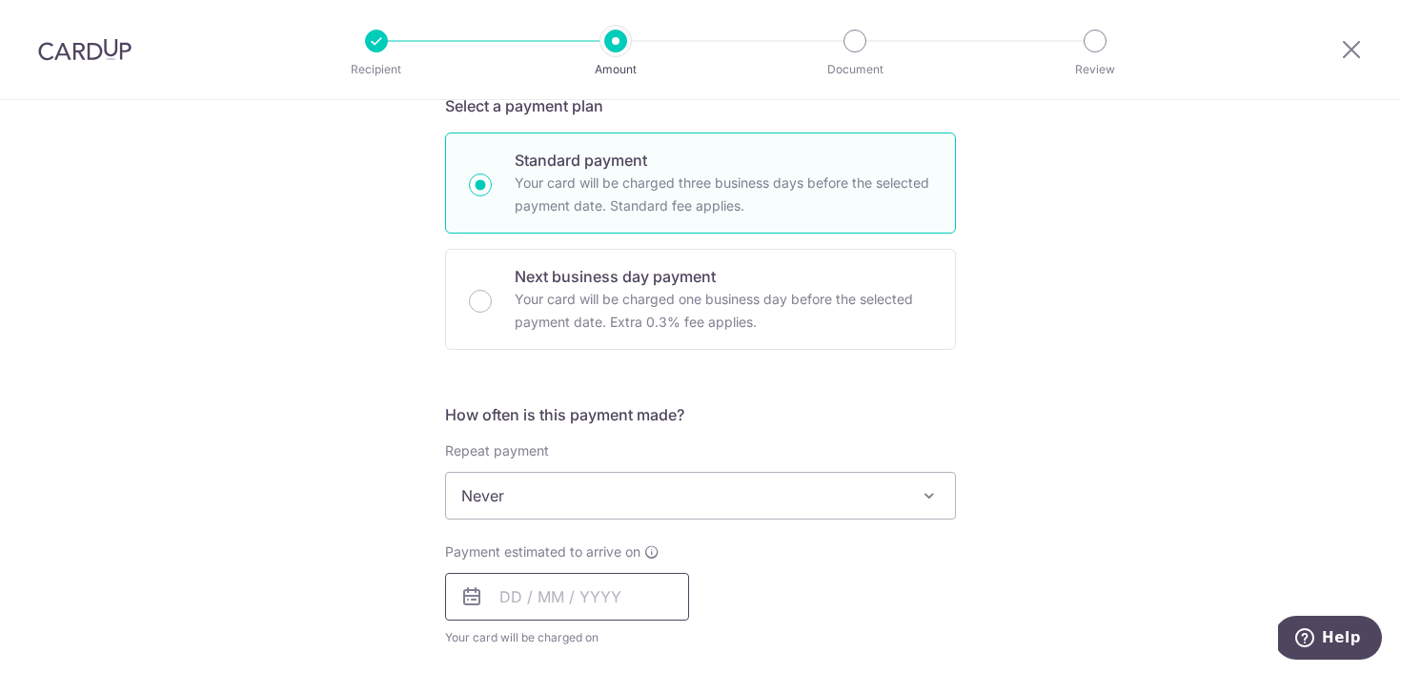
scroll to position [461, 0]
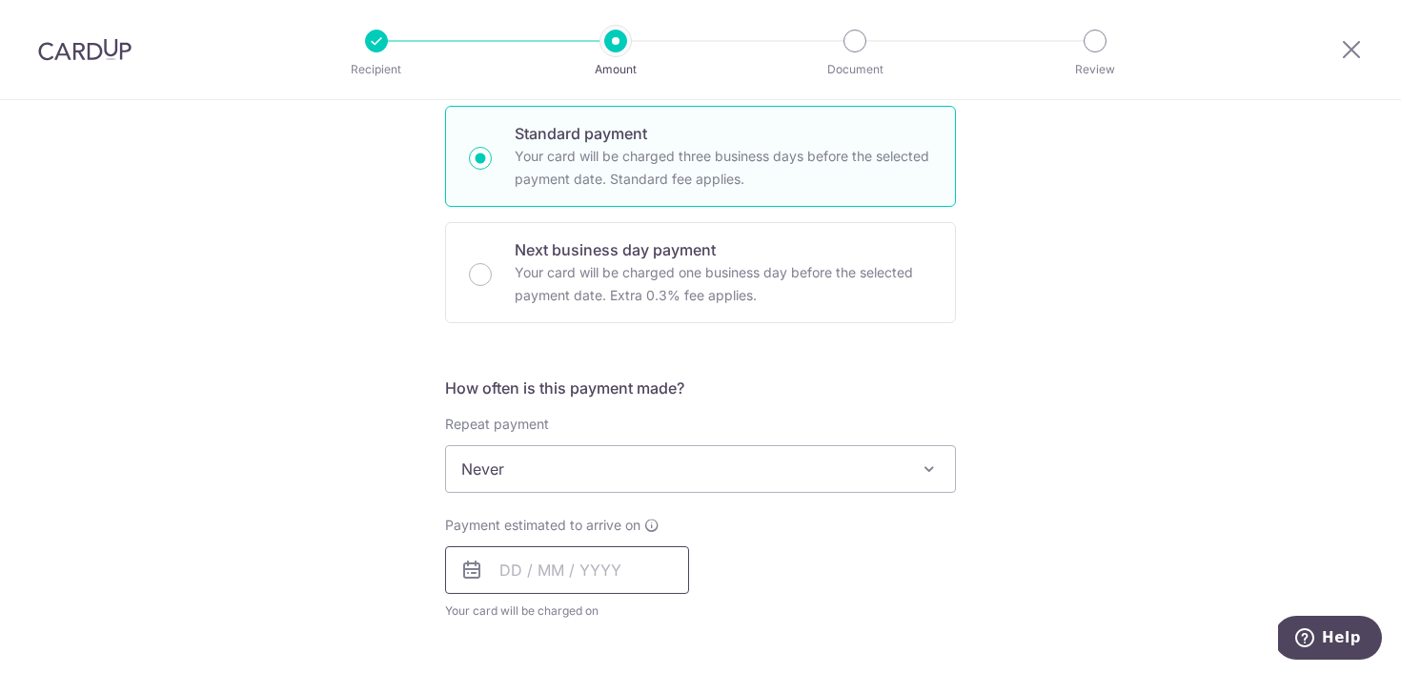
click at [627, 549] on input "text" at bounding box center [567, 570] width 244 height 48
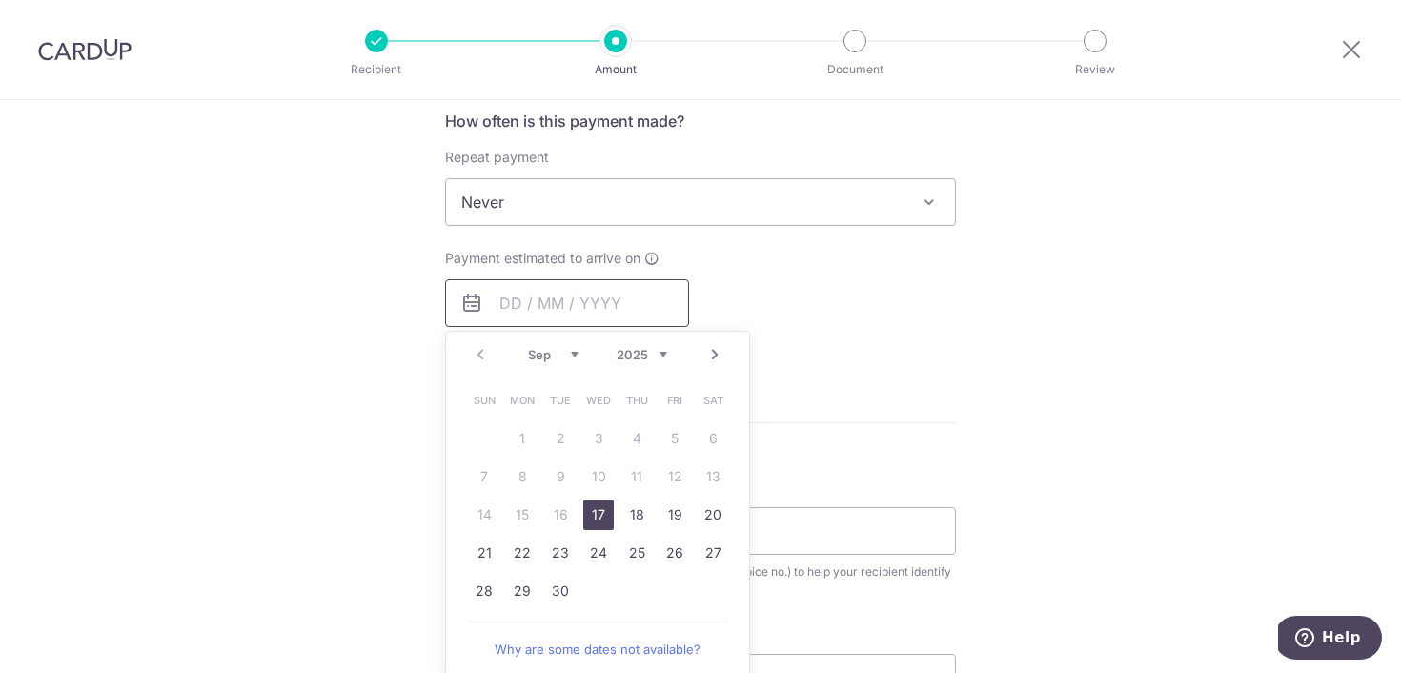
scroll to position [795, 0]
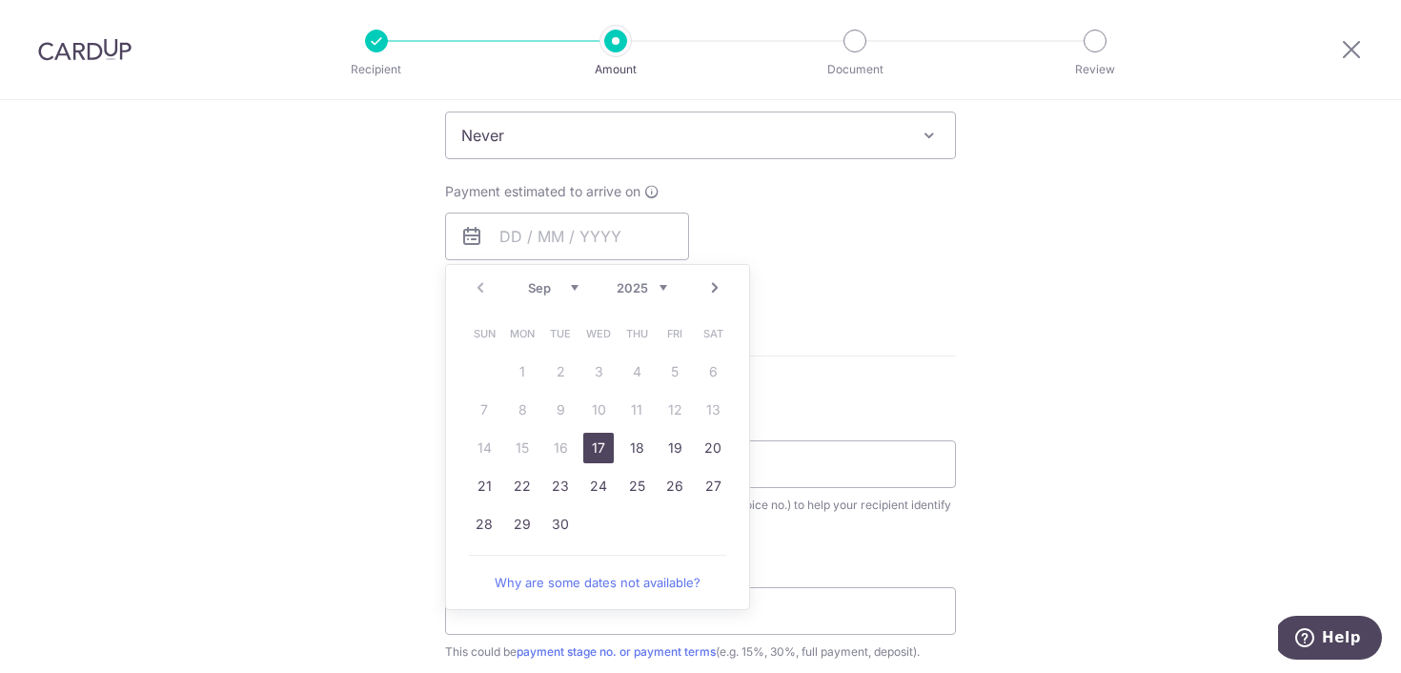
click at [583, 440] on link "17" at bounding box center [598, 448] width 31 height 31
type input "[DATE]"
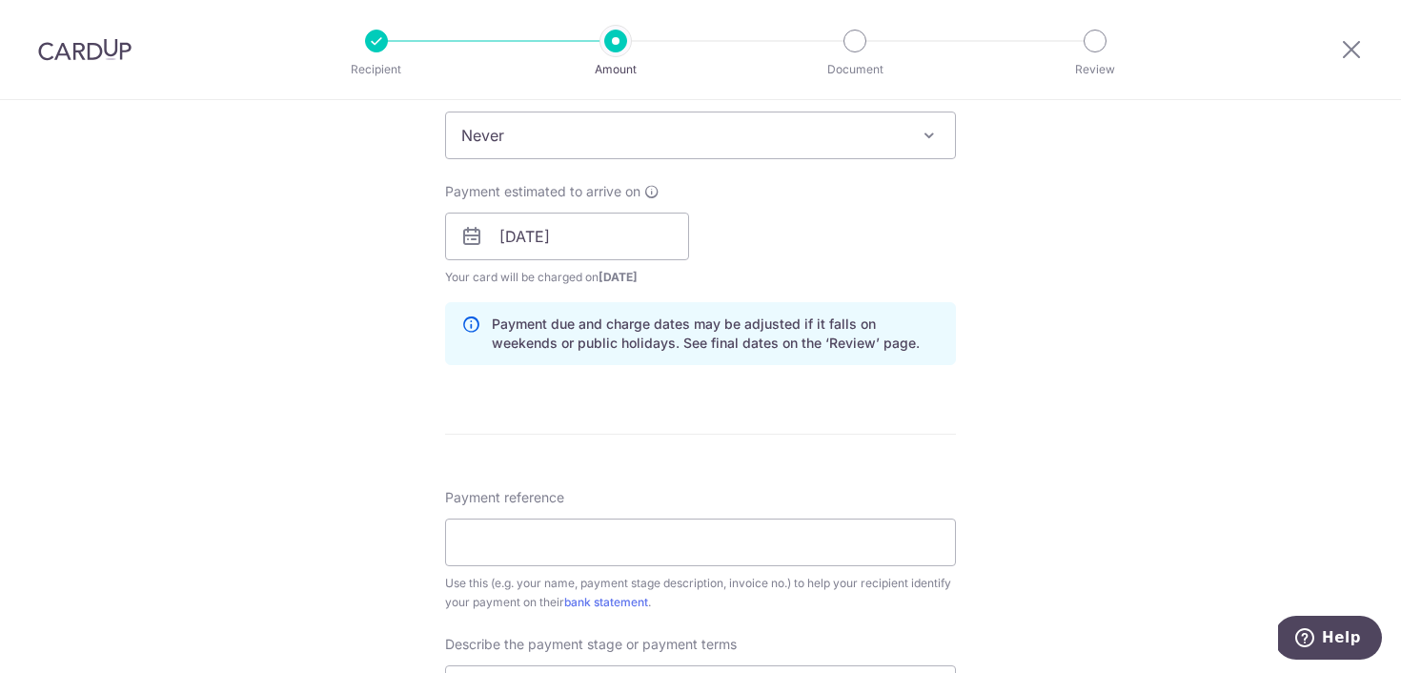
click at [966, 406] on div "Tell us more about your payment Enter payment amount SGD 770.00 770.00 Select C…" at bounding box center [700, 270] width 1401 height 1930
click at [679, 535] on input "Payment reference" at bounding box center [700, 543] width 511 height 48
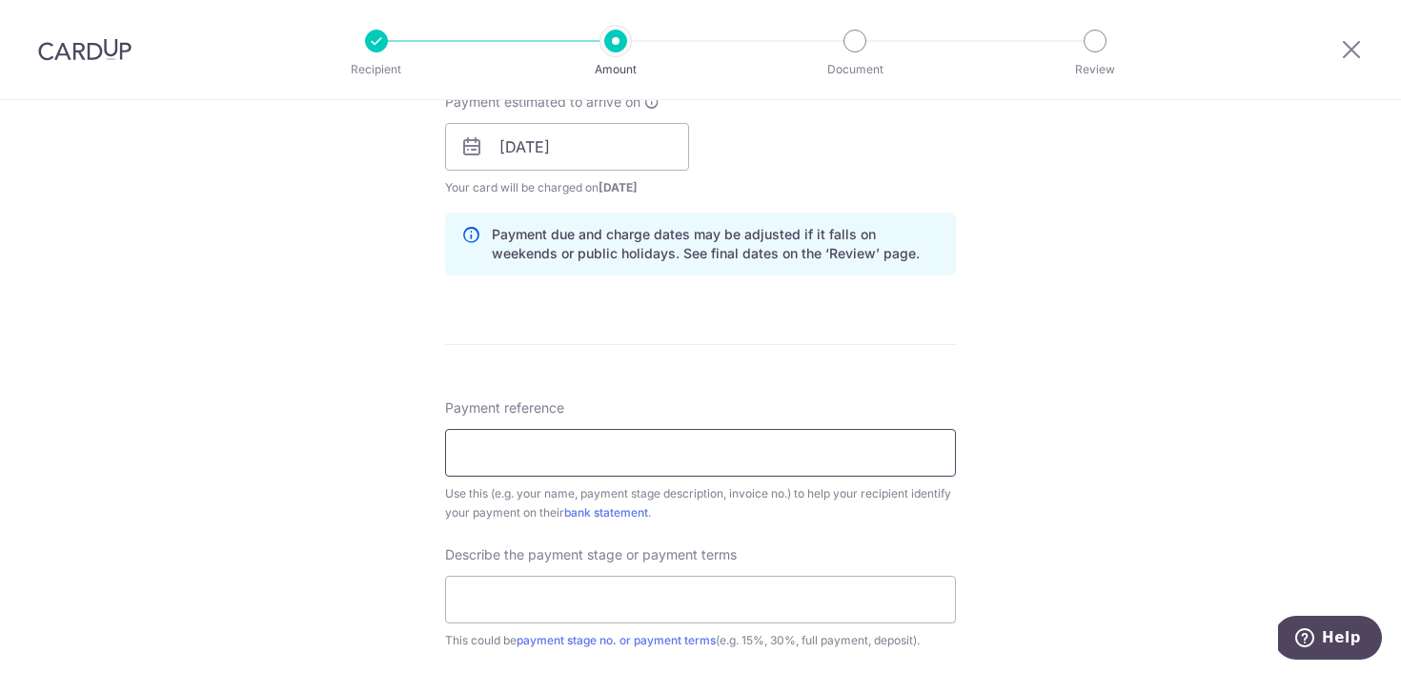
scroll to position [936, 0]
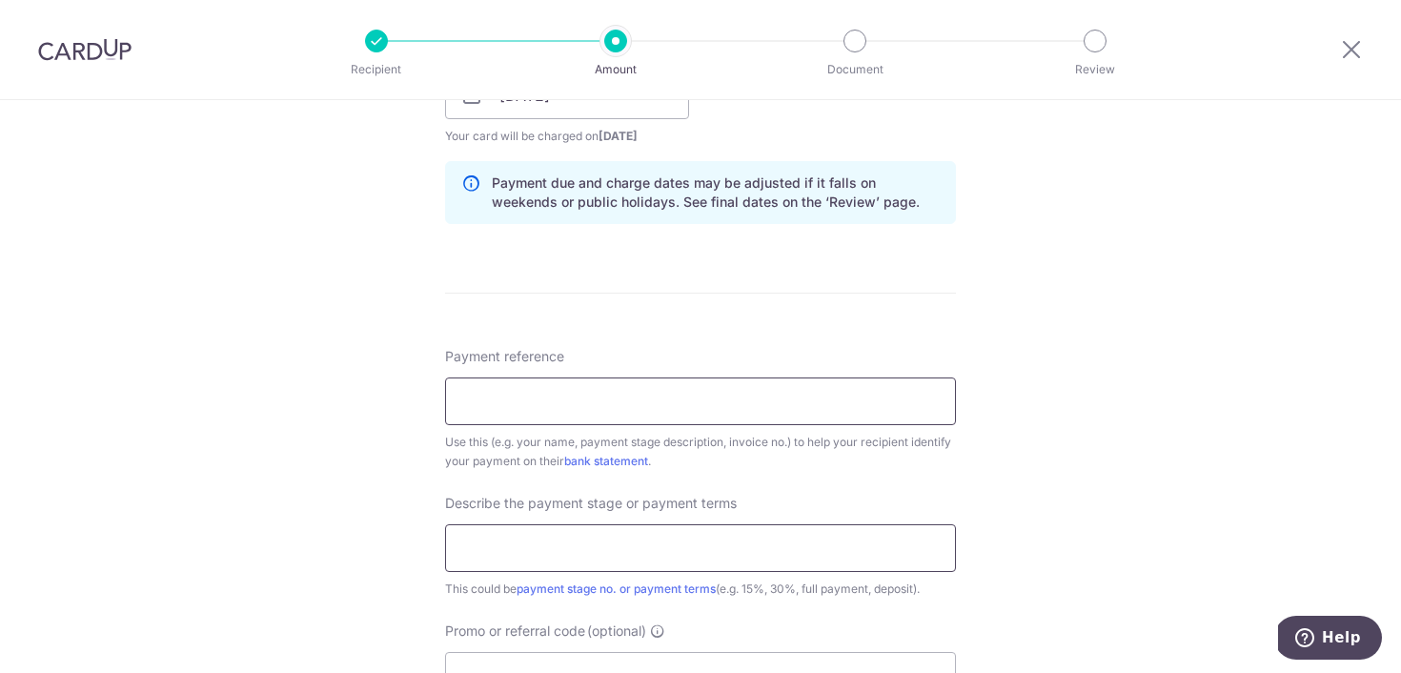
type input "Gwen"
click at [555, 553] on input "text" at bounding box center [700, 548] width 511 height 48
type input "One time"
click at [373, 526] on div "Tell us more about your payment Enter payment amount SGD 770.00 770.00 Select C…" at bounding box center [700, 129] width 1401 height 1930
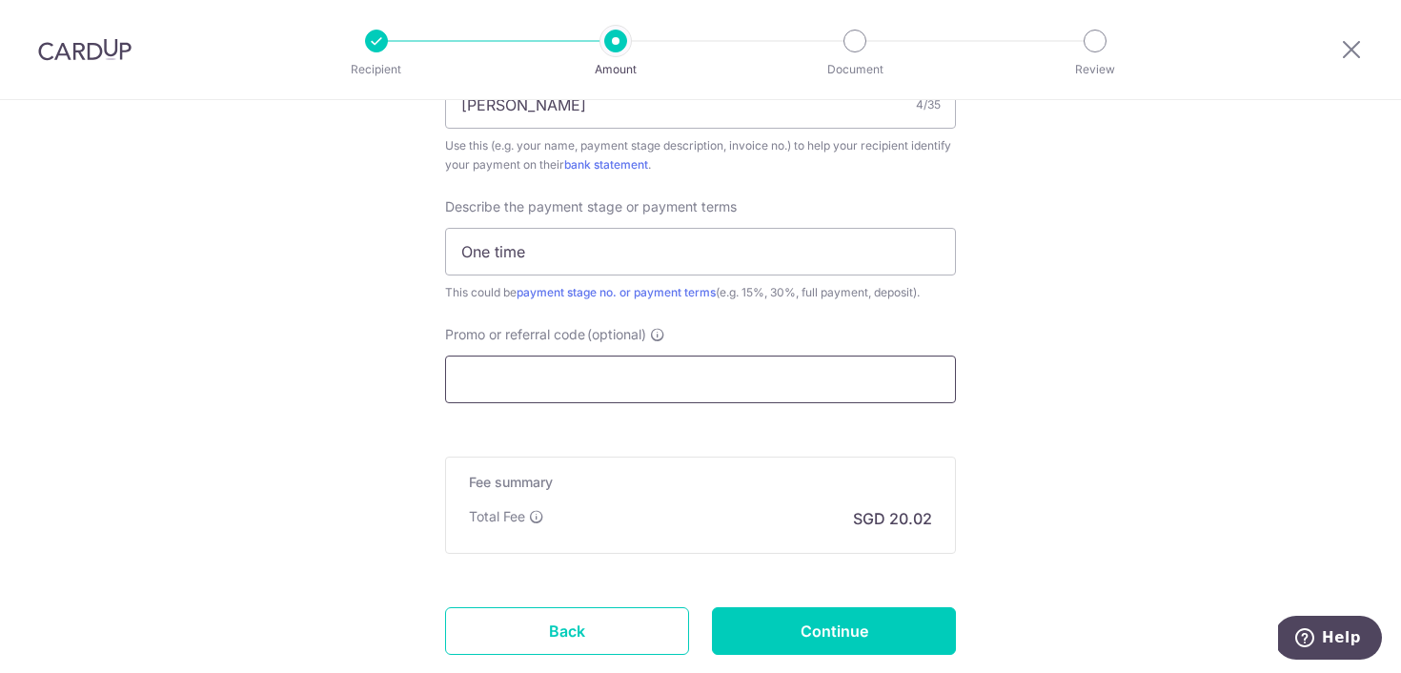
click at [576, 379] on input "Promo or referral code (optional)" at bounding box center [700, 380] width 511 height 48
paste input "OFF225"
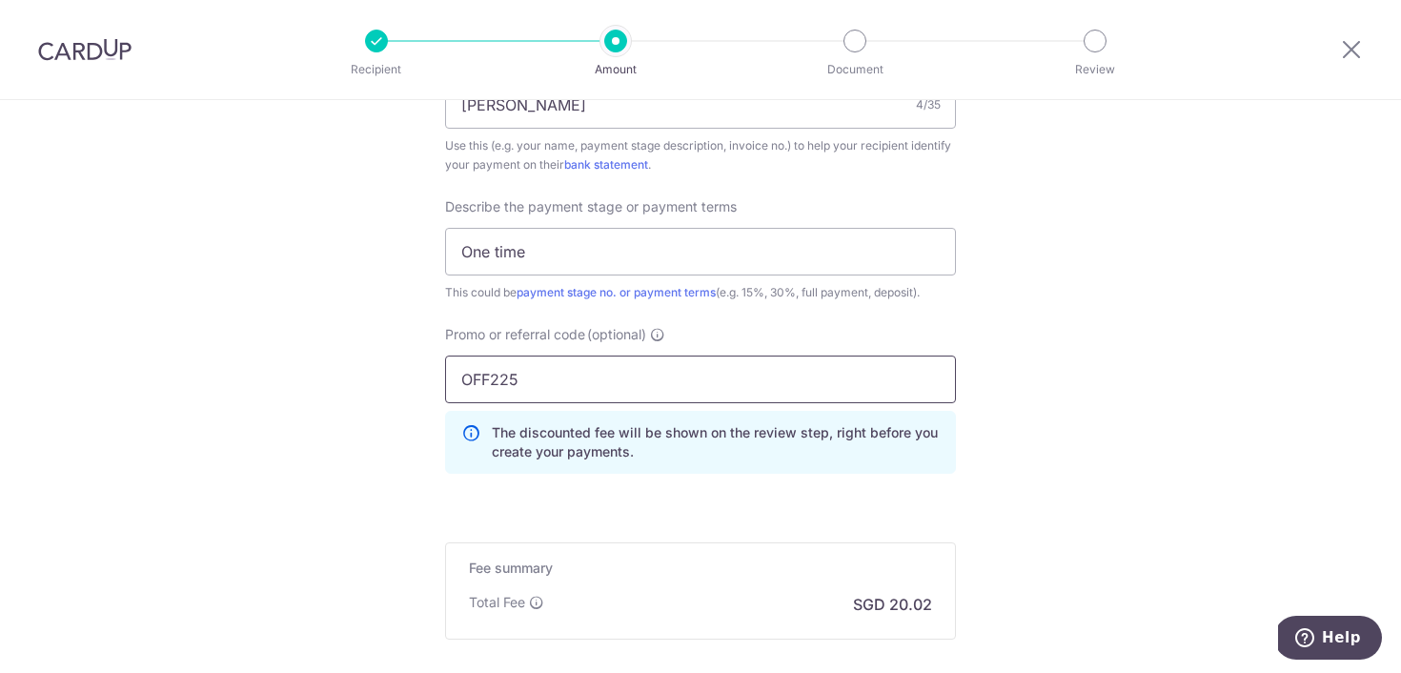
type input "OFF225"
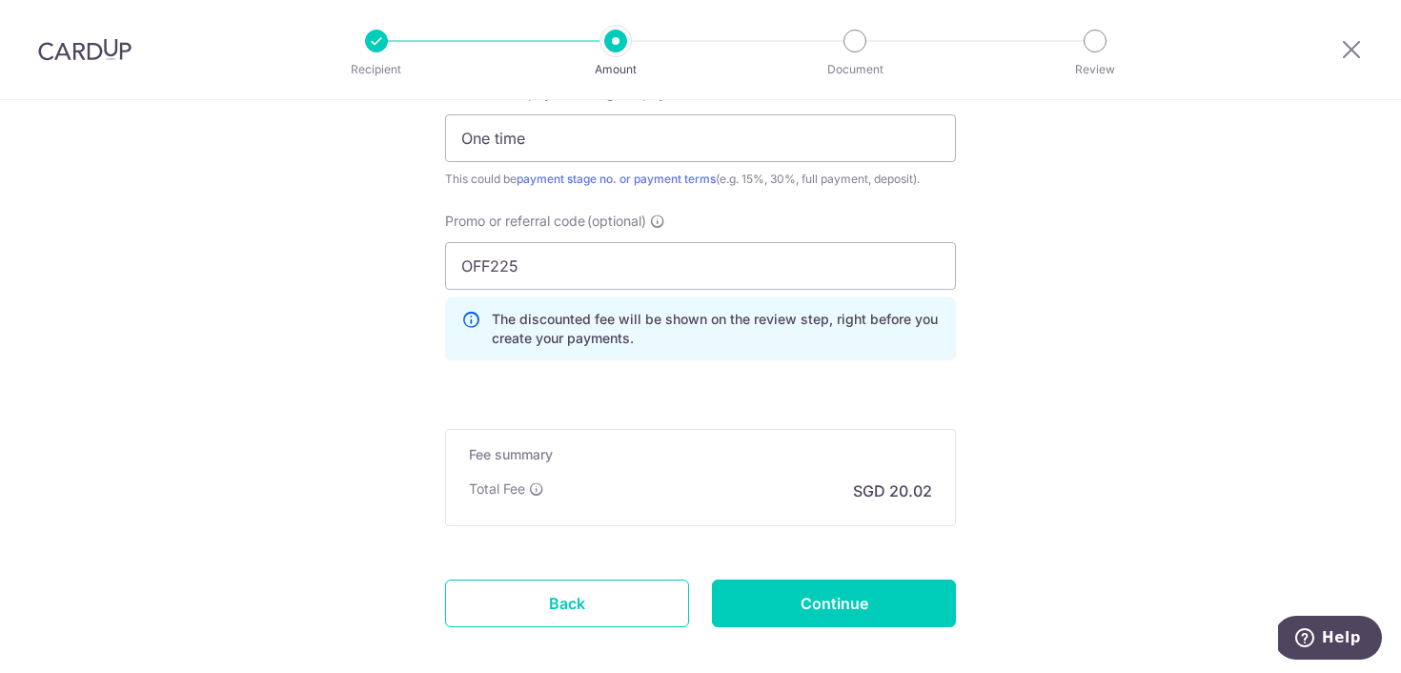
scroll to position [1443, 0]
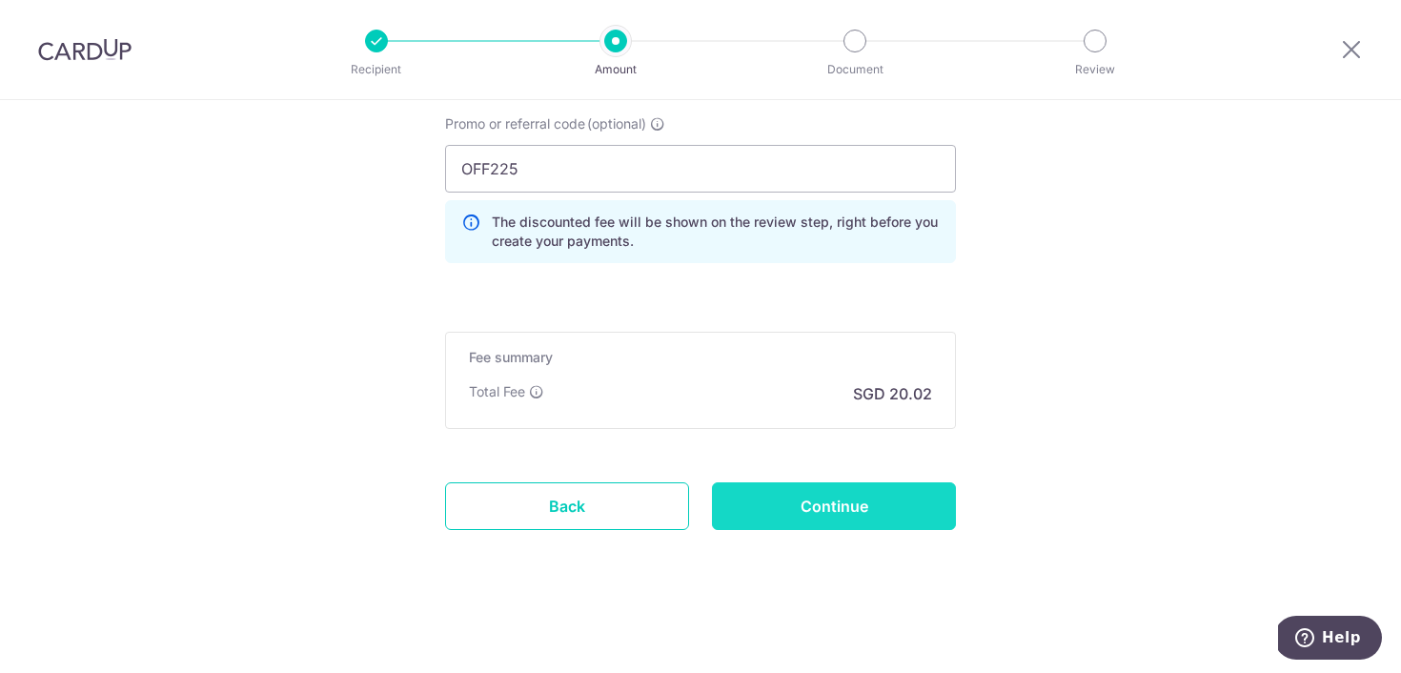
click at [786, 516] on input "Continue" at bounding box center [834, 506] width 244 height 48
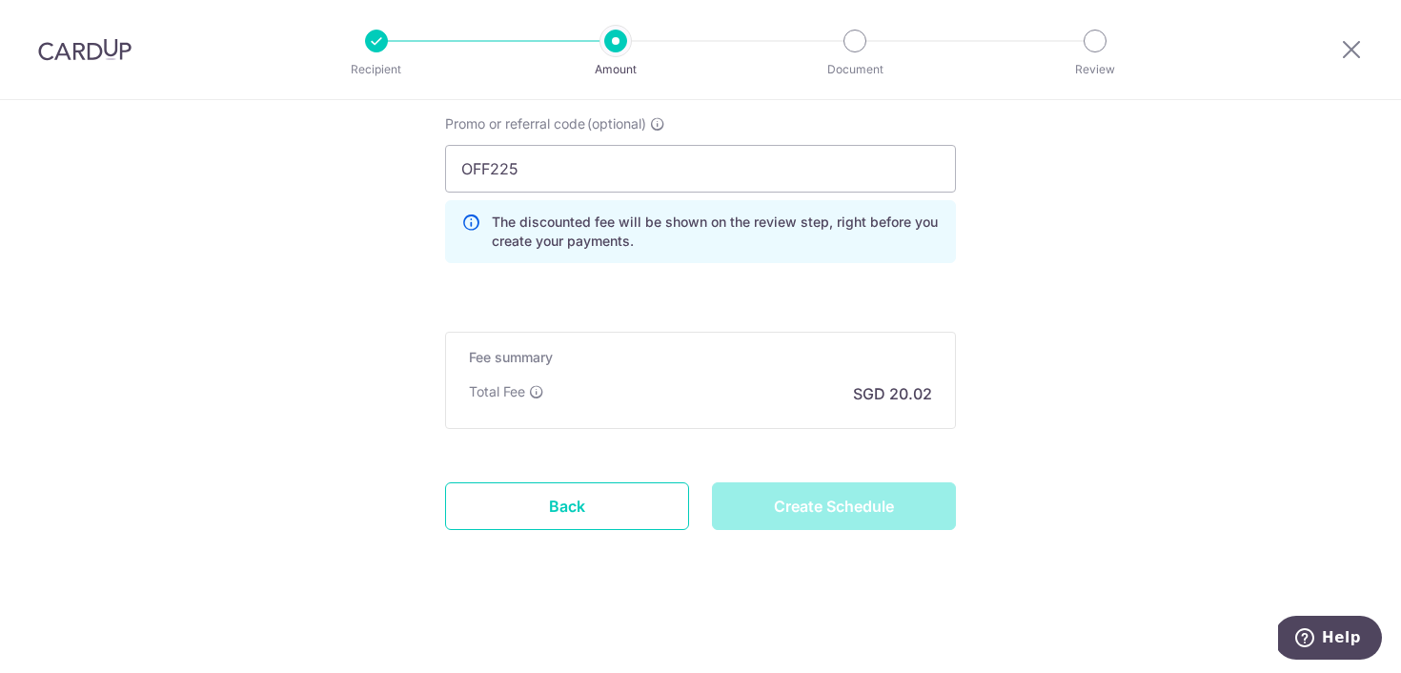
type input "Create Schedule"
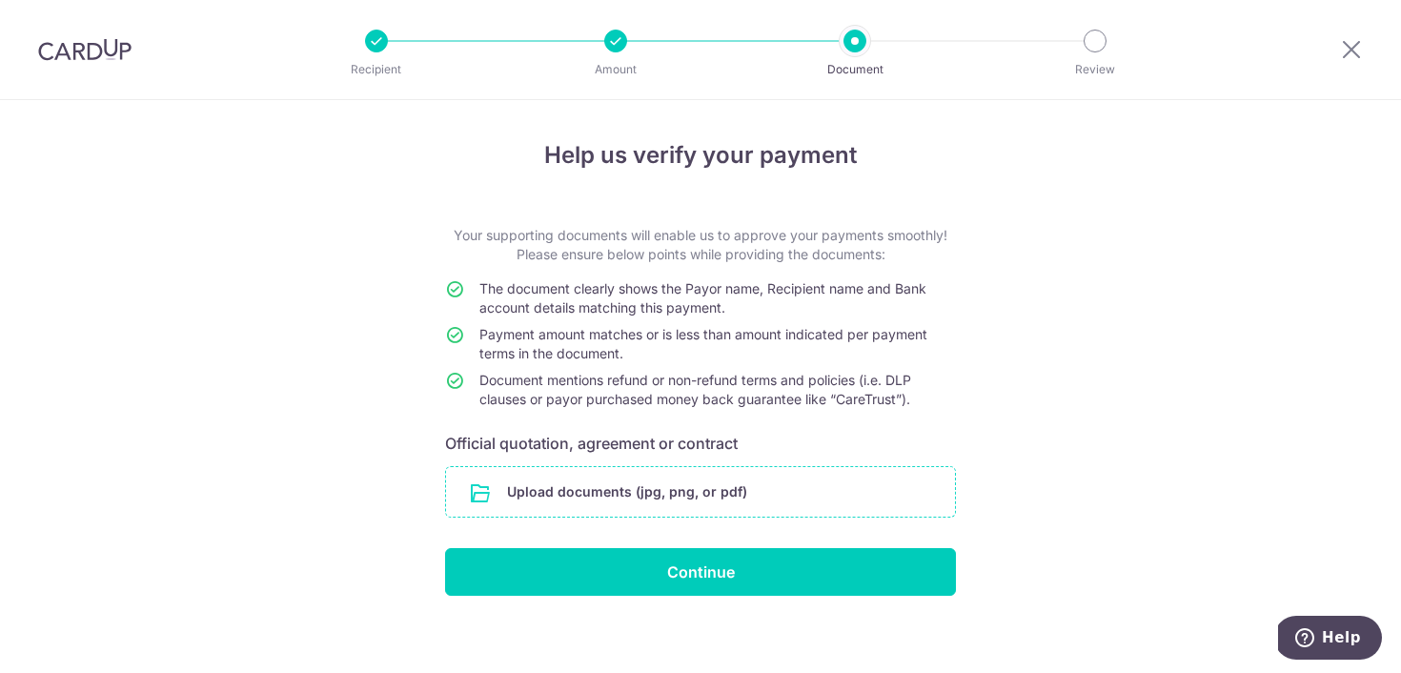
click at [600, 495] on input "file" at bounding box center [700, 492] width 509 height 50
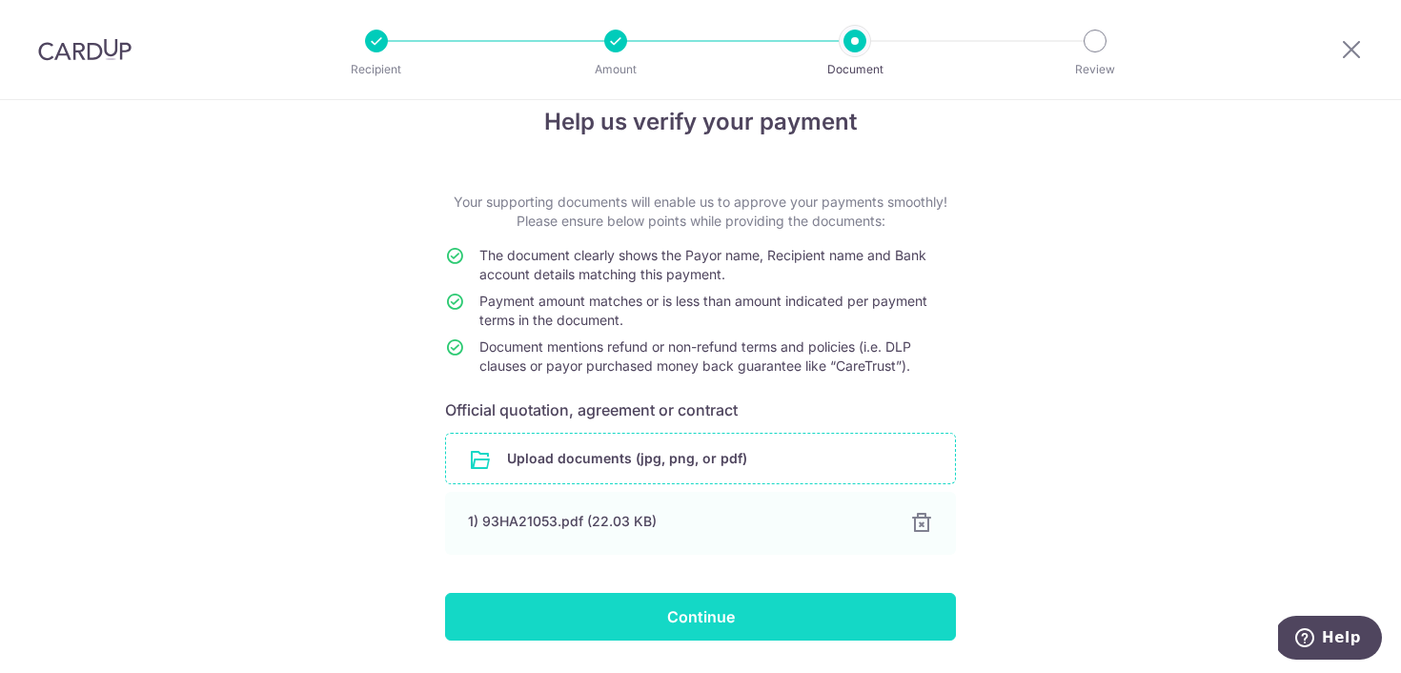
scroll to position [64, 0]
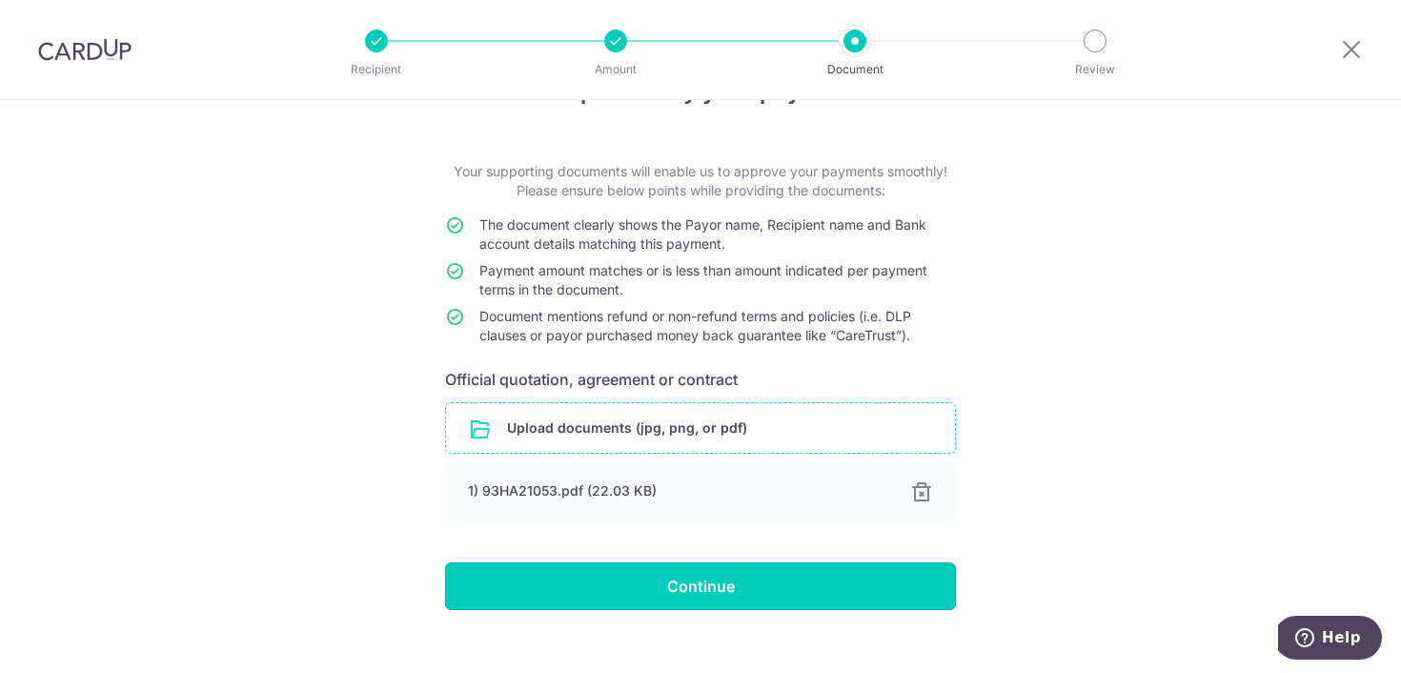
click at [662, 567] on input "Continue" at bounding box center [700, 586] width 511 height 48
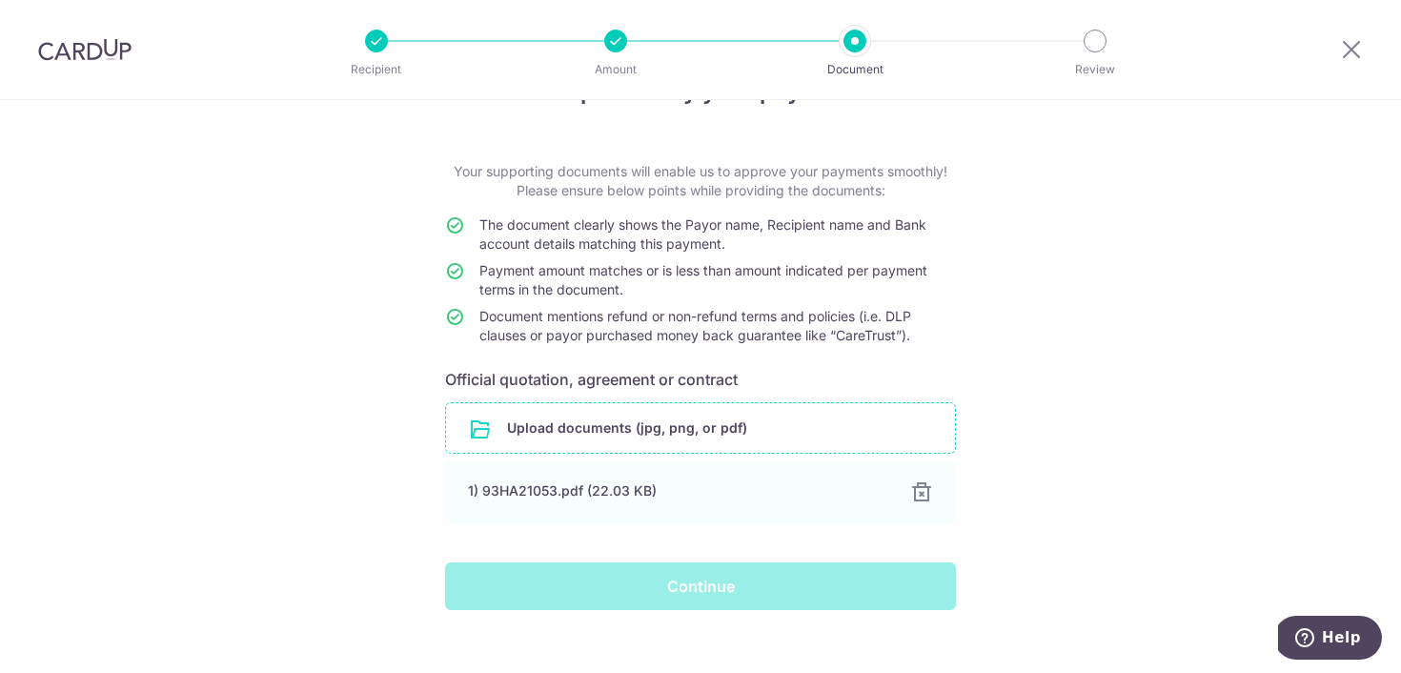
click at [646, 593] on div "Continue" at bounding box center [701, 586] width 534 height 48
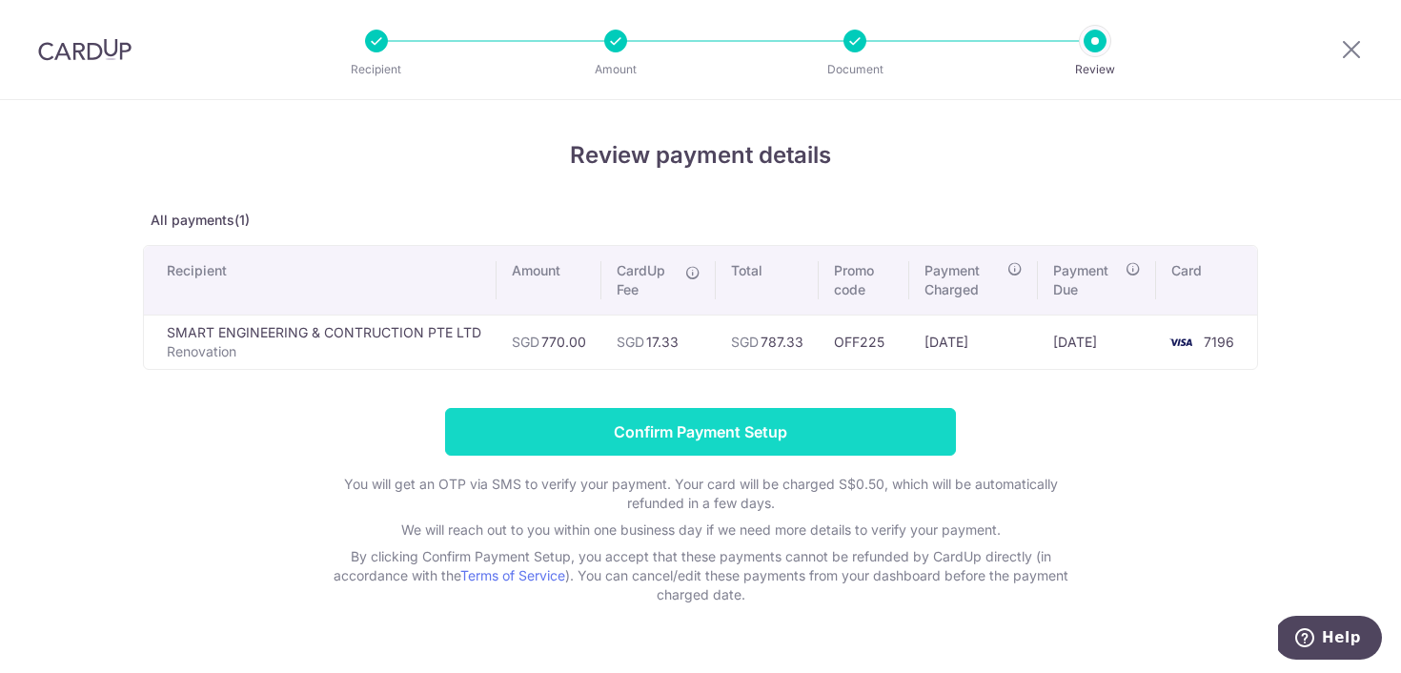
click at [776, 437] on input "Confirm Payment Setup" at bounding box center [700, 432] width 511 height 48
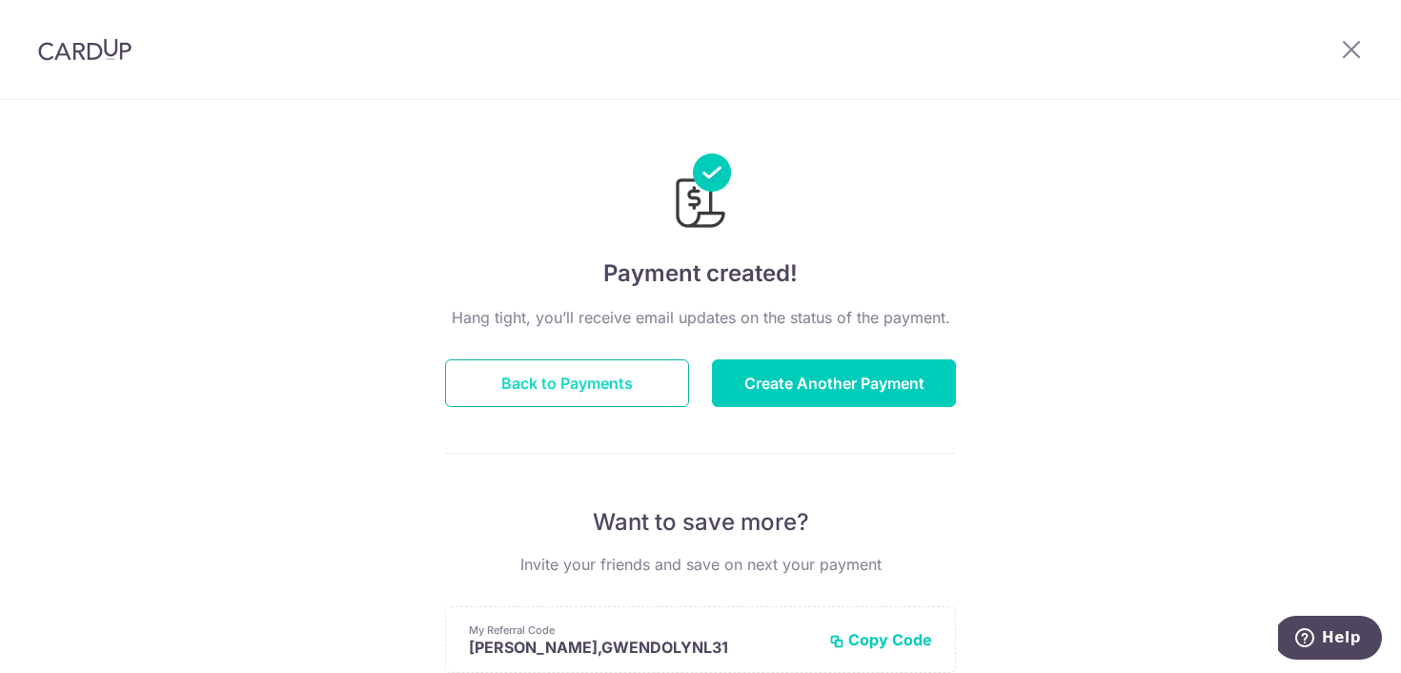
click at [648, 372] on button "Back to Payments" at bounding box center [567, 383] width 244 height 48
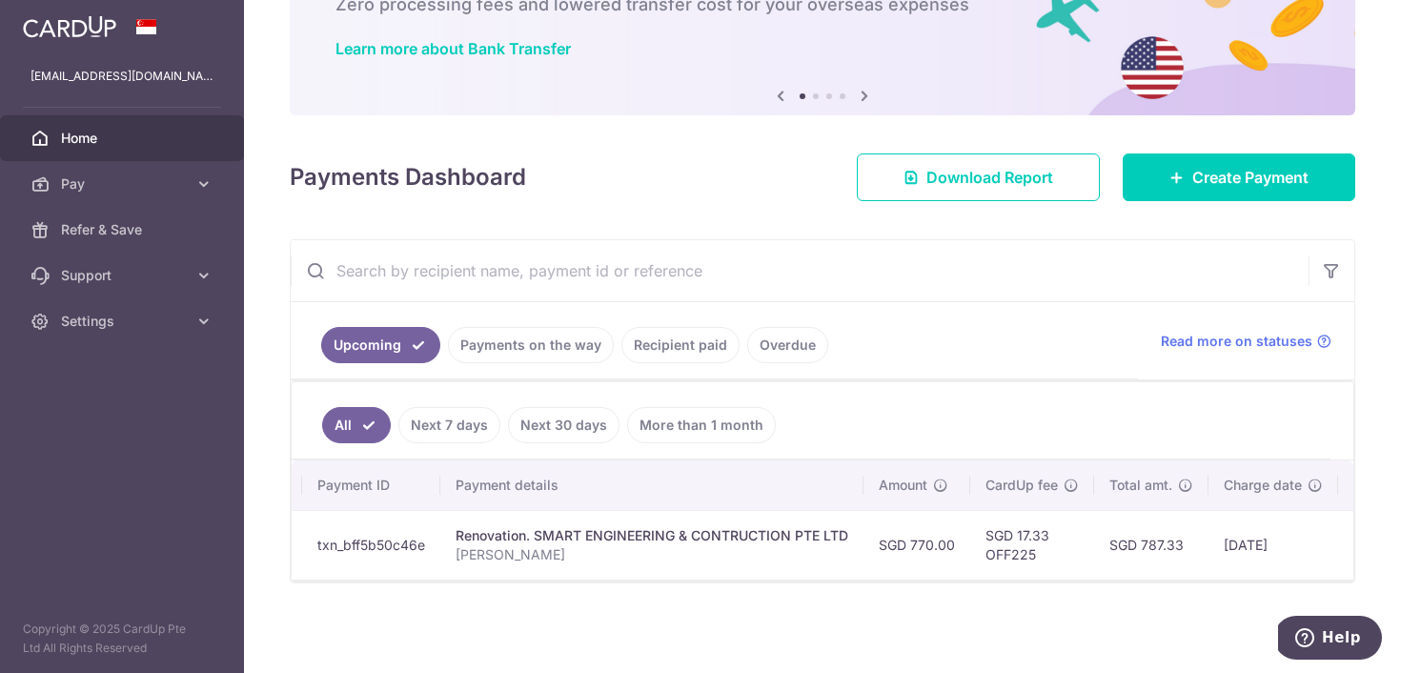
scroll to position [0, 146]
click at [663, 595] on div "× Pause Schedule Pause all future payments in this series Pause just this one p…" at bounding box center [822, 336] width 1157 height 673
